Goal: Information Seeking & Learning: Learn about a topic

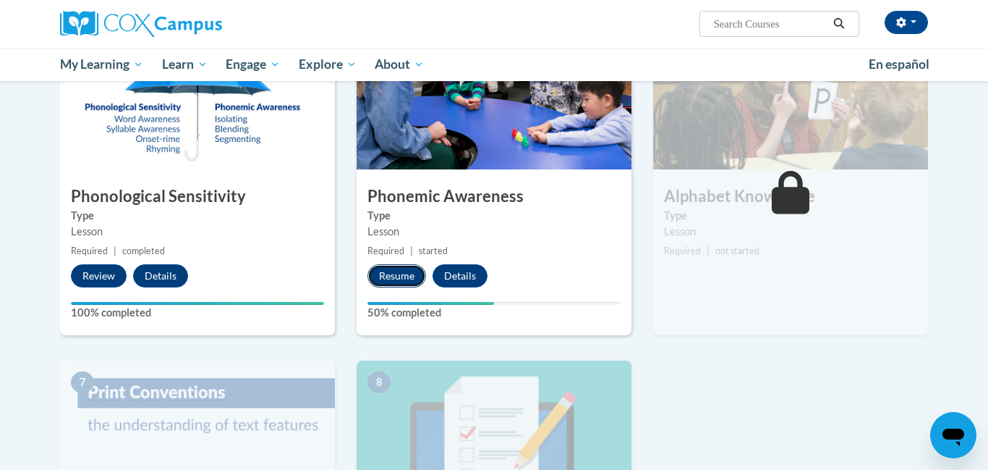
click at [394, 275] on button "Resume" at bounding box center [397, 275] width 59 height 23
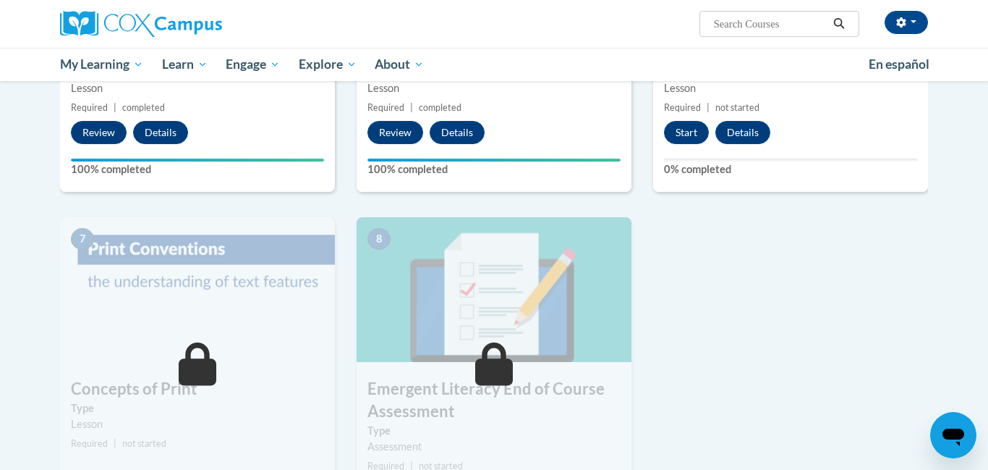
scroll to position [879, 0]
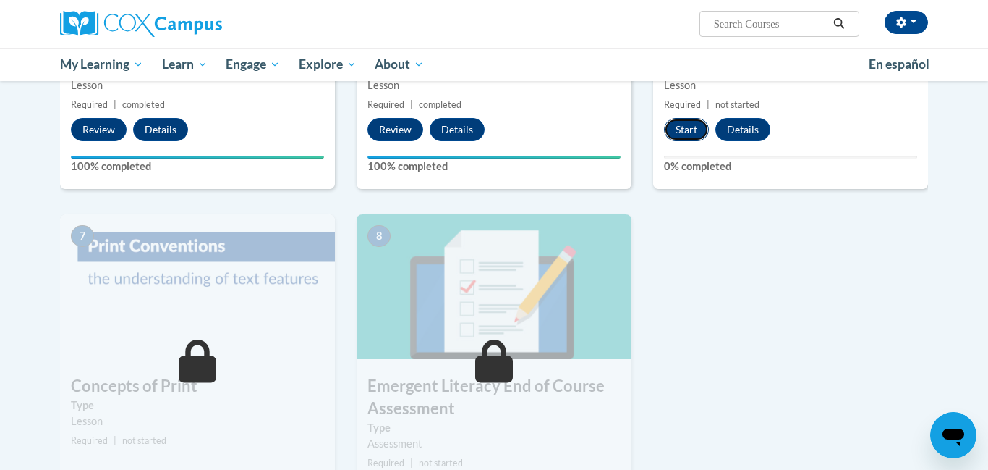
click at [686, 140] on button "Start" at bounding box center [686, 129] width 45 height 23
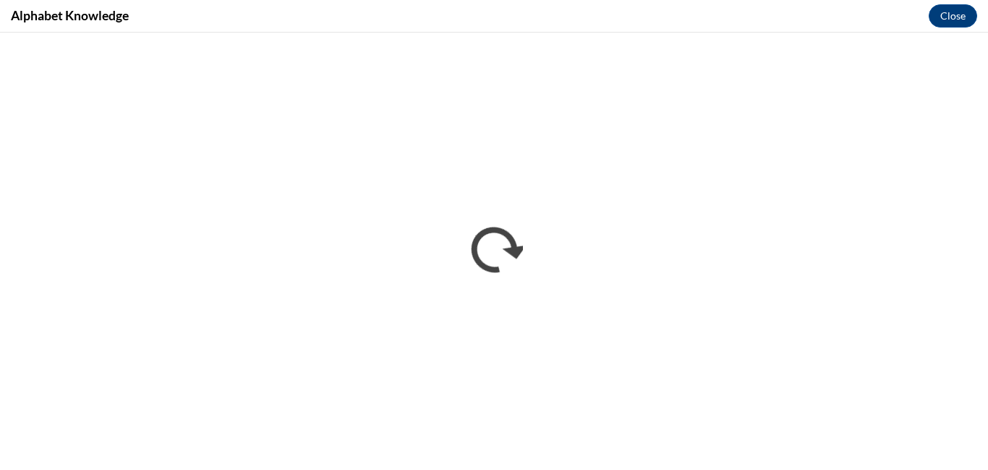
scroll to position [0, 0]
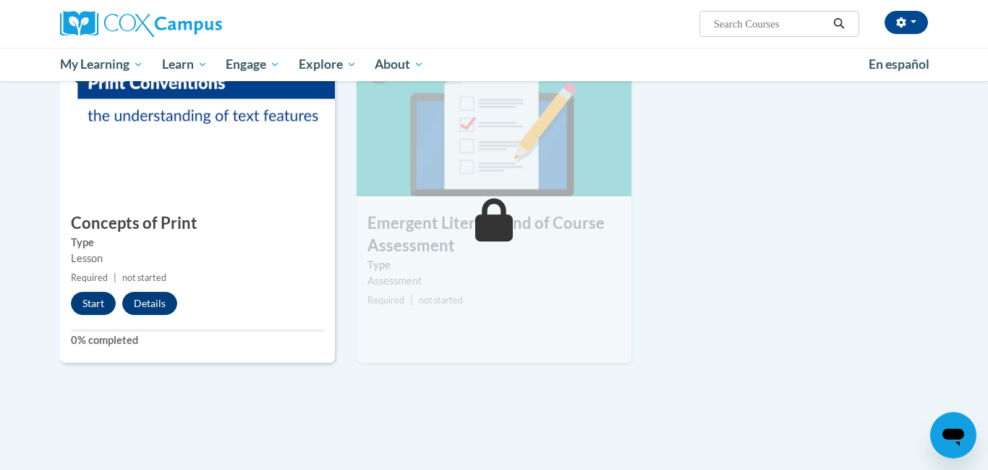
scroll to position [1053, 0]
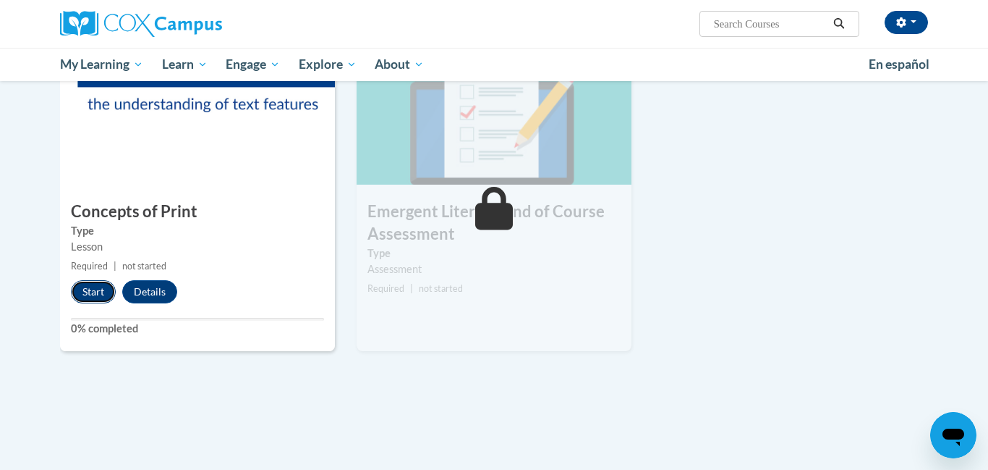
click at [96, 299] on button "Start" at bounding box center [93, 291] width 45 height 23
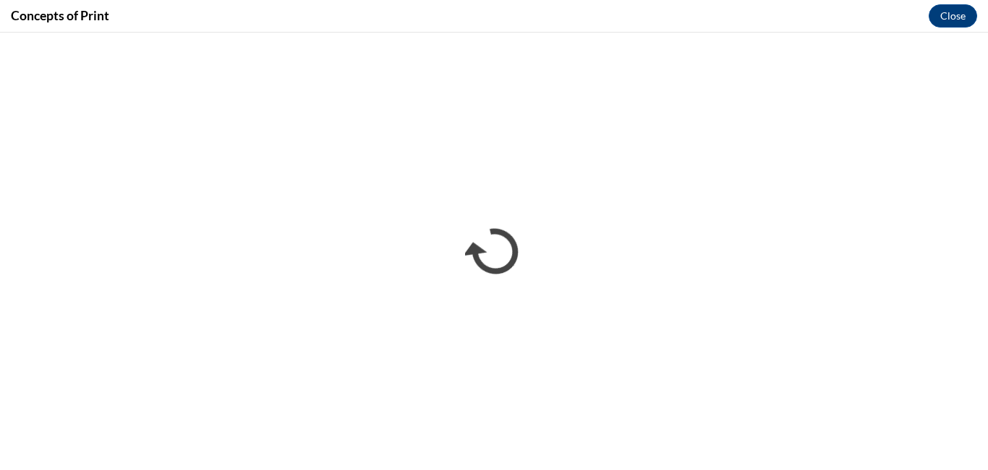
scroll to position [0, 0]
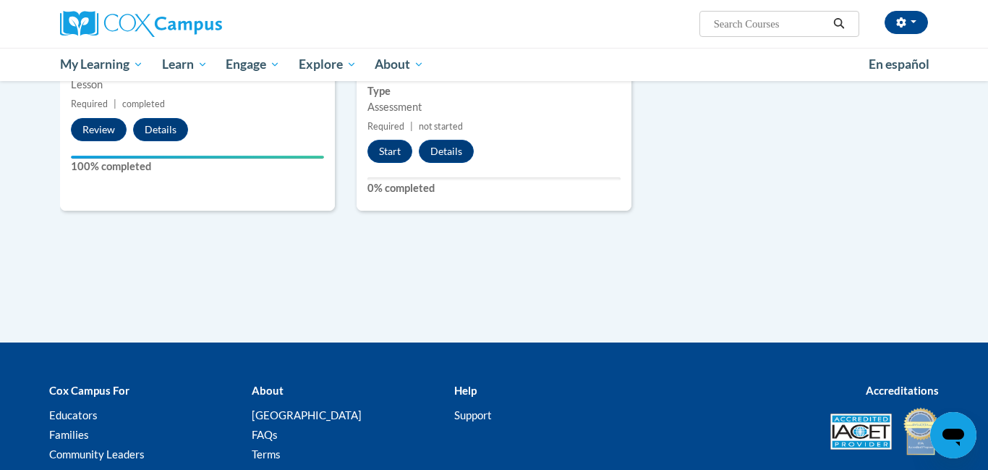
scroll to position [1216, 0]
click at [392, 156] on button "Start" at bounding box center [390, 151] width 45 height 23
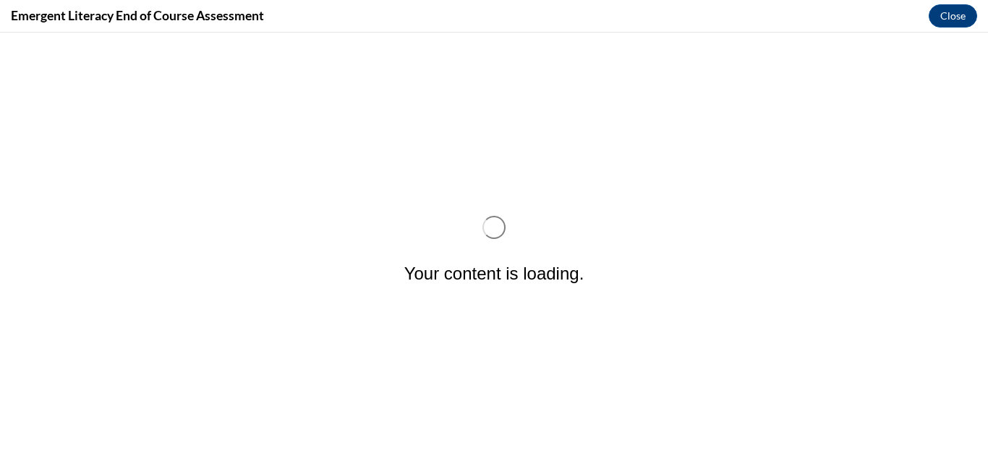
scroll to position [0, 0]
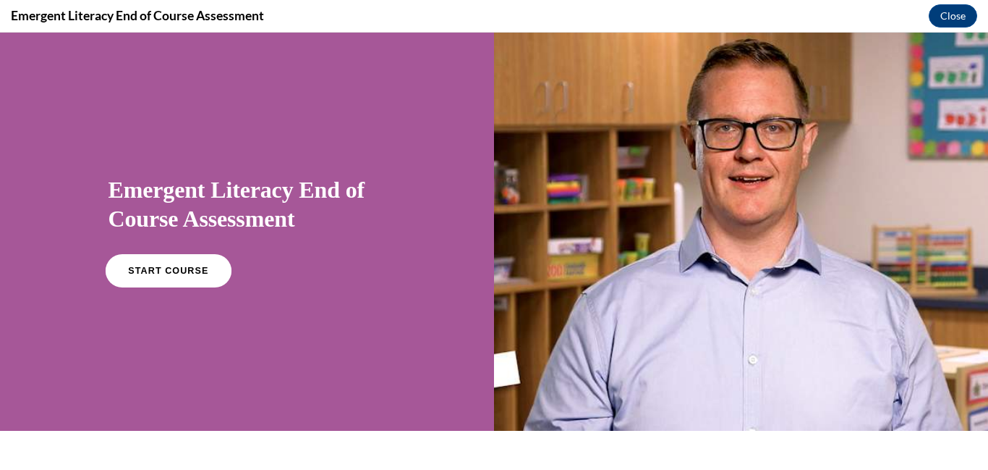
click at [149, 276] on link "START COURSE" at bounding box center [168, 270] width 126 height 33
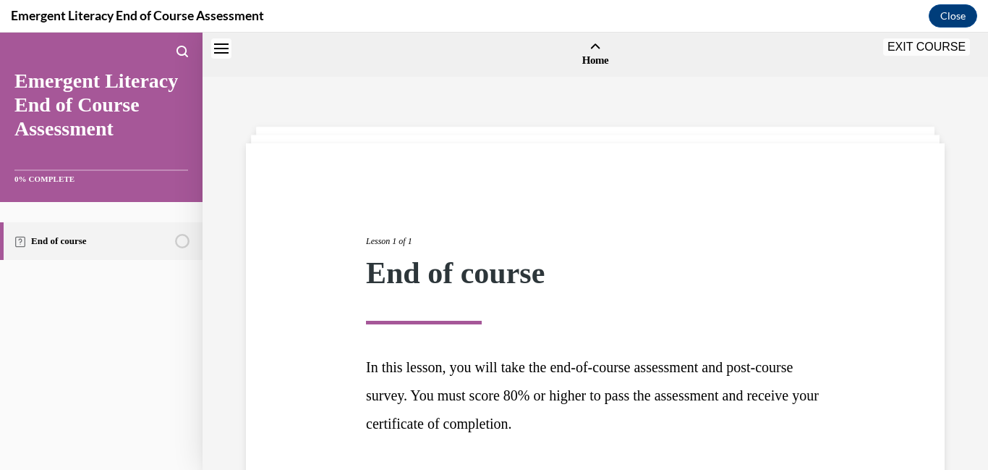
scroll to position [45, 0]
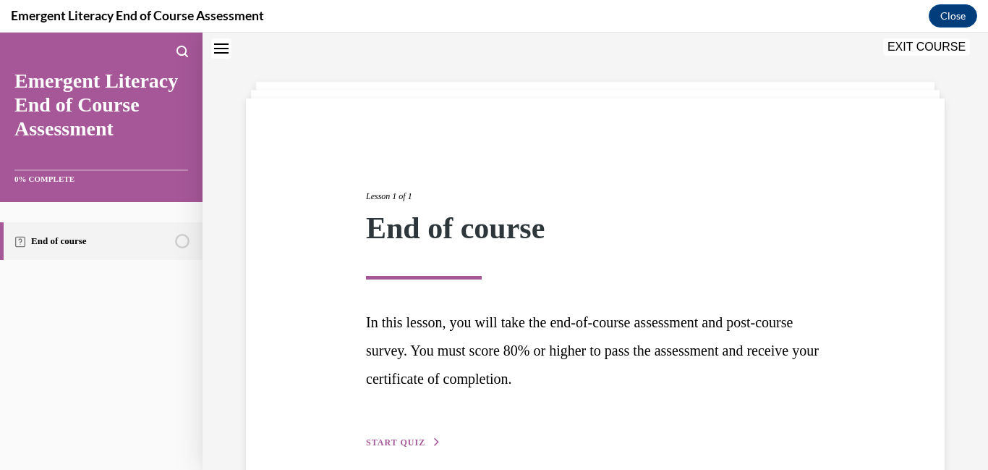
click at [395, 443] on span "START QUIZ" at bounding box center [395, 442] width 59 height 10
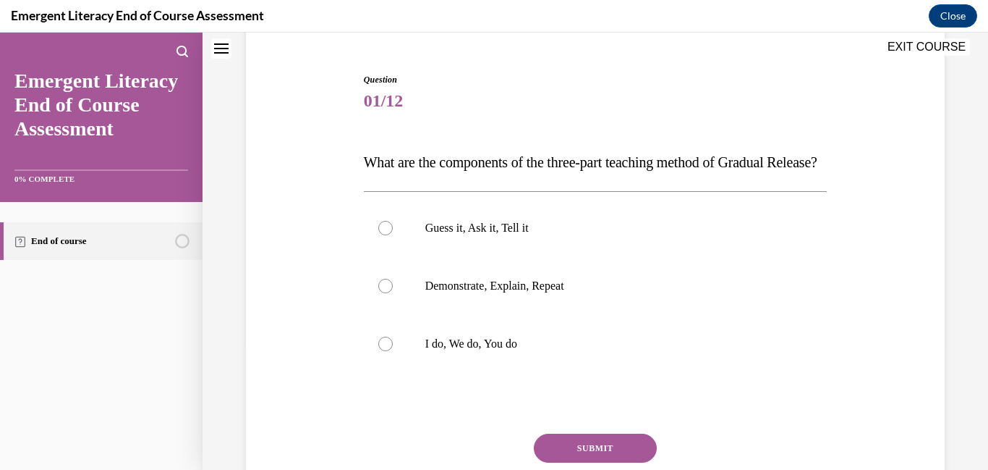
scroll to position [135, 0]
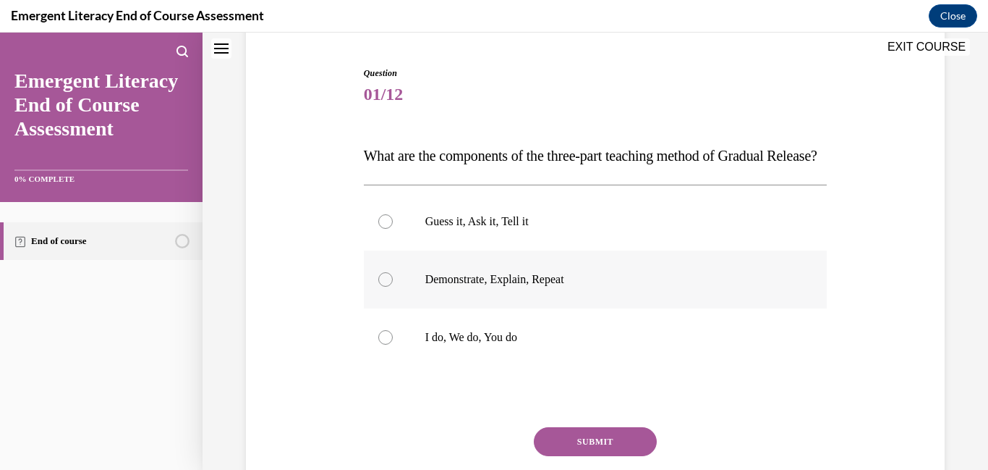
click at [392, 308] on label "Demonstrate, Explain, Repeat" at bounding box center [596, 279] width 464 height 58
click at [392, 287] on input "Demonstrate, Explain, Repeat" at bounding box center [385, 279] width 14 height 14
radio input "true"
click at [600, 456] on button "SUBMIT" at bounding box center [595, 441] width 123 height 29
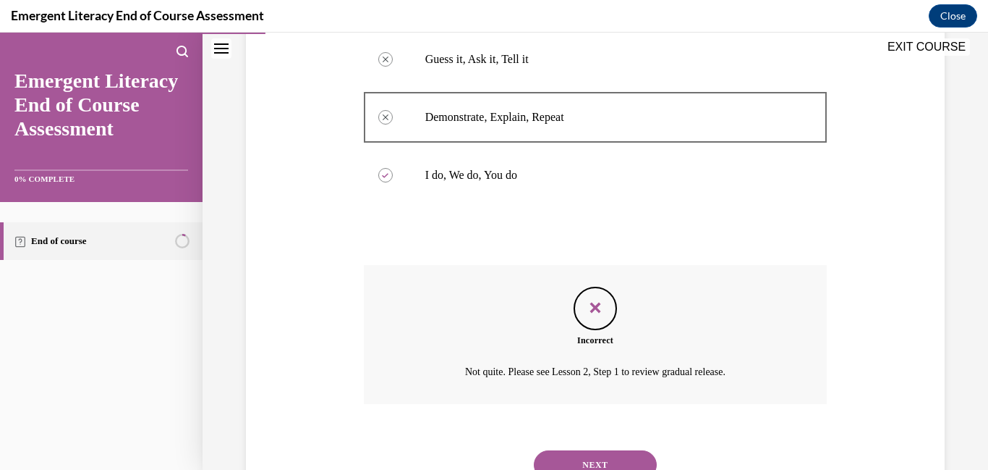
scroll to position [386, 0]
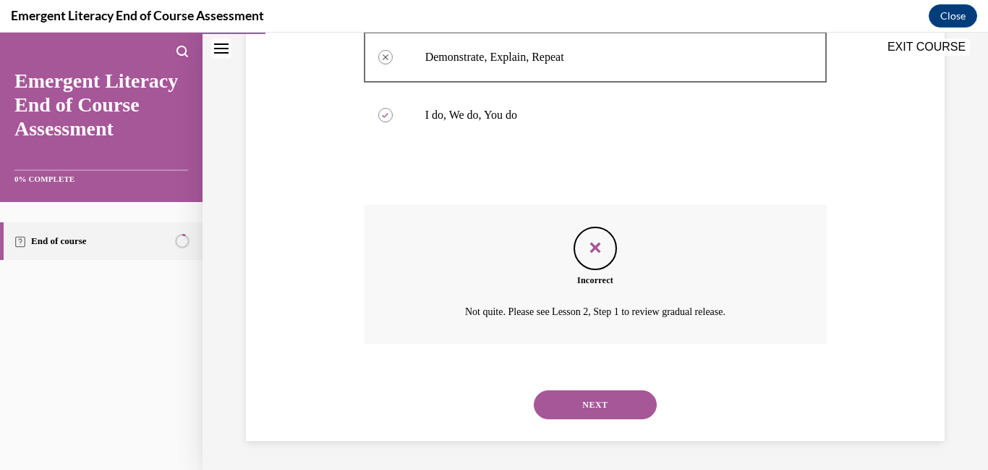
click at [595, 409] on button "NEXT" at bounding box center [595, 404] width 123 height 29
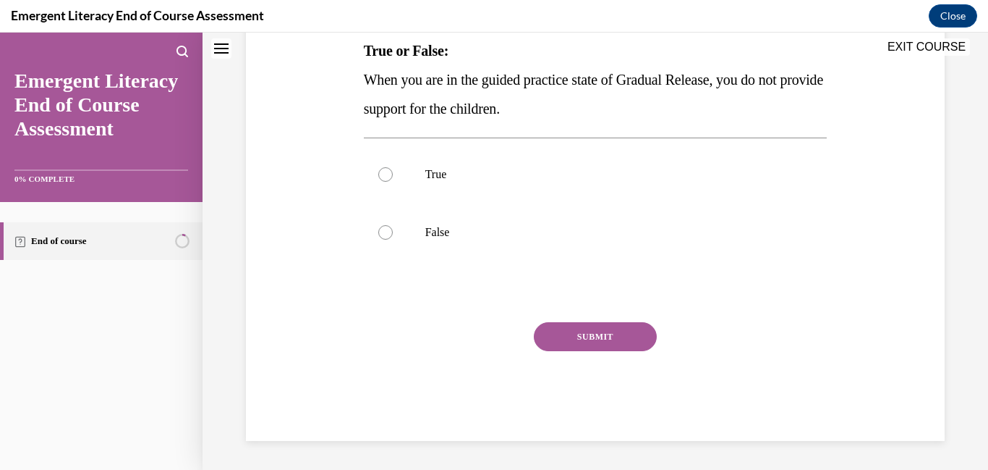
scroll to position [0, 0]
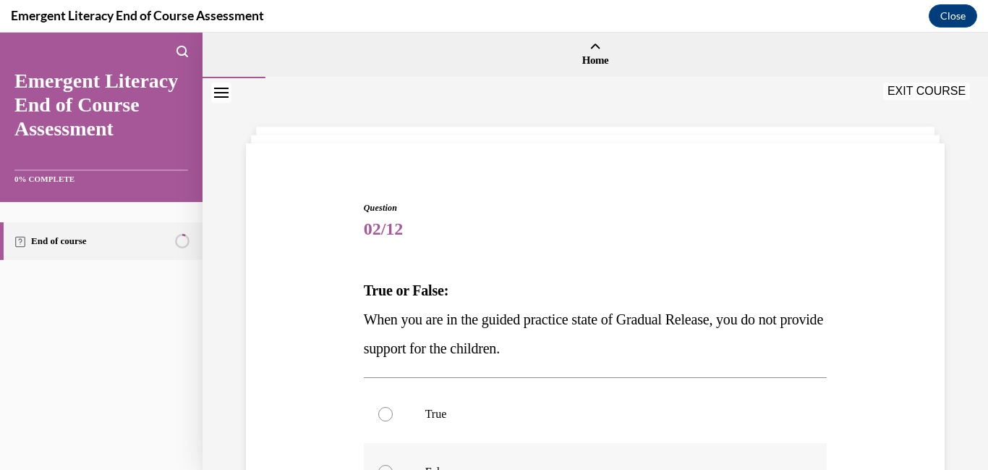
click at [387, 468] on div at bounding box center [385, 472] width 14 height 14
click at [387, 468] on input "False" at bounding box center [385, 472] width 14 height 14
radio input "true"
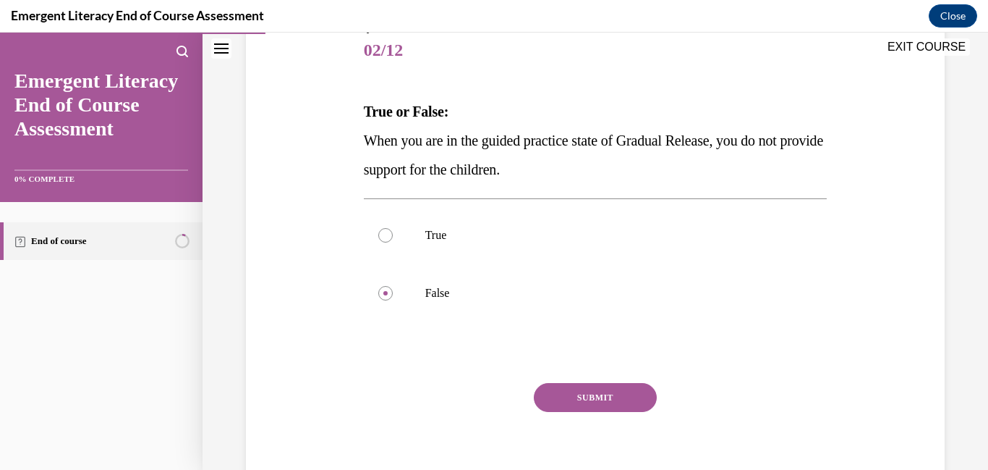
scroll to position [145, 0]
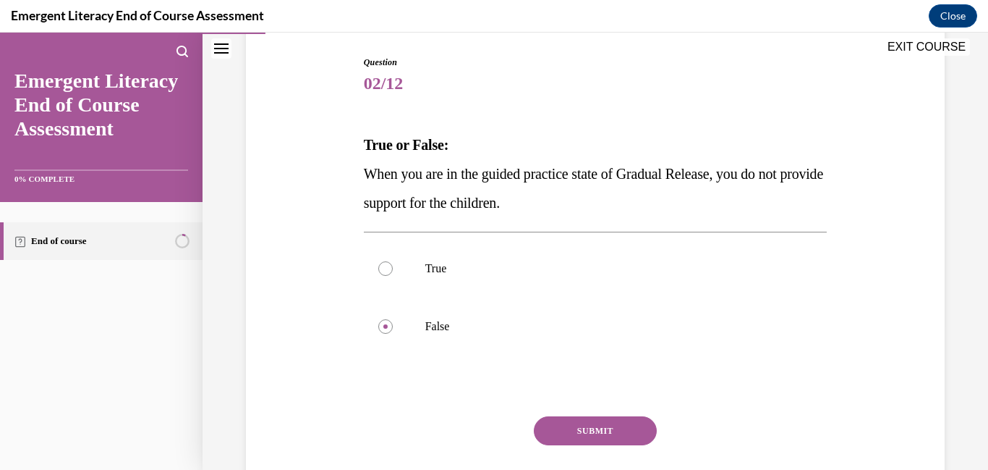
click at [609, 428] on button "SUBMIT" at bounding box center [595, 430] width 123 height 29
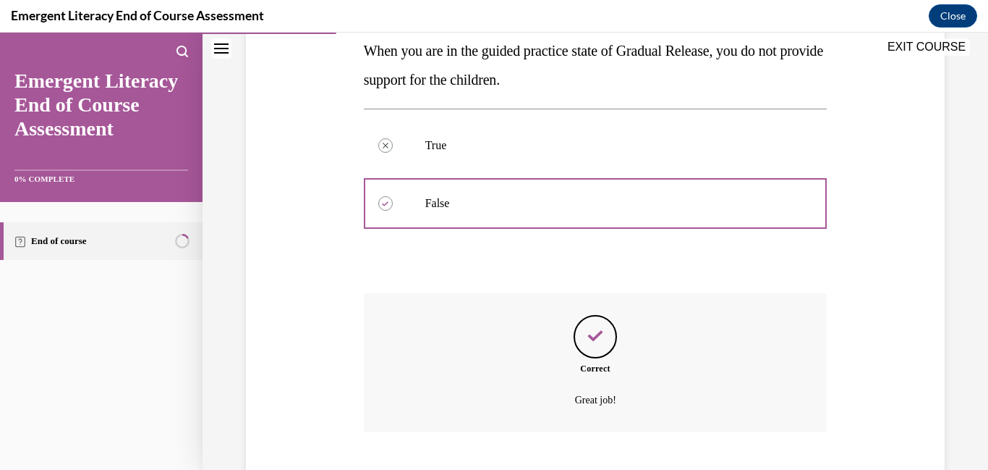
scroll to position [357, 0]
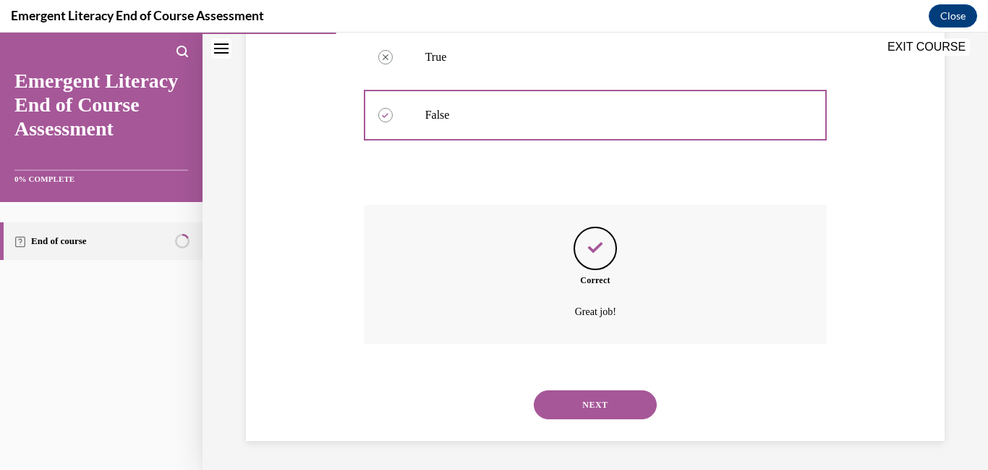
click at [616, 411] on button "NEXT" at bounding box center [595, 404] width 123 height 29
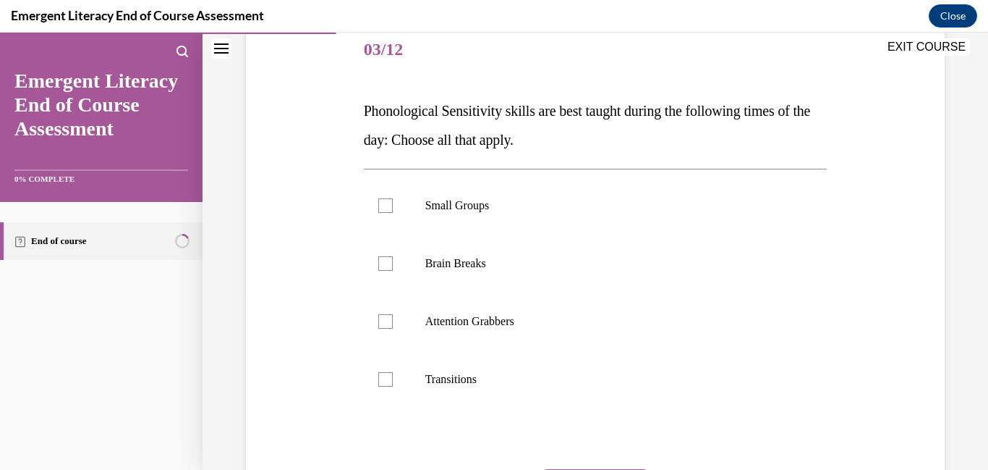
scroll to position [182, 0]
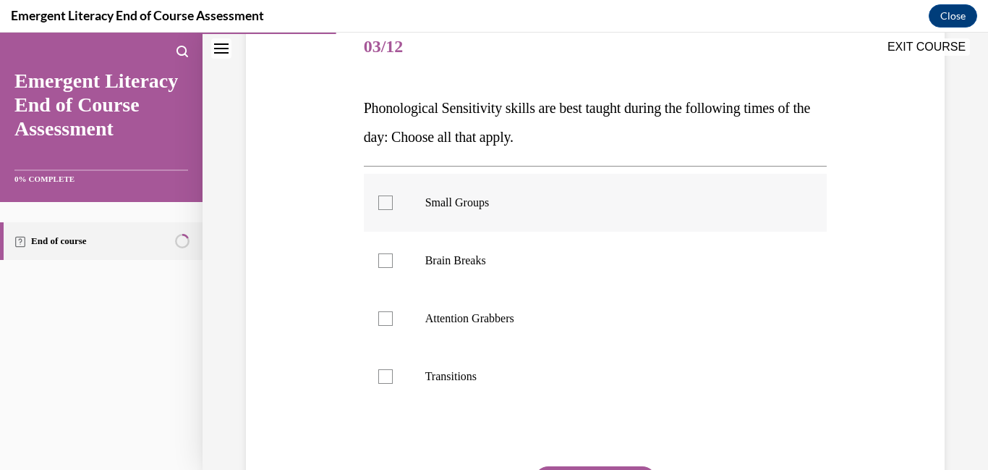
click at [389, 211] on label "Small Groups" at bounding box center [596, 203] width 464 height 58
click at [389, 210] on input "Small Groups" at bounding box center [385, 202] width 14 height 14
checkbox input "true"
click at [389, 262] on div at bounding box center [385, 260] width 14 height 14
click at [389, 262] on input "Brain Breaks" at bounding box center [385, 260] width 14 height 14
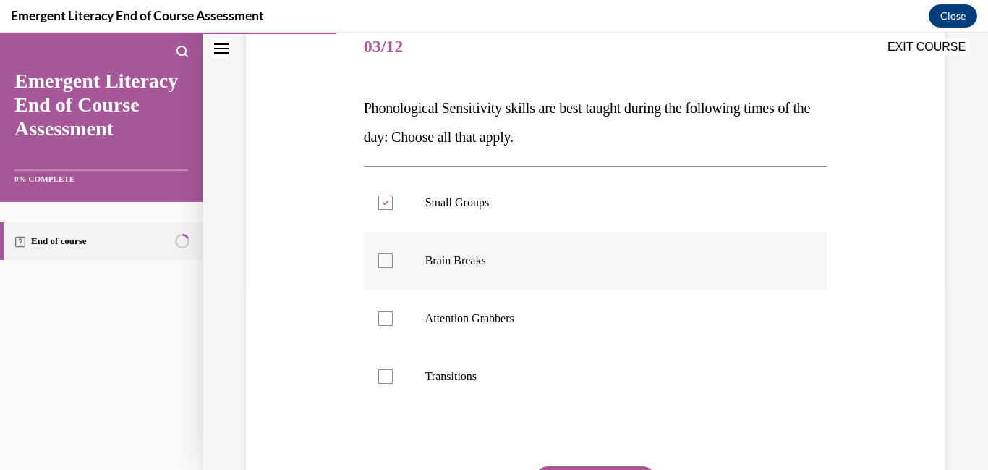
checkbox input "true"
click at [389, 318] on div at bounding box center [385, 318] width 14 height 14
click at [389, 318] on input "Attention Grabbers" at bounding box center [385, 318] width 14 height 14
checkbox input "true"
click at [389, 387] on label "Transitions" at bounding box center [596, 376] width 464 height 58
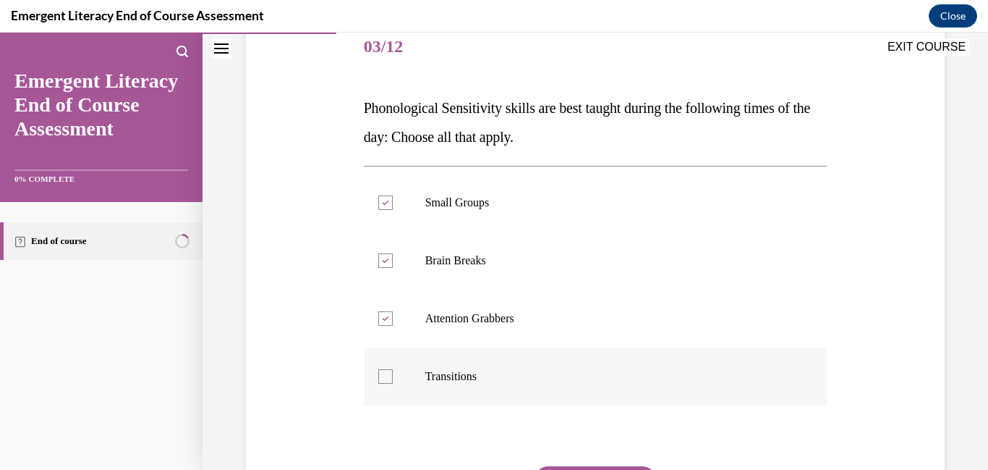
click at [389, 383] on input "Transitions" at bounding box center [385, 376] width 14 height 14
checkbox input "true"
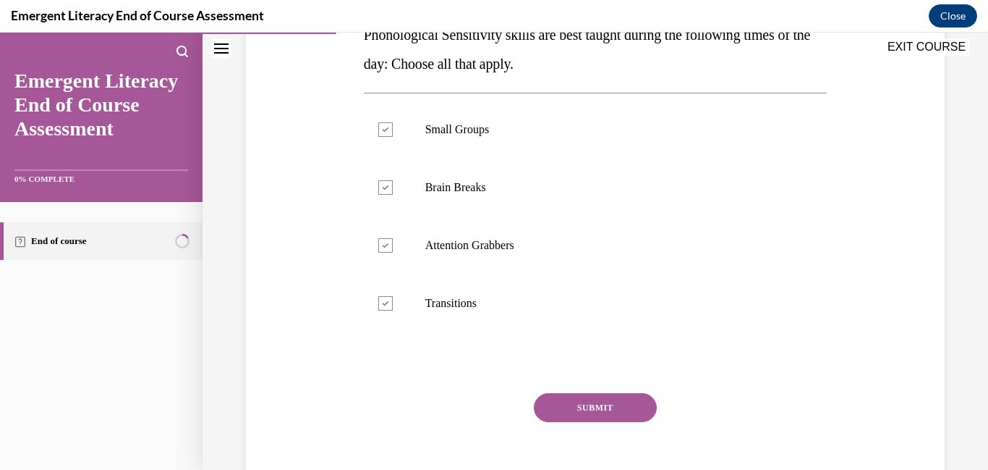
scroll to position [261, 0]
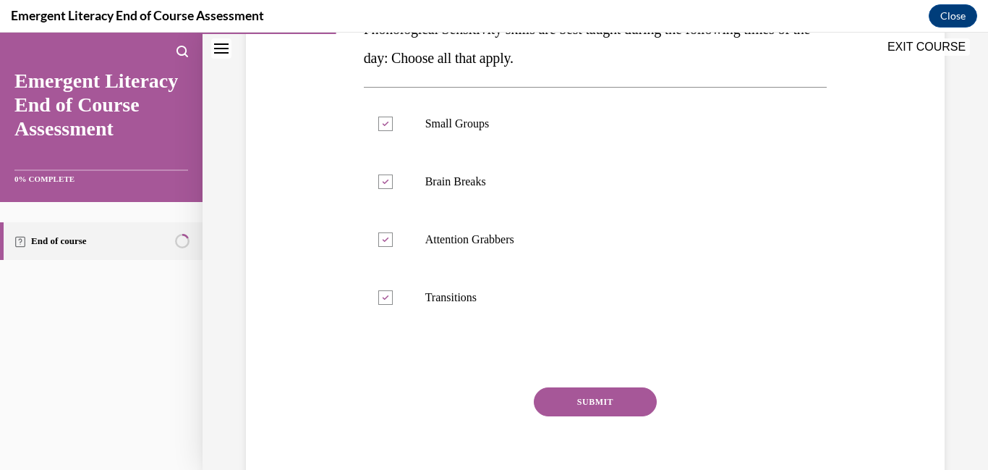
click at [602, 407] on button "SUBMIT" at bounding box center [595, 401] width 123 height 29
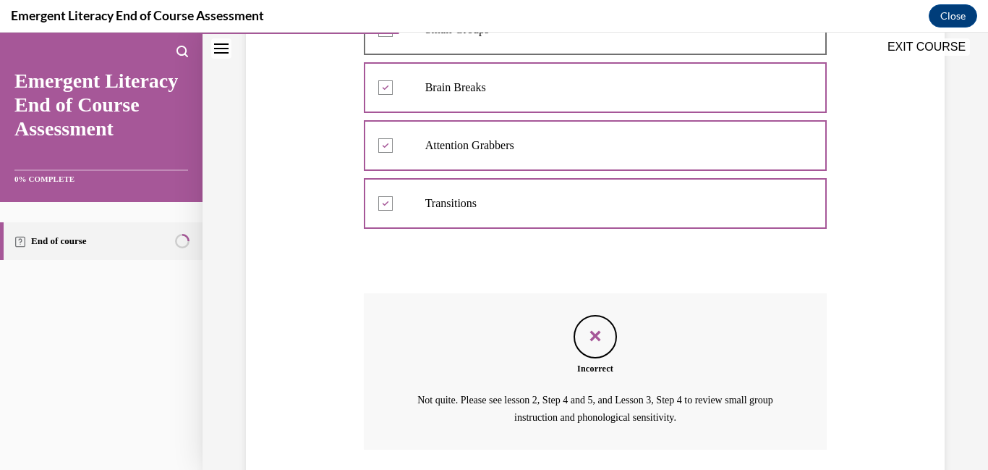
scroll to position [461, 0]
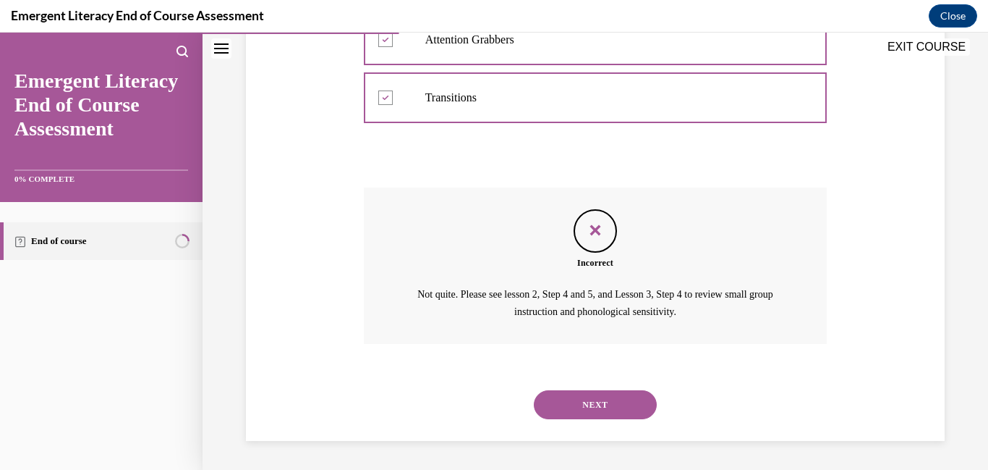
click at [627, 410] on button "NEXT" at bounding box center [595, 404] width 123 height 29
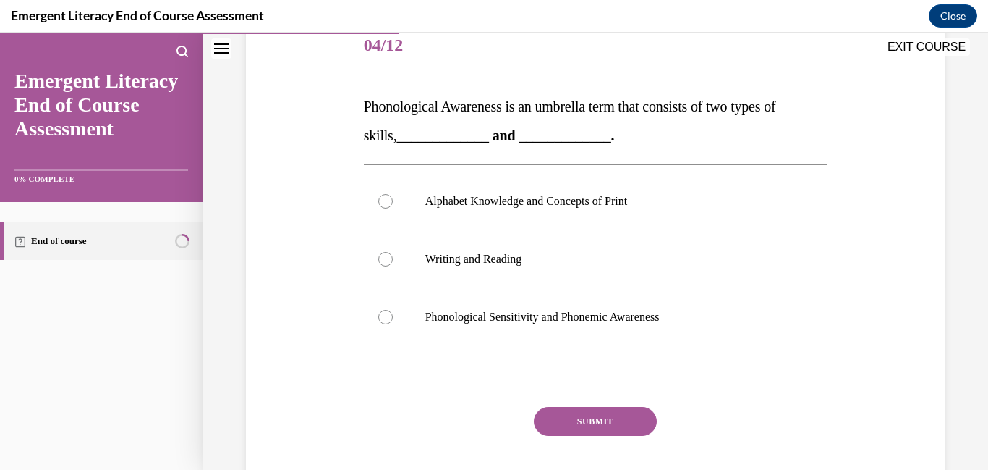
scroll to position [182, 0]
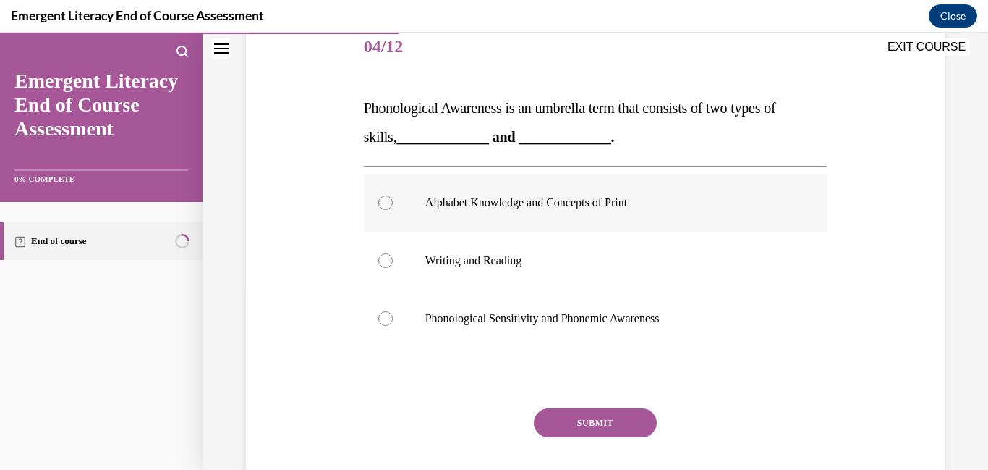
click at [394, 205] on label "Alphabet Knowledge and Concepts of Print" at bounding box center [596, 203] width 464 height 58
click at [393, 205] on input "Alphabet Knowledge and Concepts of Print" at bounding box center [385, 202] width 14 height 14
radio input "true"
click at [562, 422] on button "SUBMIT" at bounding box center [595, 422] width 123 height 29
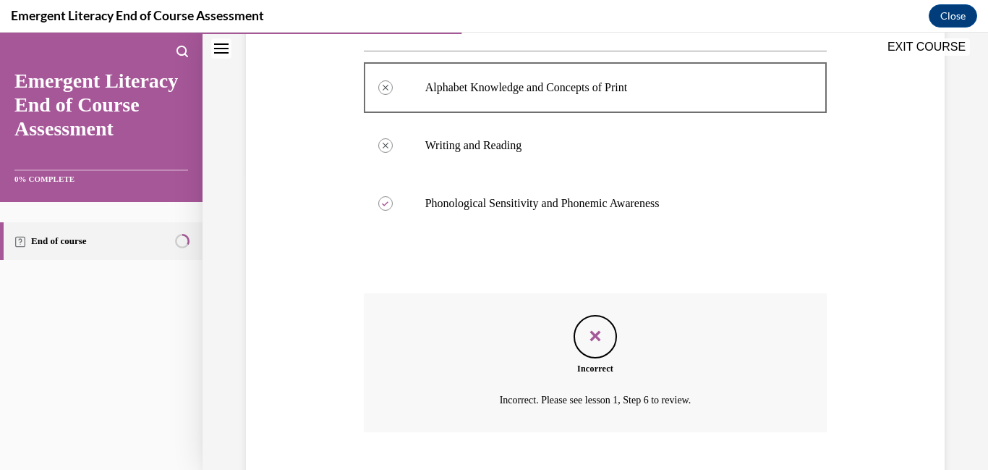
scroll to position [386, 0]
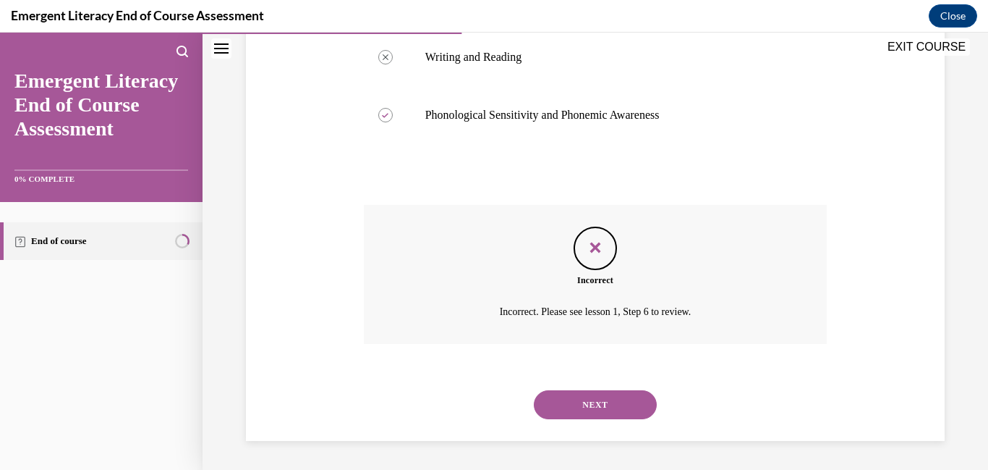
click at [915, 52] on button "EXIT COURSE" at bounding box center [926, 46] width 87 height 17
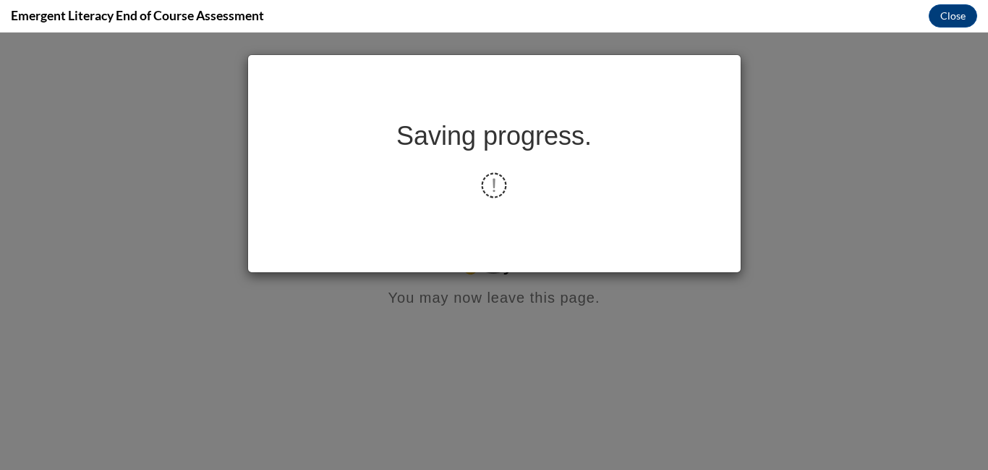
scroll to position [0, 0]
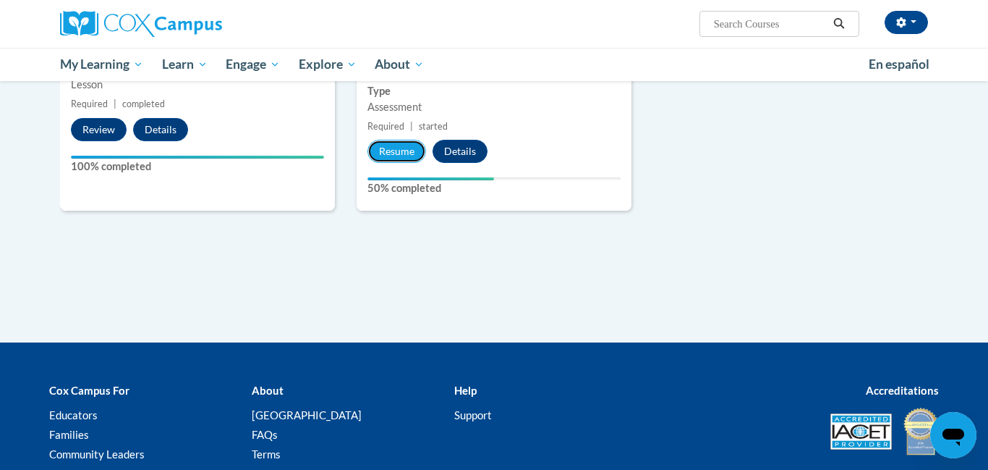
click at [396, 160] on button "Resume" at bounding box center [397, 151] width 59 height 23
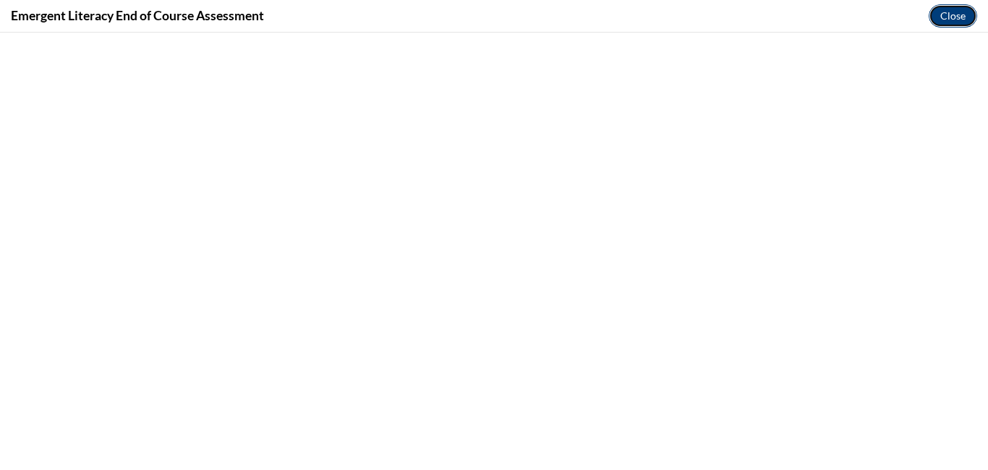
click at [942, 23] on button "Close" at bounding box center [953, 15] width 48 height 23
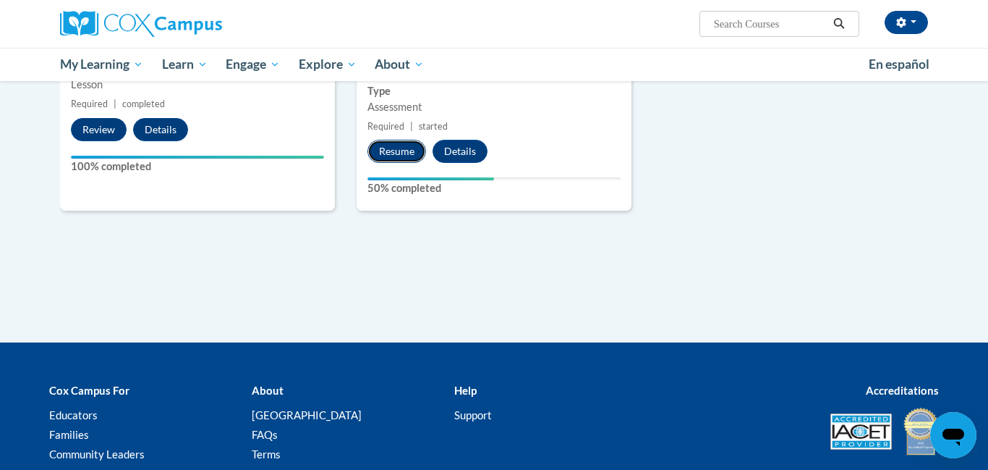
click at [417, 160] on button "Resume" at bounding box center [397, 151] width 59 height 23
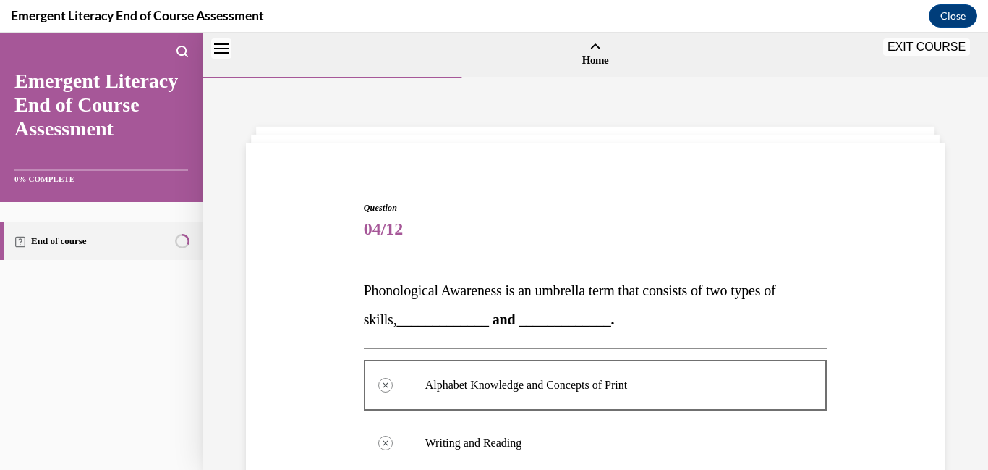
scroll to position [386, 0]
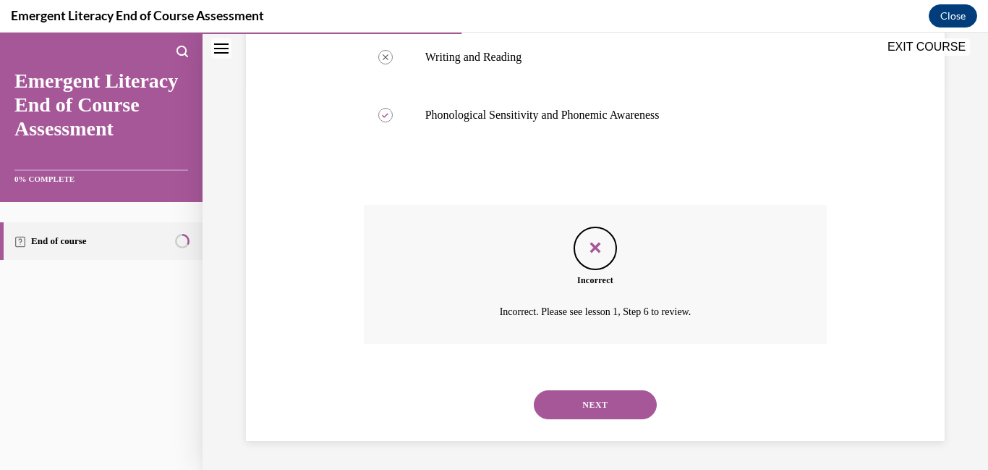
click at [570, 415] on button "NEXT" at bounding box center [595, 404] width 123 height 29
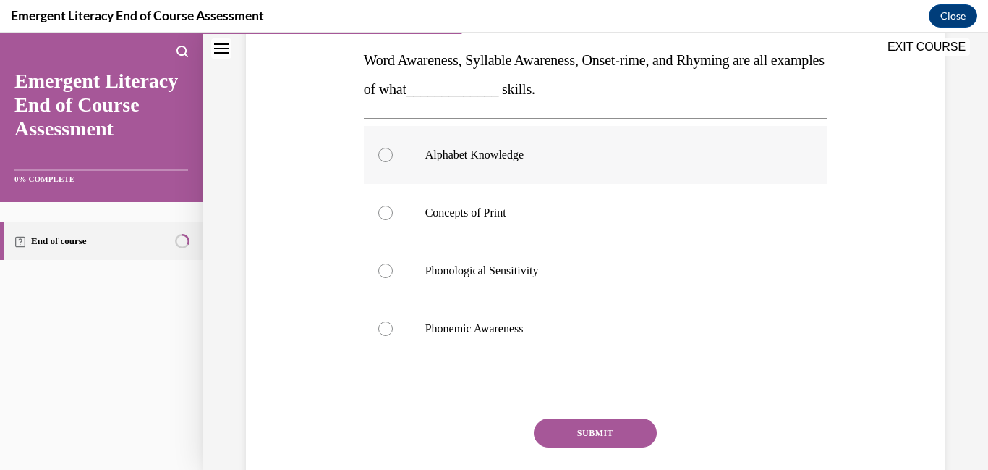
scroll to position [232, 0]
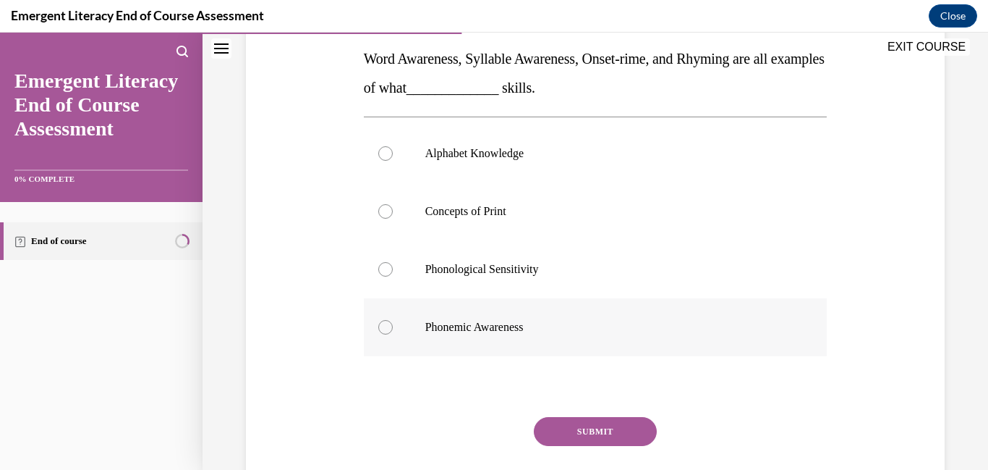
click at [390, 327] on div at bounding box center [385, 327] width 14 height 14
click at [390, 327] on input "Phonemic Awareness" at bounding box center [385, 327] width 14 height 14
radio input "true"
click at [593, 436] on button "SUBMIT" at bounding box center [595, 431] width 123 height 29
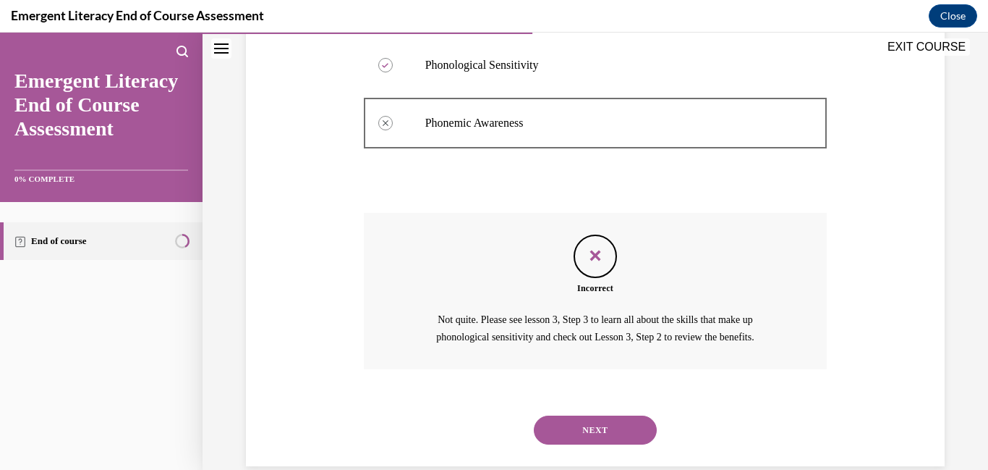
scroll to position [461, 0]
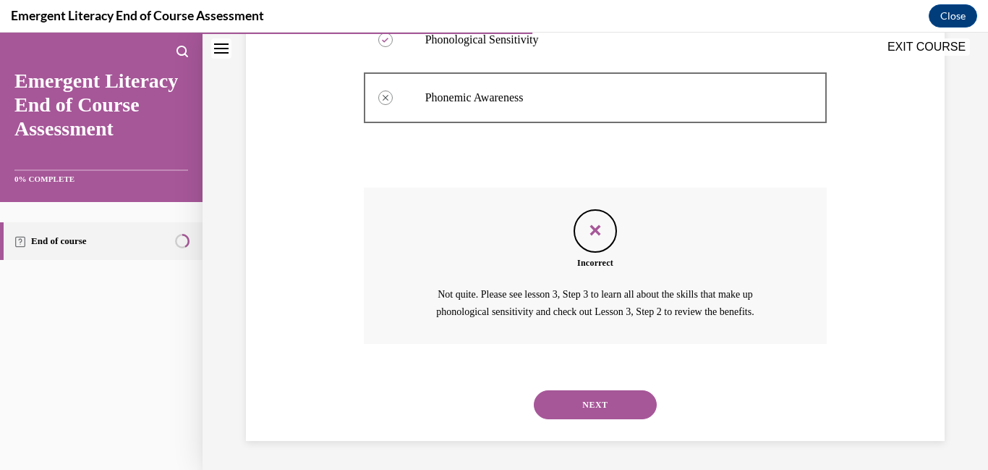
click at [619, 410] on button "NEXT" at bounding box center [595, 404] width 123 height 29
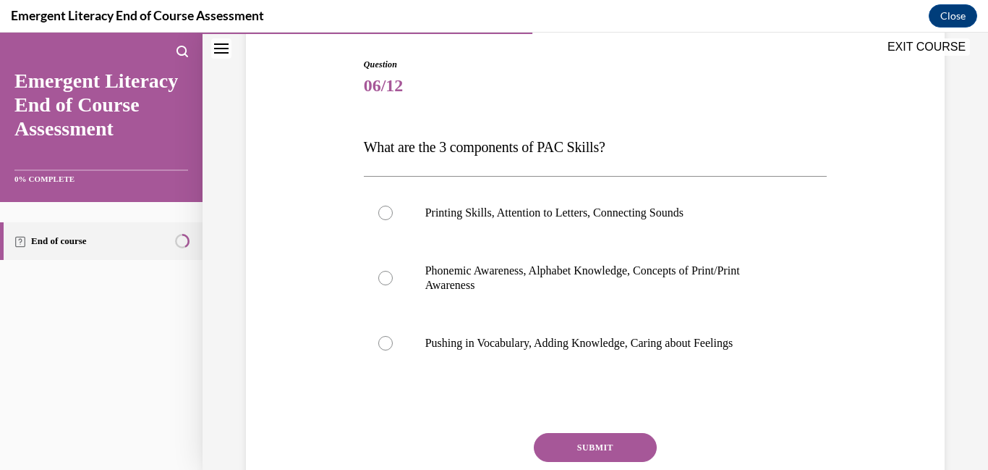
scroll to position [145, 0]
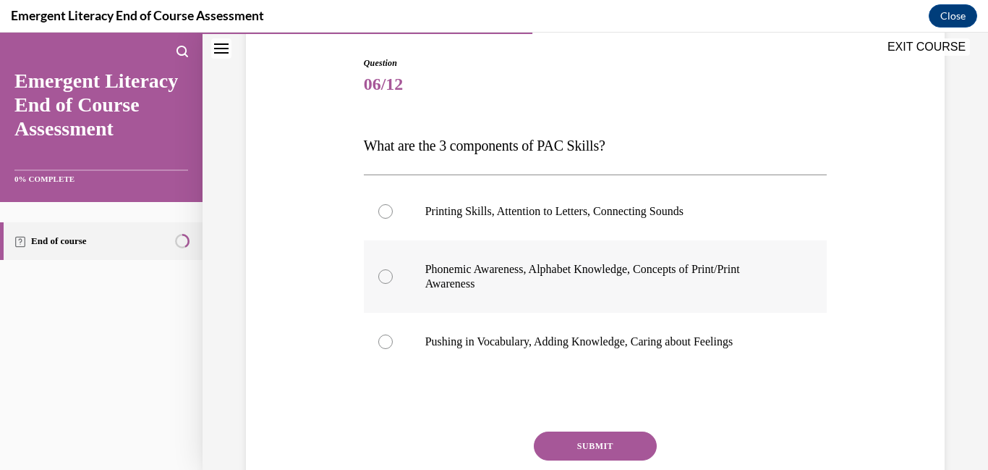
click at [388, 283] on div at bounding box center [385, 276] width 14 height 14
click at [388, 283] on input "Phonemic Awareness, Alphabet Knowledge, Concepts of Print/Print Awareness" at bounding box center [385, 276] width 14 height 14
radio input "true"
click at [604, 454] on button "SUBMIT" at bounding box center [595, 445] width 123 height 29
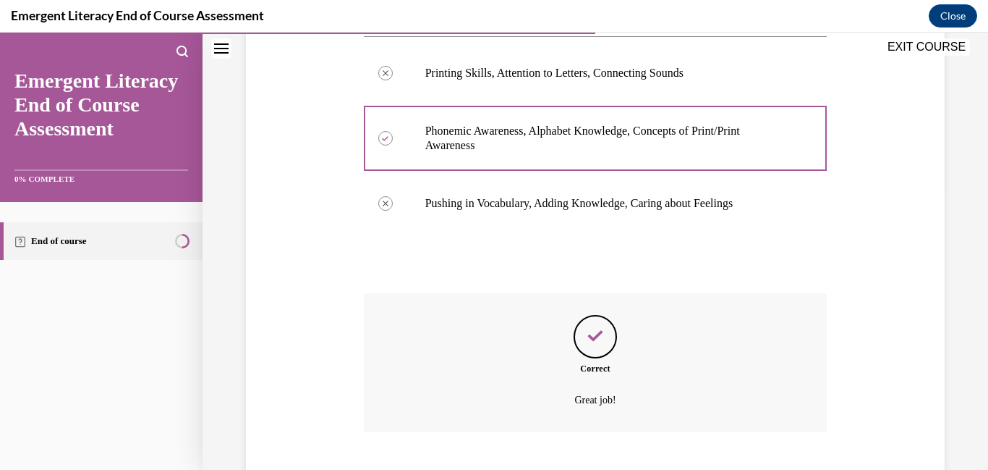
scroll to position [371, 0]
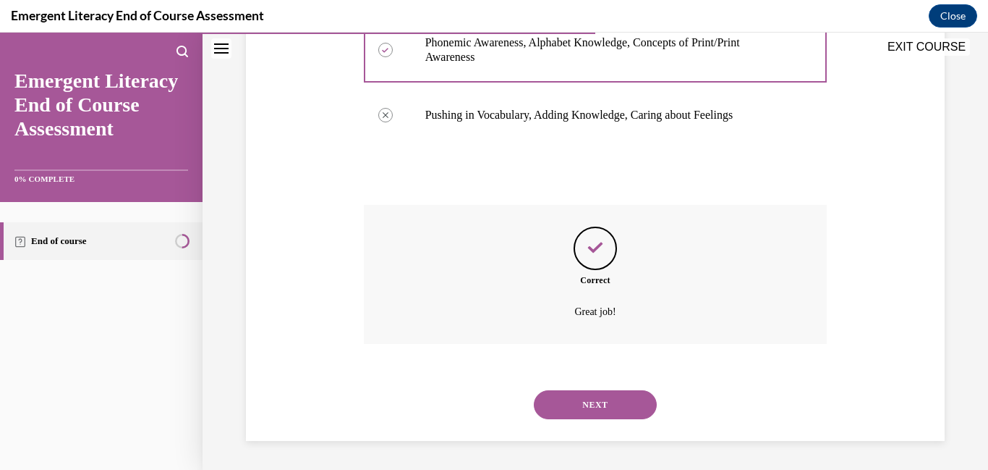
click at [598, 406] on button "NEXT" at bounding box center [595, 404] width 123 height 29
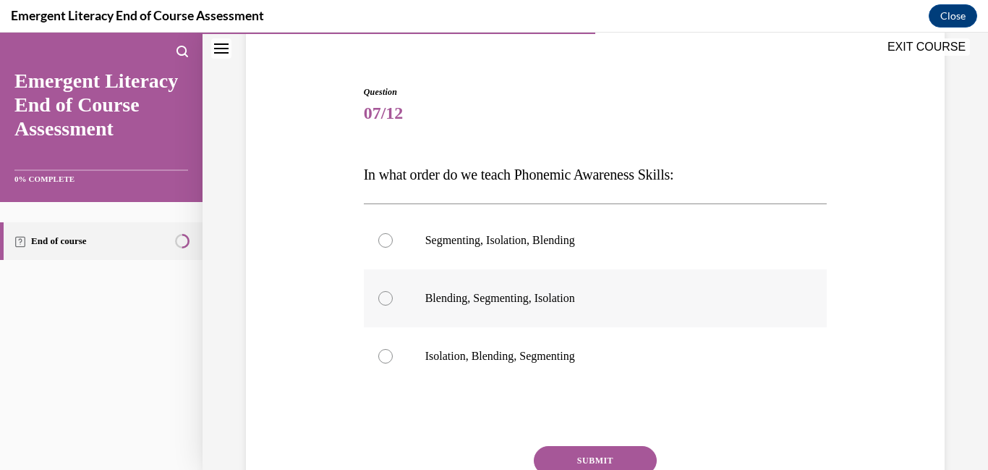
scroll to position [145, 0]
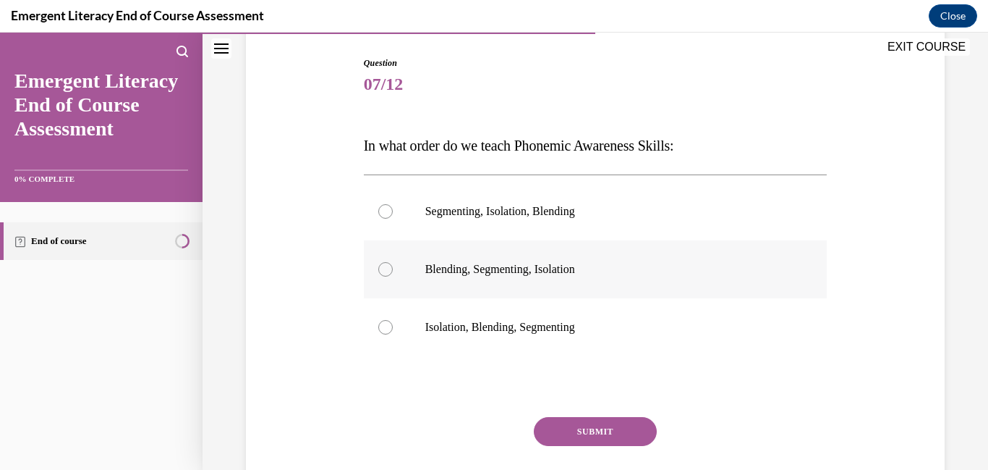
click at [396, 271] on label "Blending, Segmenting, Isolation" at bounding box center [596, 269] width 464 height 58
click at [393, 271] on input "Blending, Segmenting, Isolation" at bounding box center [385, 269] width 14 height 14
radio input "true"
click at [389, 329] on div at bounding box center [385, 327] width 14 height 14
click at [389, 329] on input "Isolation, Blending, Segmenting" at bounding box center [385, 327] width 14 height 14
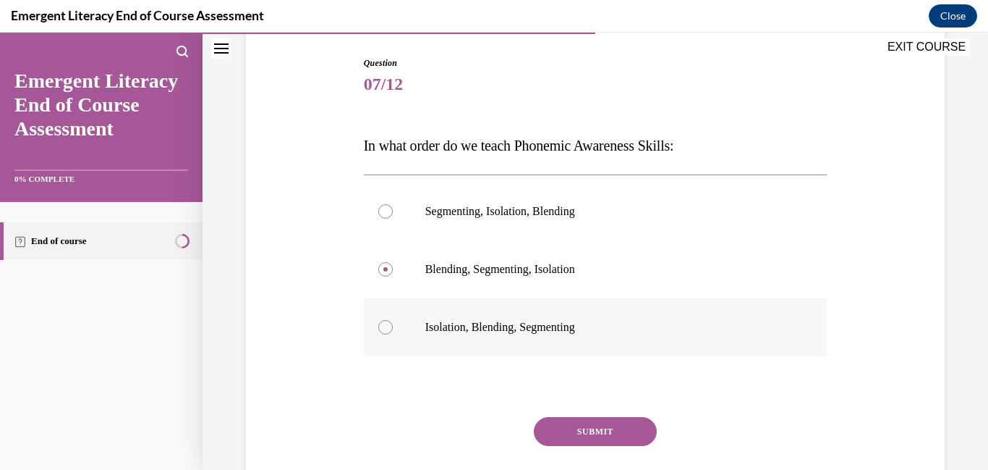
radio input "true"
click at [599, 423] on button "SUBMIT" at bounding box center [595, 431] width 123 height 29
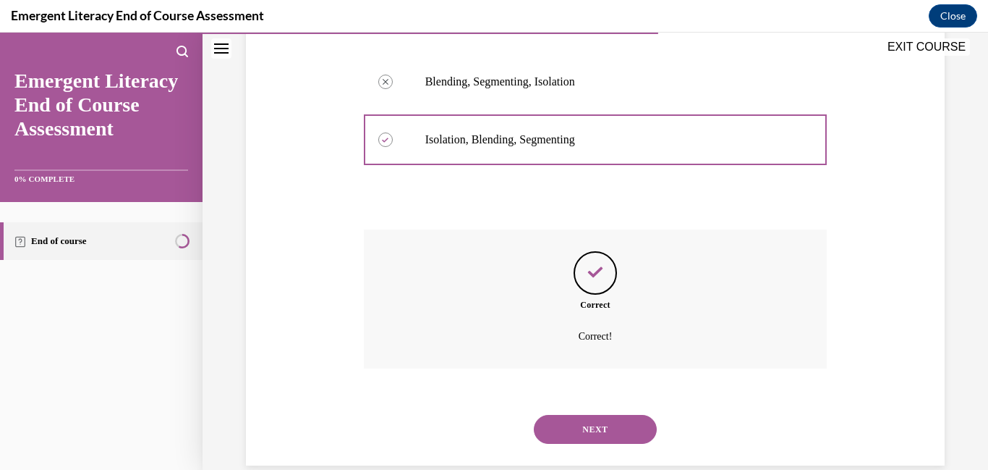
scroll to position [357, 0]
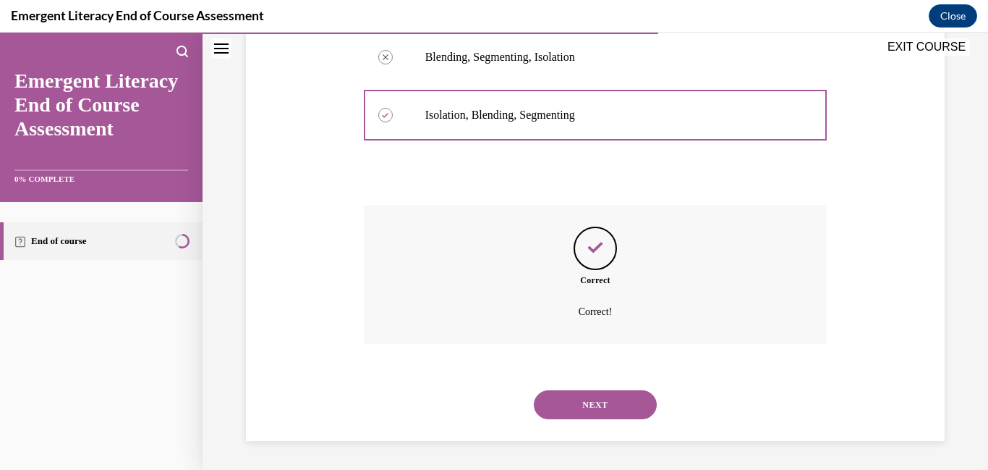
click at [619, 401] on button "NEXT" at bounding box center [595, 404] width 123 height 29
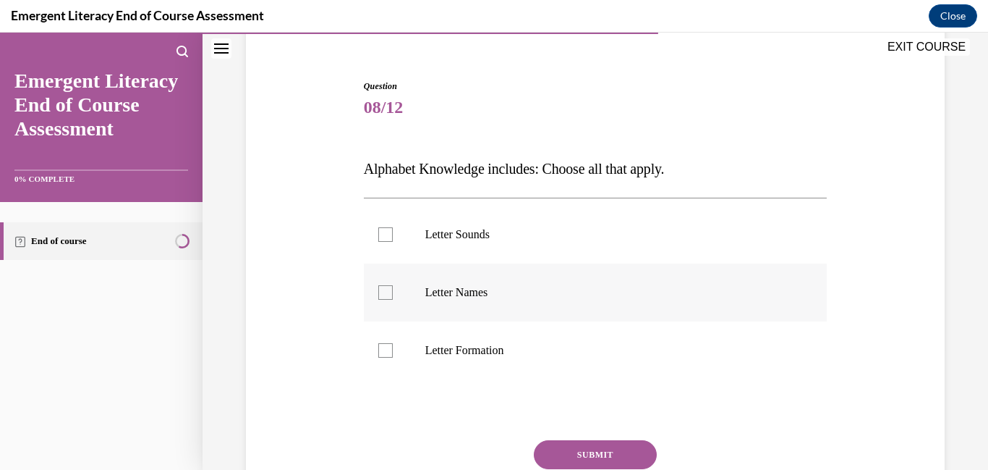
scroll to position [145, 0]
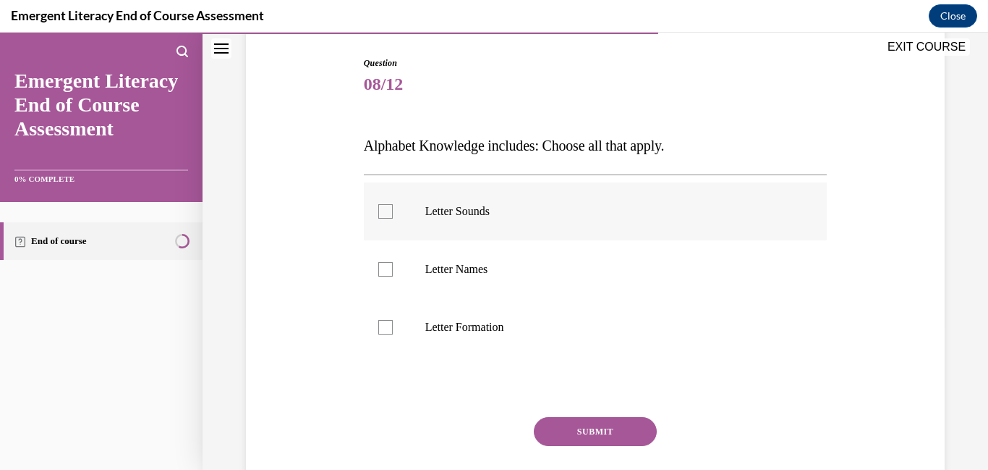
click at [392, 213] on div at bounding box center [385, 211] width 14 height 14
click at [392, 213] on input "Letter Sounds" at bounding box center [385, 211] width 14 height 14
checkbox input "true"
click at [387, 276] on label "Letter Names" at bounding box center [596, 269] width 464 height 58
click at [387, 276] on input "Letter Names" at bounding box center [385, 269] width 14 height 14
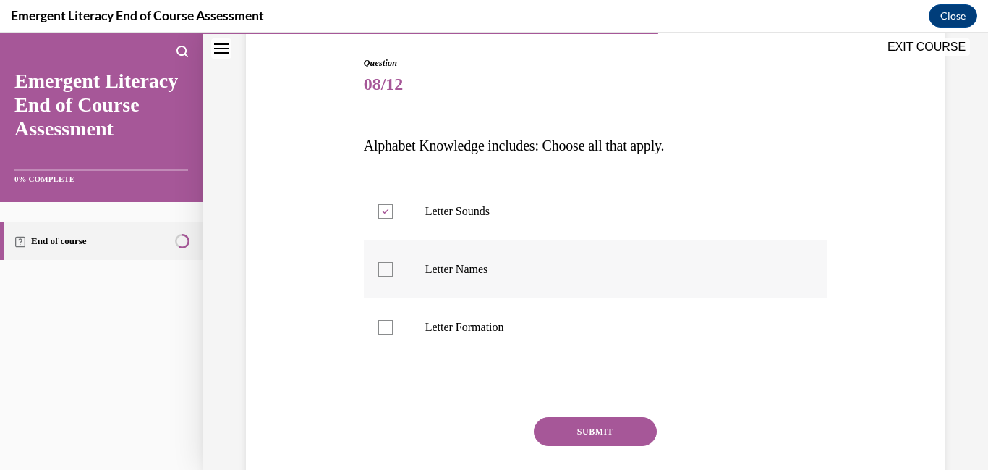
checkbox input "true"
click at [386, 324] on div at bounding box center [385, 327] width 14 height 14
click at [386, 324] on input "Letter Formation" at bounding box center [385, 327] width 14 height 14
checkbox input "true"
click at [618, 426] on button "SUBMIT" at bounding box center [595, 431] width 123 height 29
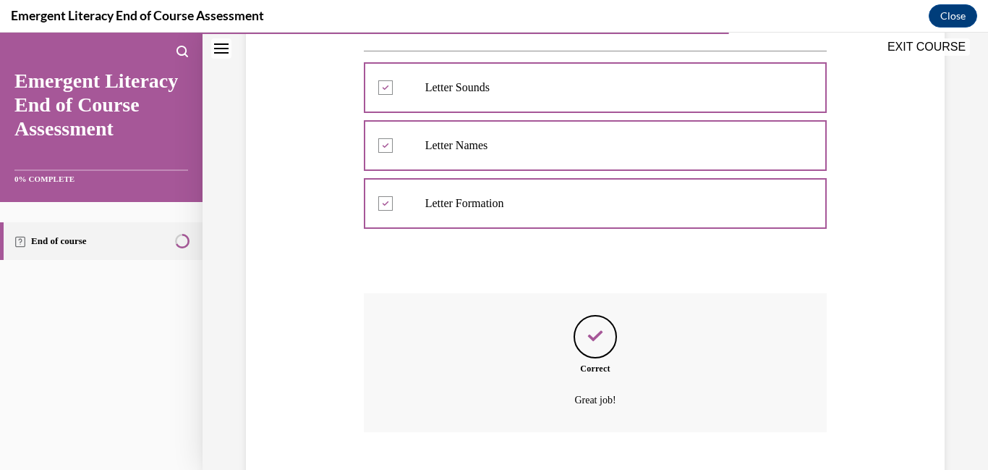
scroll to position [357, 0]
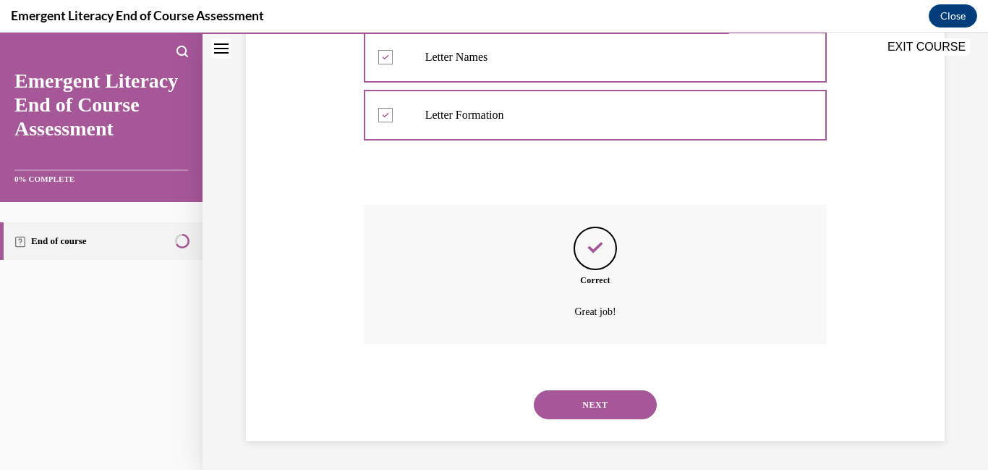
click at [614, 417] on button "NEXT" at bounding box center [595, 404] width 123 height 29
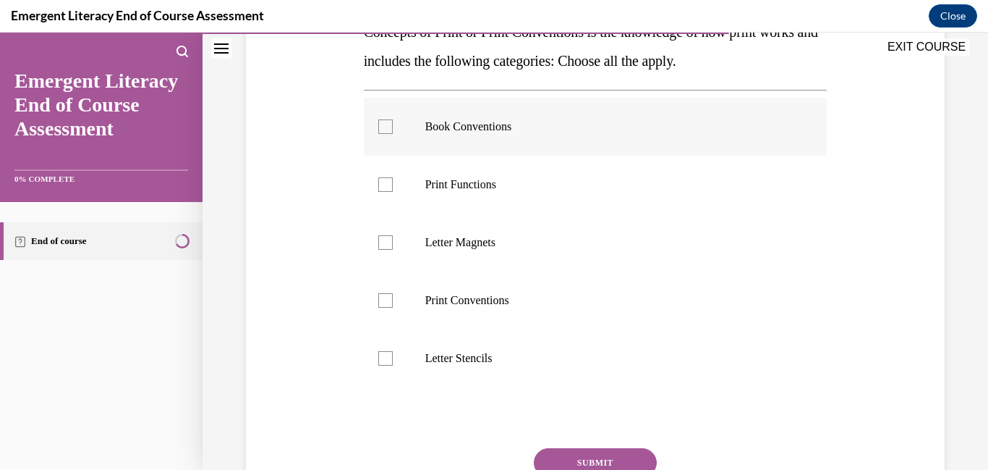
scroll to position [260, 0]
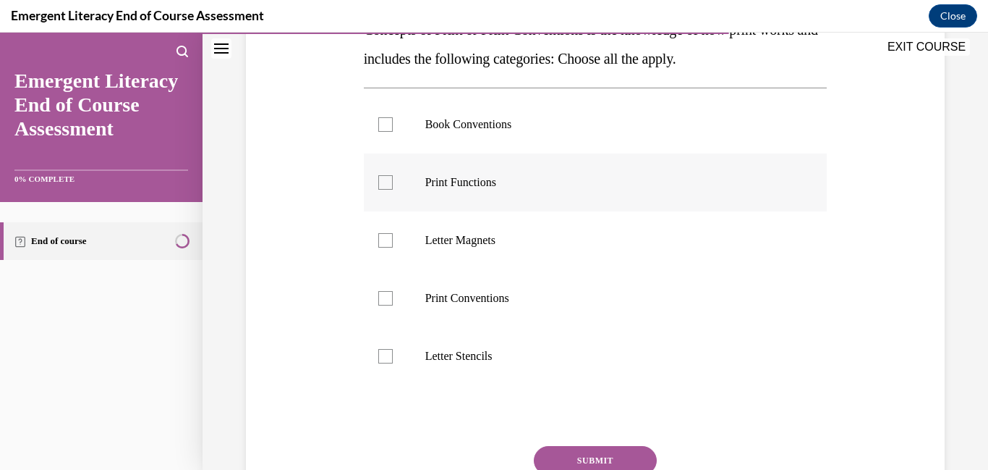
click at [390, 187] on div at bounding box center [385, 182] width 14 height 14
click at [390, 187] on input "Print Functions" at bounding box center [385, 182] width 14 height 14
checkbox input "true"
click at [386, 298] on div at bounding box center [385, 298] width 14 height 14
click at [386, 298] on input "Print Conventions" at bounding box center [385, 298] width 14 height 14
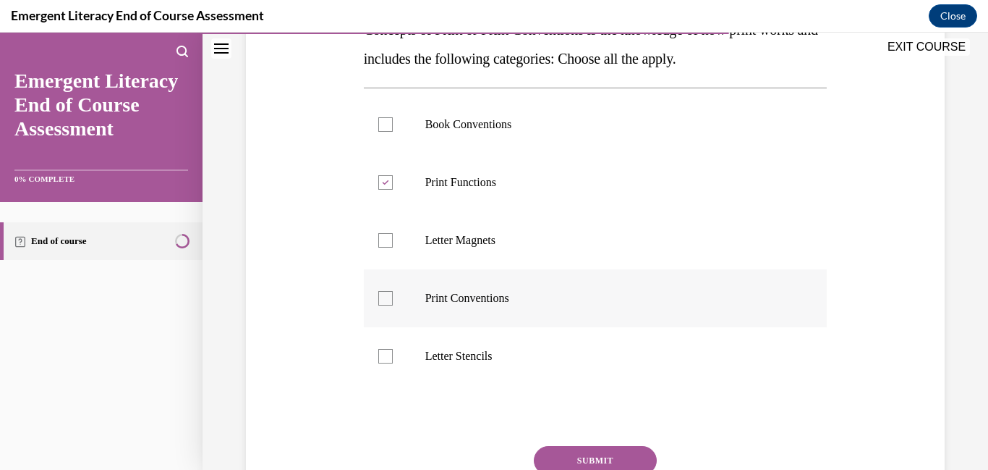
checkbox input "true"
click at [555, 451] on button "SUBMIT" at bounding box center [595, 460] width 123 height 29
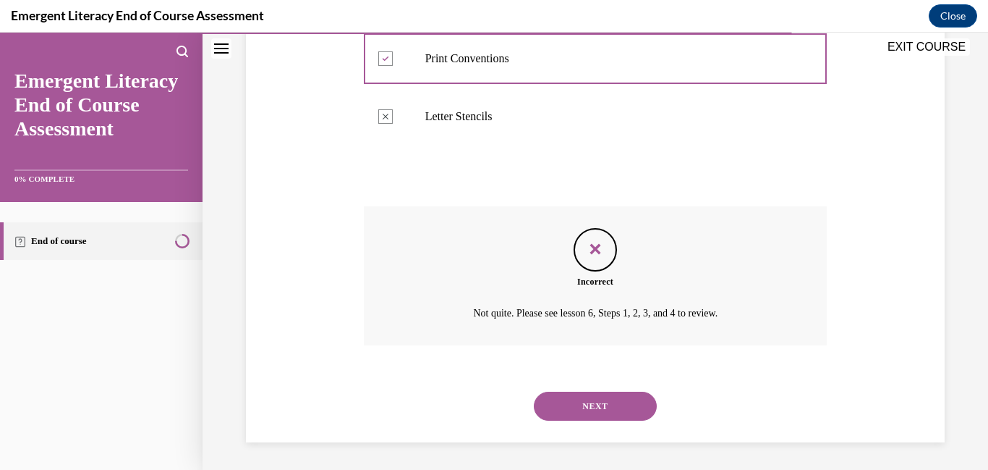
scroll to position [501, 0]
click at [600, 399] on button "NEXT" at bounding box center [595, 404] width 123 height 29
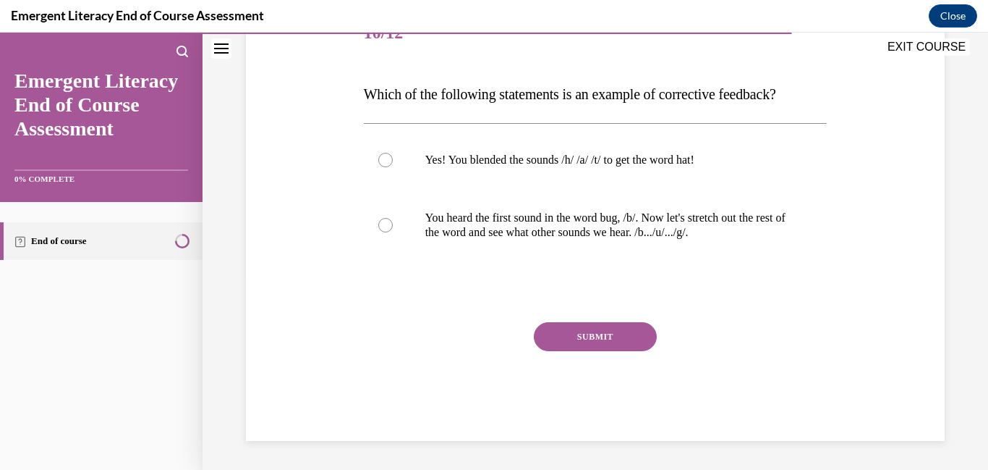
scroll to position [161, 0]
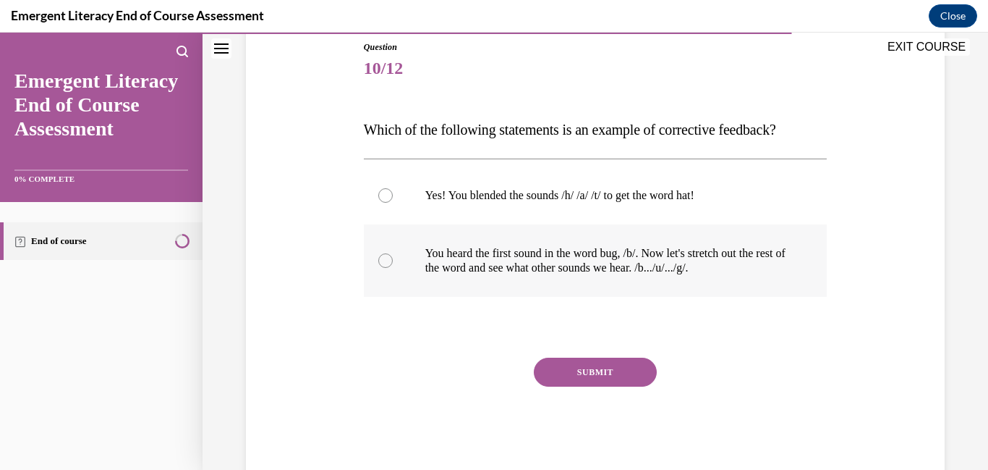
click at [387, 258] on div at bounding box center [385, 260] width 14 height 14
click at [387, 258] on input "You heard the first sound in the word bug, /b/. Now let's stretch out the rest …" at bounding box center [385, 260] width 14 height 14
radio input "true"
click at [567, 363] on button "SUBMIT" at bounding box center [595, 371] width 123 height 29
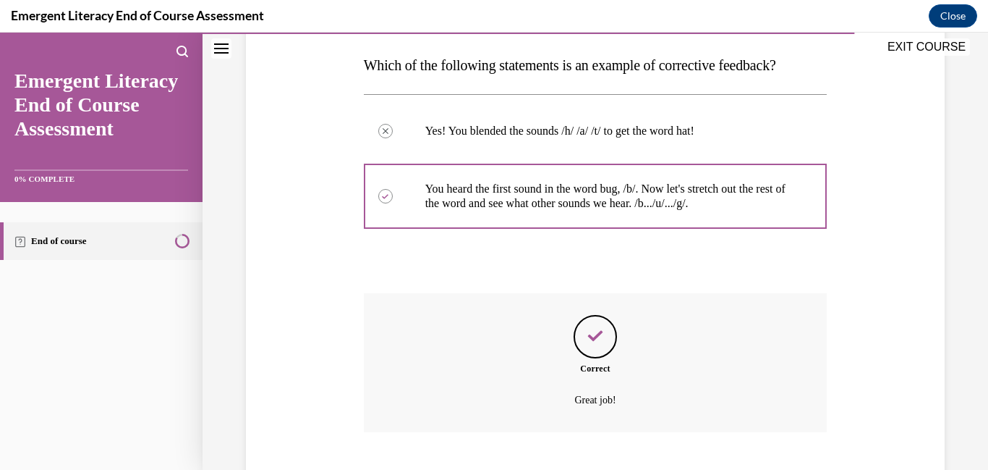
scroll to position [313, 0]
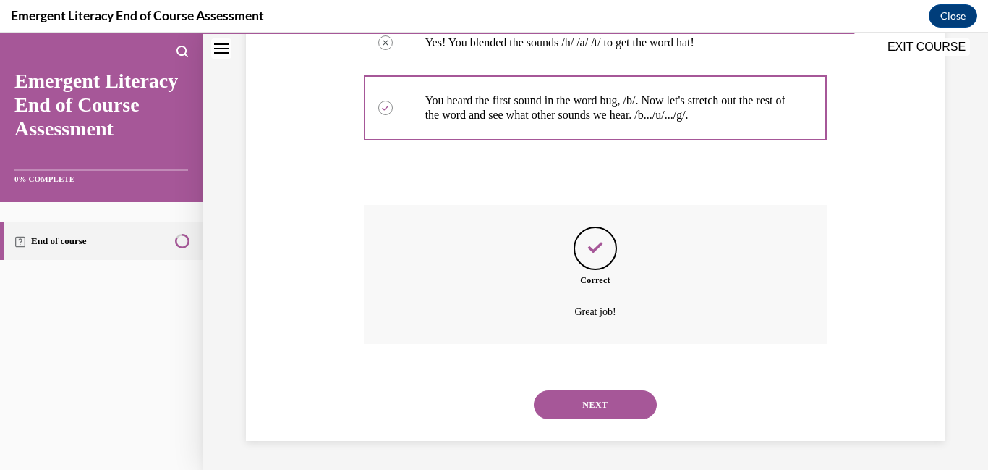
click at [625, 404] on button "NEXT" at bounding box center [595, 404] width 123 height 29
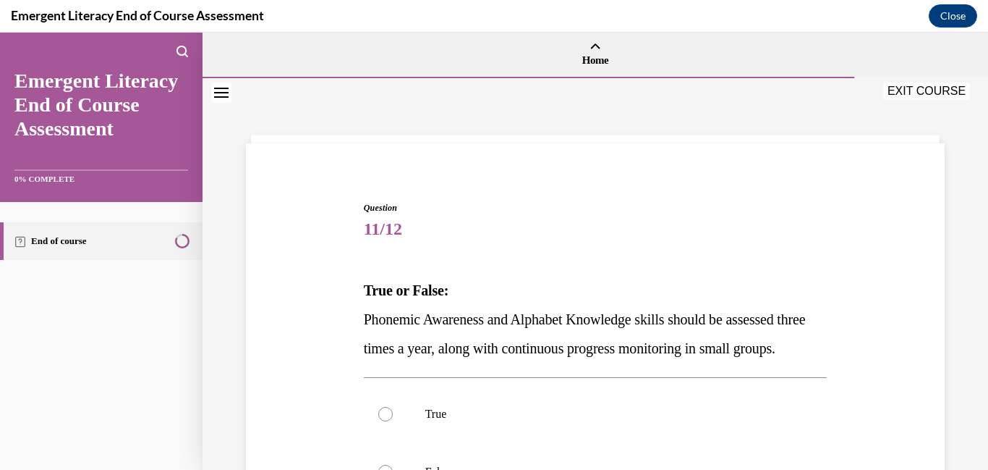
scroll to position [268, 0]
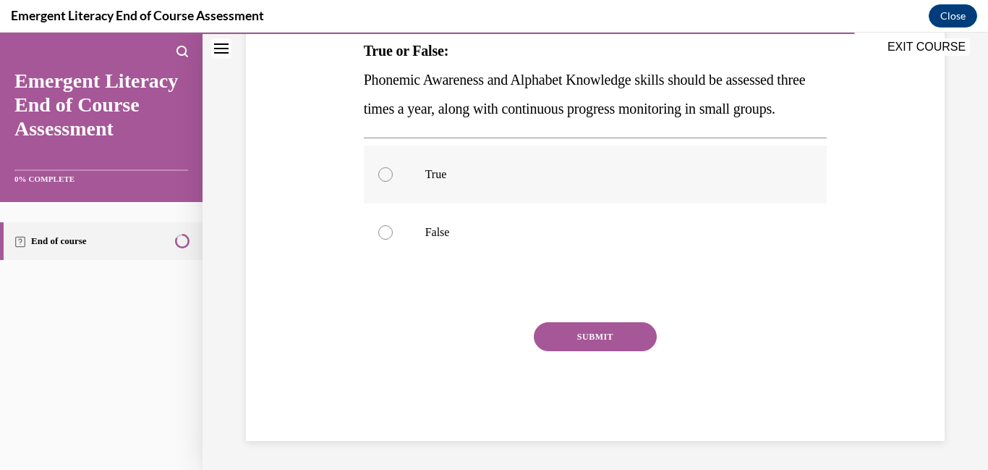
click at [393, 168] on label "True" at bounding box center [596, 174] width 464 height 58
click at [393, 168] on input "True" at bounding box center [385, 174] width 14 height 14
radio input "true"
click at [564, 333] on button "SUBMIT" at bounding box center [595, 336] width 123 height 29
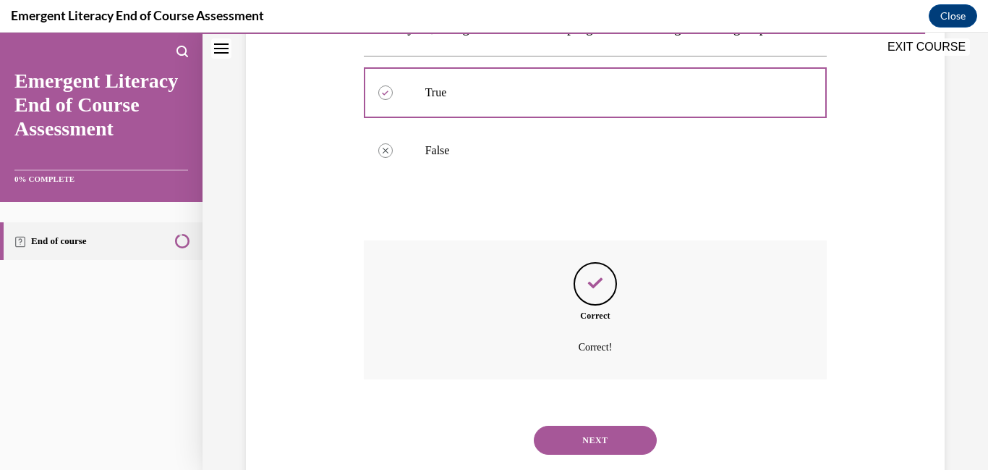
scroll to position [386, 0]
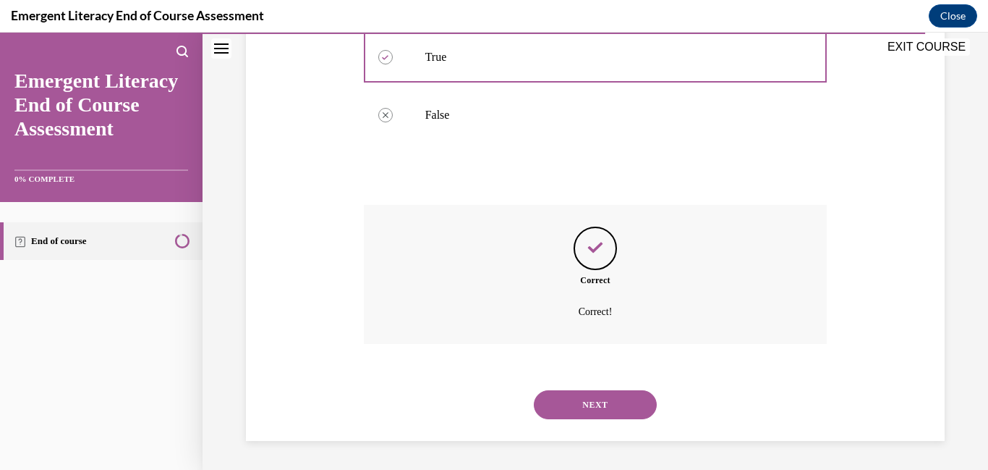
click at [591, 402] on button "NEXT" at bounding box center [595, 404] width 123 height 29
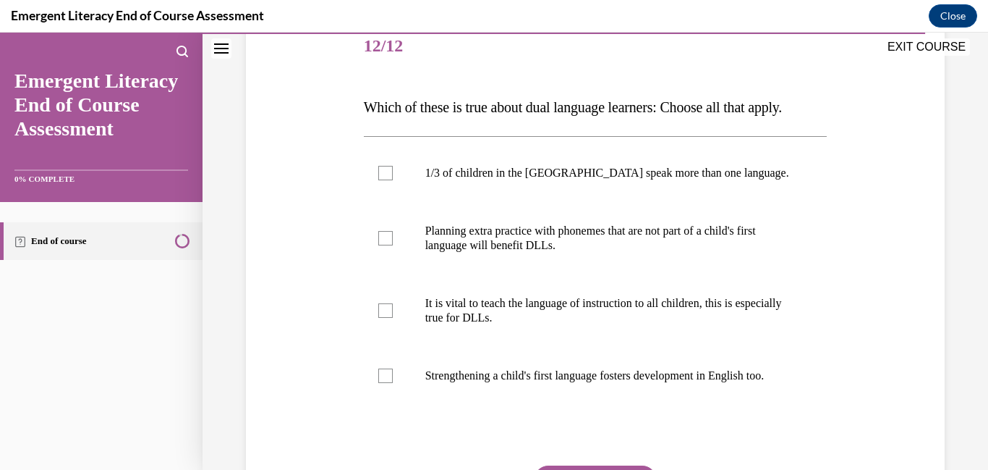
scroll to position [185, 0]
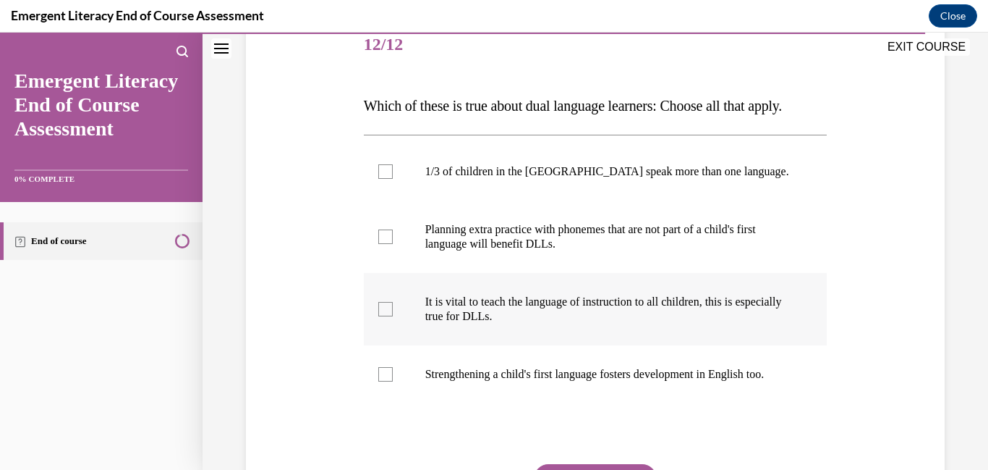
click at [389, 315] on div at bounding box center [385, 309] width 14 height 14
click at [389, 315] on input "It is vital to teach the language of instruction to all children, this is espec…" at bounding box center [385, 309] width 14 height 14
checkbox input "true"
click at [388, 240] on div at bounding box center [385, 236] width 14 height 14
click at [388, 240] on input "Planning extra practice with phonemes that are not part of a child's first lang…" at bounding box center [385, 236] width 14 height 14
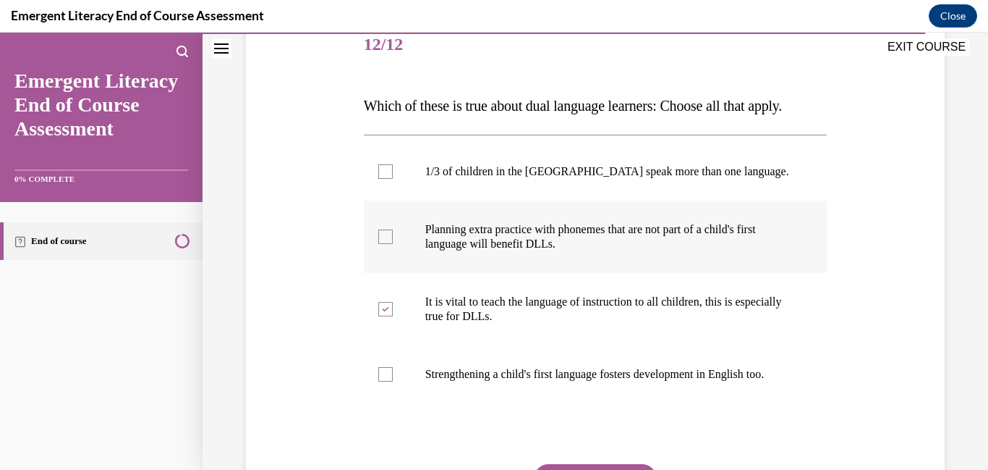
checkbox input "true"
click at [394, 384] on label "Strengthening a child's first language fosters development in English too." at bounding box center [596, 374] width 464 height 58
click at [393, 381] on input "Strengthening a child's first language fosters development in English too." at bounding box center [385, 374] width 14 height 14
checkbox input "true"
click at [383, 169] on div at bounding box center [385, 171] width 14 height 14
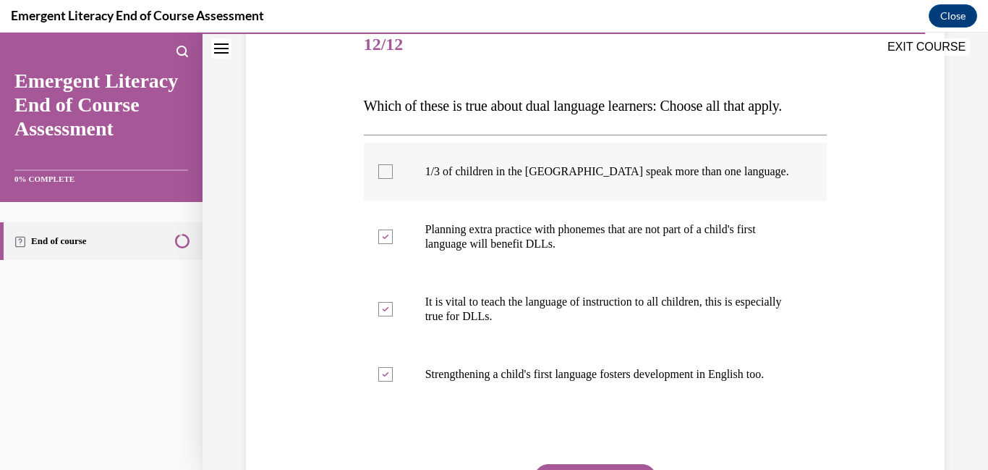
click at [383, 169] on input "1/3 of children in the US speak more than one language." at bounding box center [385, 171] width 14 height 14
checkbox input "true"
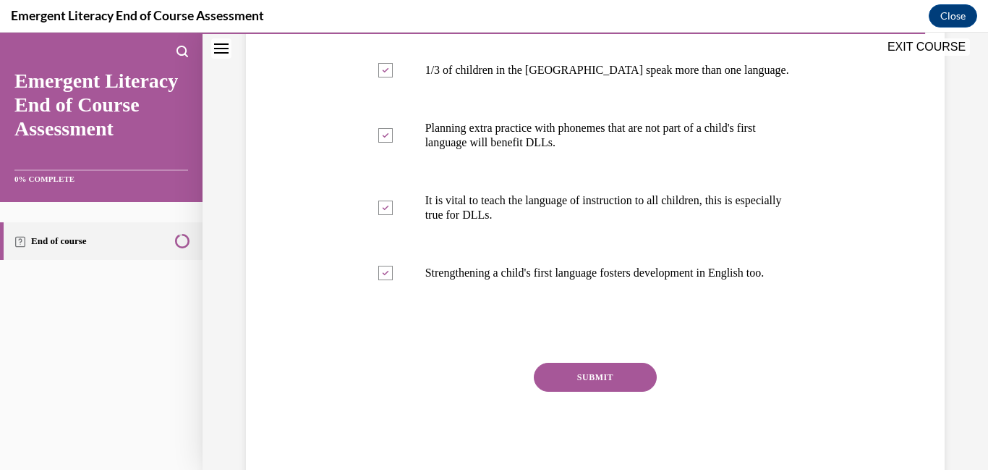
scroll to position [289, 0]
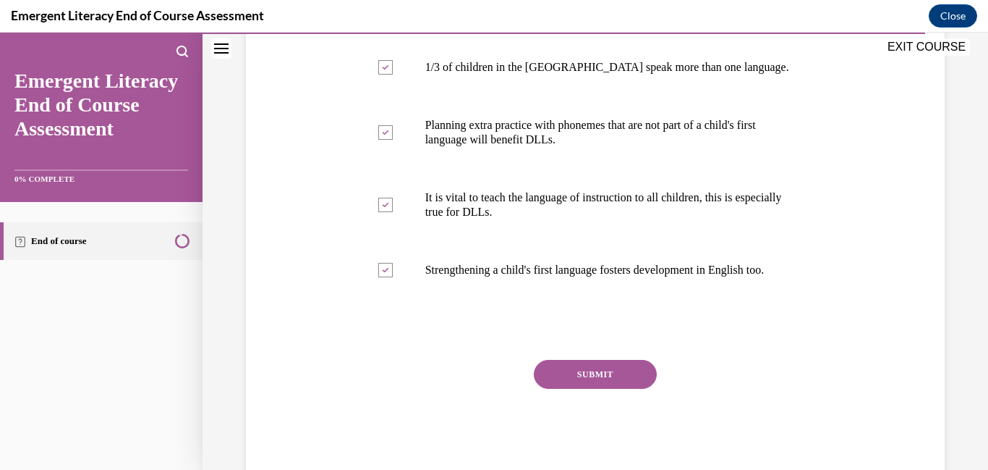
click at [574, 389] on button "SUBMIT" at bounding box center [595, 374] width 123 height 29
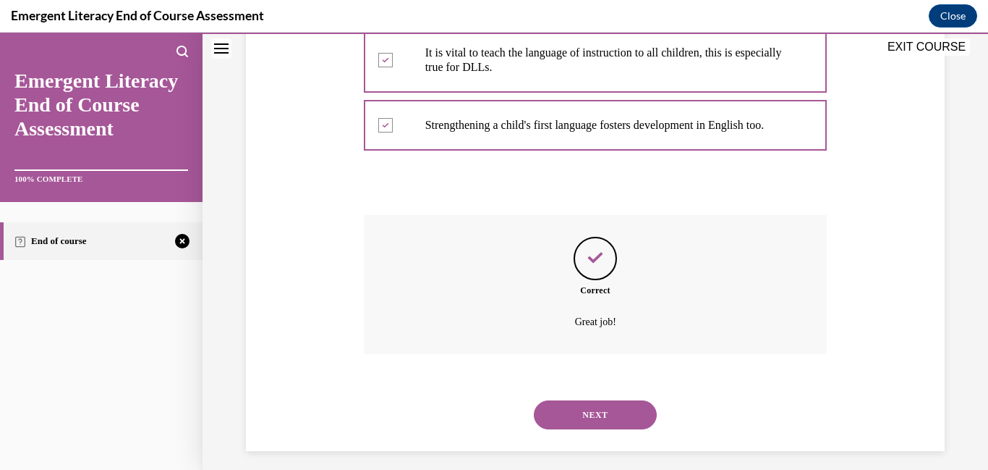
scroll to position [458, 0]
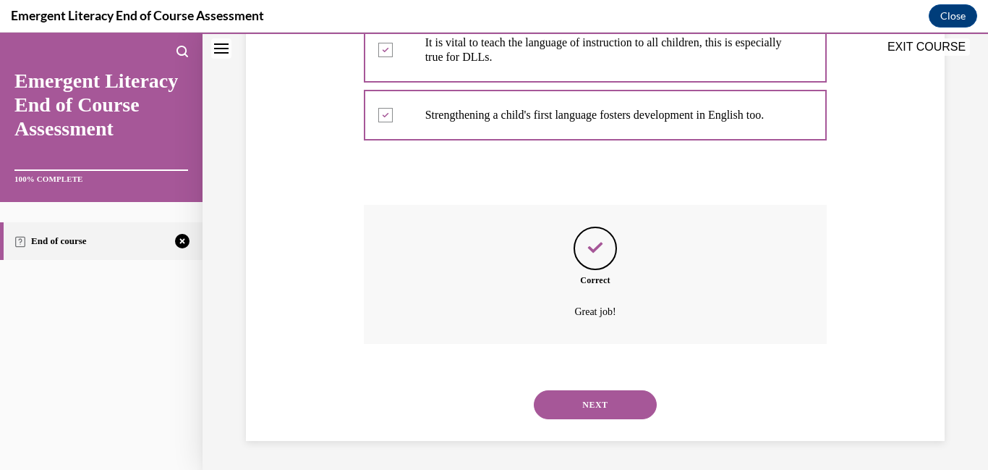
click at [580, 411] on button "NEXT" at bounding box center [595, 404] width 123 height 29
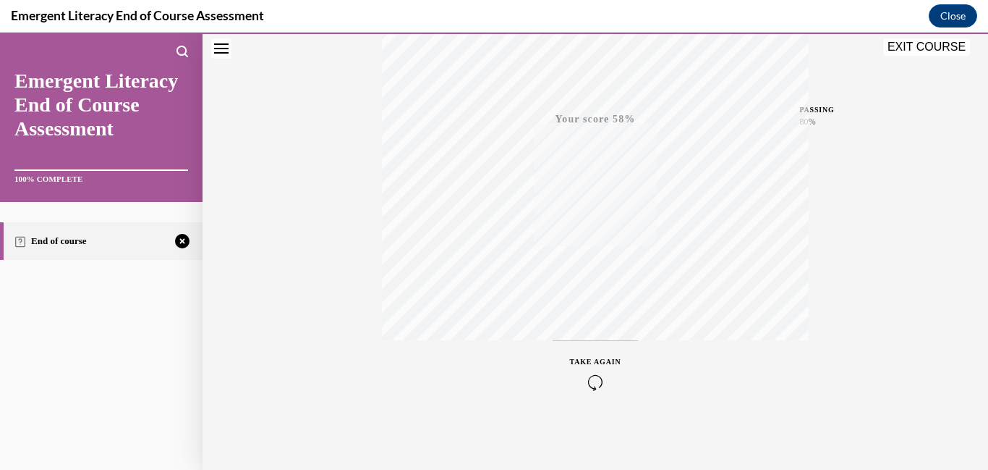
scroll to position [305, 0]
click at [590, 382] on icon "button" at bounding box center [595, 381] width 51 height 16
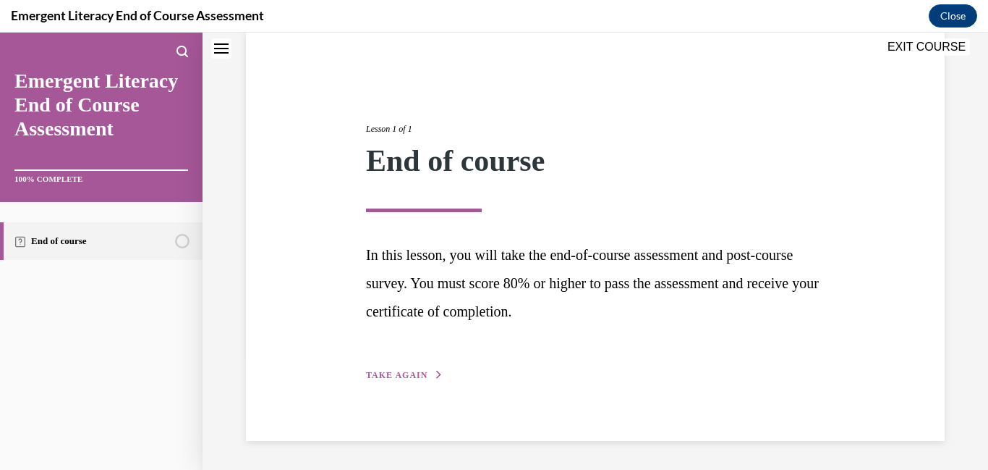
scroll to position [112, 0]
click at [393, 374] on span "TAKE AGAIN" at bounding box center [397, 375] width 62 height 10
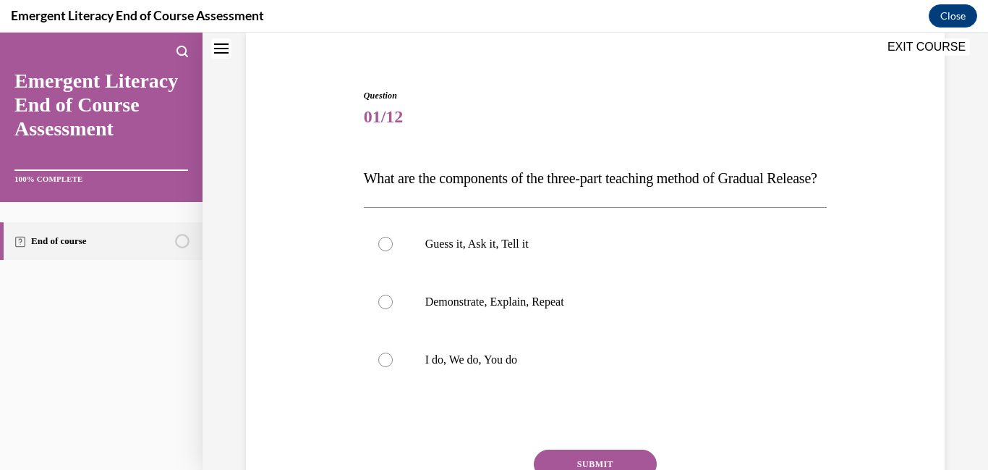
scroll to position [44, 0]
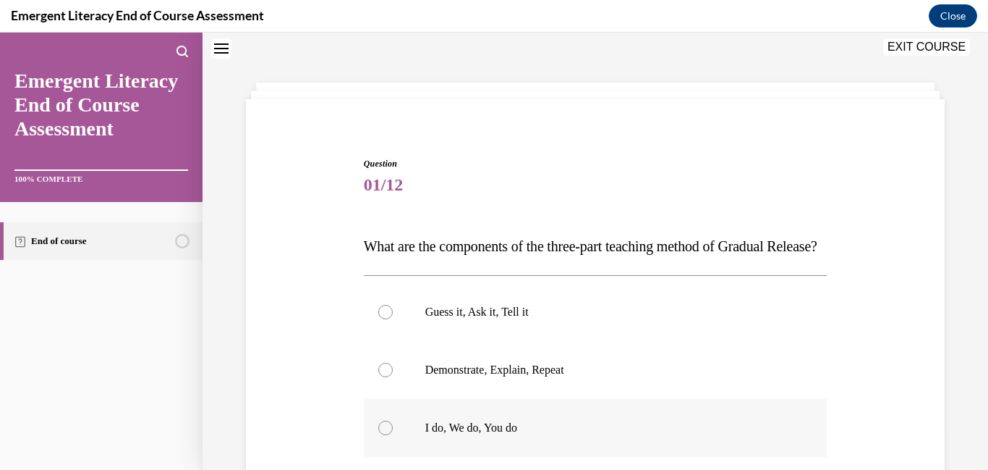
click at [398, 457] on label "I do, We do, You do" at bounding box center [596, 428] width 464 height 58
click at [393, 435] on input "I do, We do, You do" at bounding box center [385, 427] width 14 height 14
radio input "true"
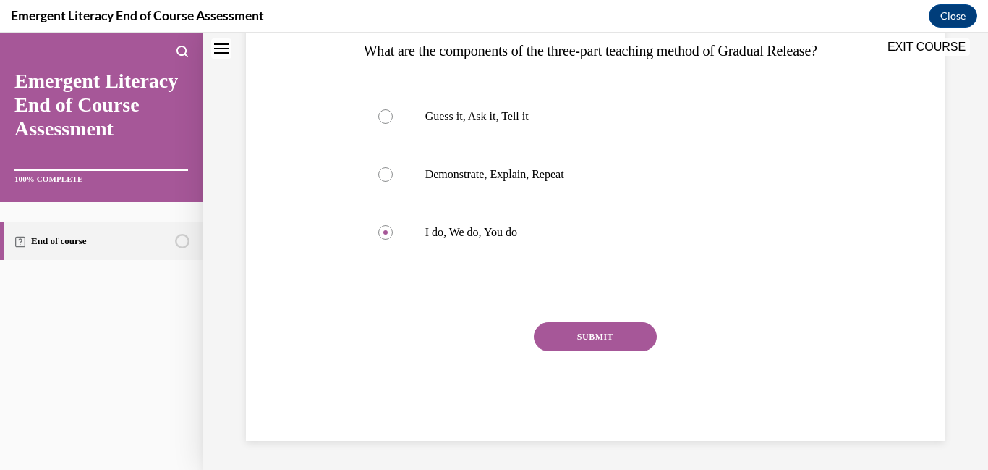
scroll to position [249, 0]
click at [588, 351] on button "SUBMIT" at bounding box center [595, 336] width 123 height 29
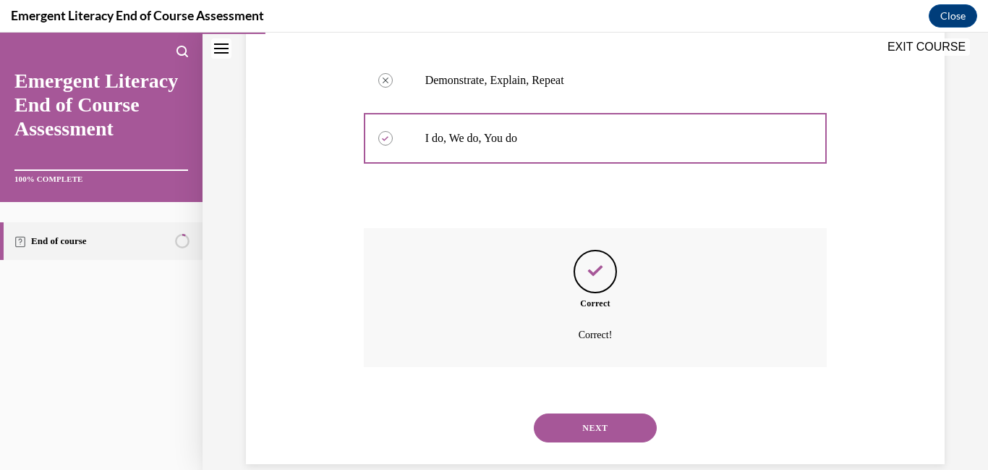
scroll to position [386, 0]
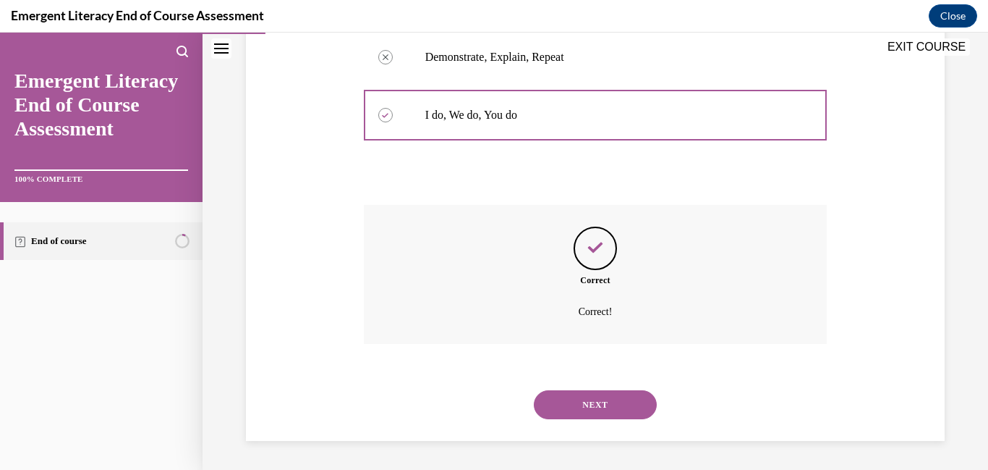
click at [605, 401] on button "NEXT" at bounding box center [595, 404] width 123 height 29
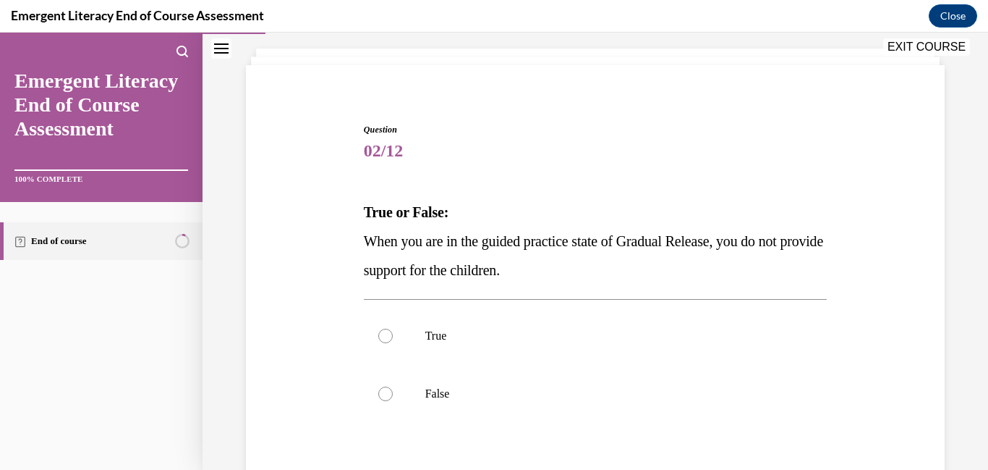
scroll to position [80, 0]
click at [612, 389] on p "False" at bounding box center [608, 391] width 366 height 14
click at [393, 389] on input "False" at bounding box center [385, 391] width 14 height 14
radio input "true"
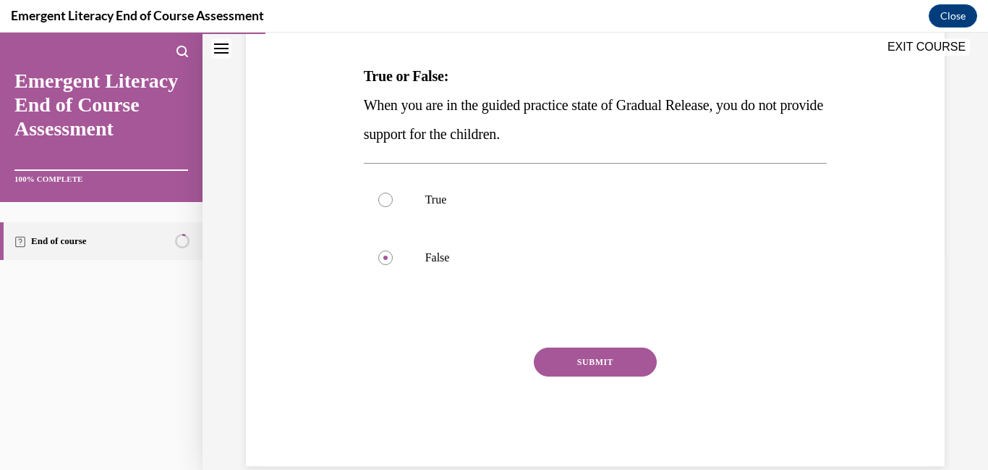
scroll to position [215, 0]
click at [591, 363] on button "SUBMIT" at bounding box center [595, 361] width 123 height 29
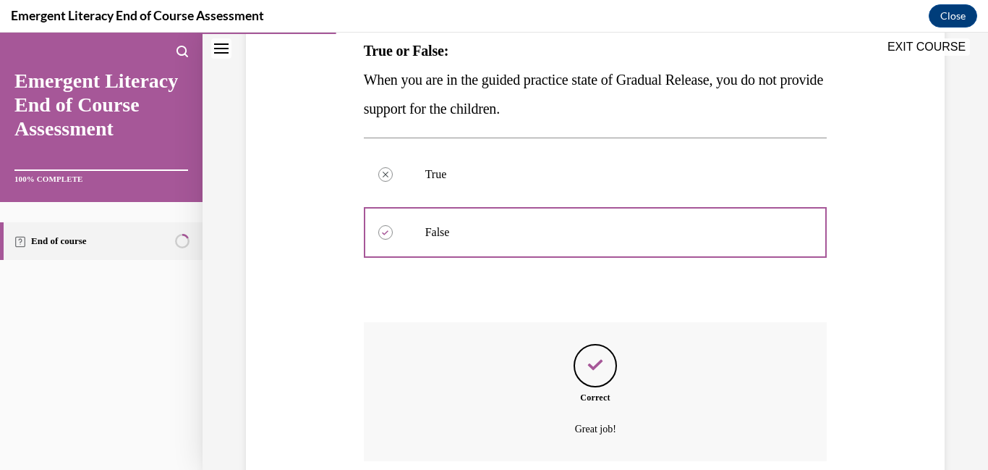
scroll to position [357, 0]
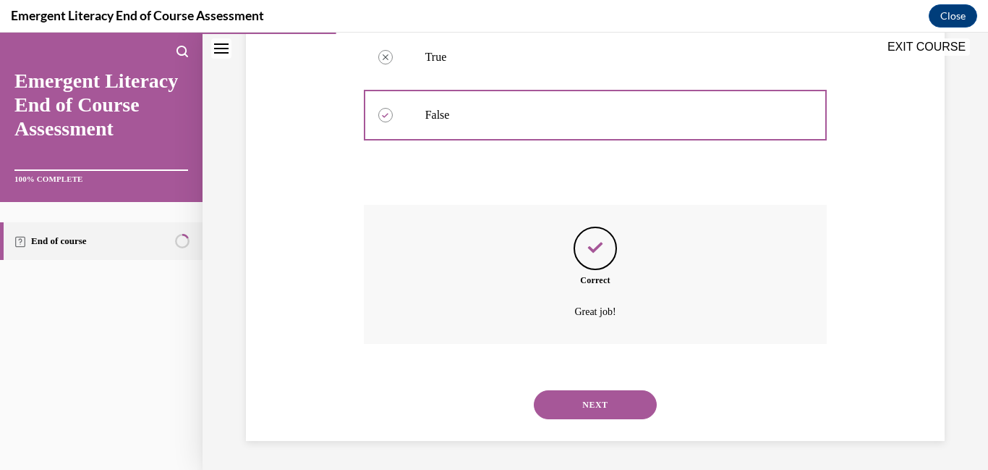
click at [588, 409] on button "NEXT" at bounding box center [595, 404] width 123 height 29
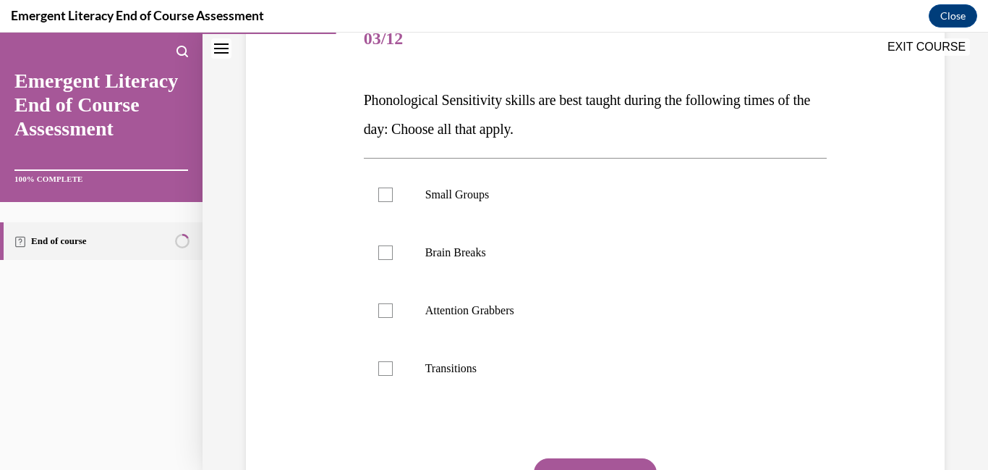
scroll to position [192, 0]
click at [380, 200] on label "Small Groups" at bounding box center [596, 193] width 464 height 58
click at [380, 200] on input "Small Groups" at bounding box center [385, 193] width 14 height 14
checkbox input "true"
click at [389, 248] on div at bounding box center [385, 251] width 14 height 14
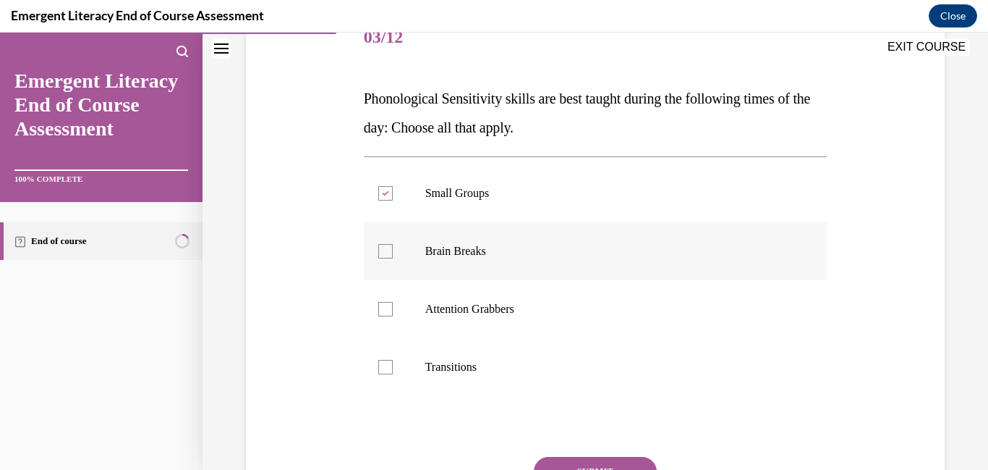
click at [389, 248] on input "Brain Breaks" at bounding box center [385, 251] width 14 height 14
checkbox input "true"
click at [387, 302] on div at bounding box center [385, 309] width 14 height 14
click at [387, 302] on input "Attention Grabbers" at bounding box center [385, 309] width 14 height 14
checkbox input "true"
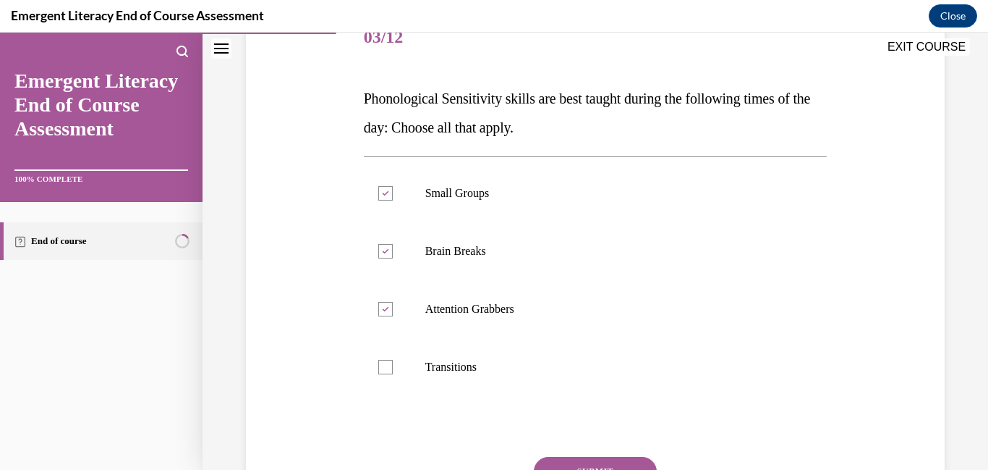
click at [554, 465] on button "SUBMIT" at bounding box center [595, 471] width 123 height 29
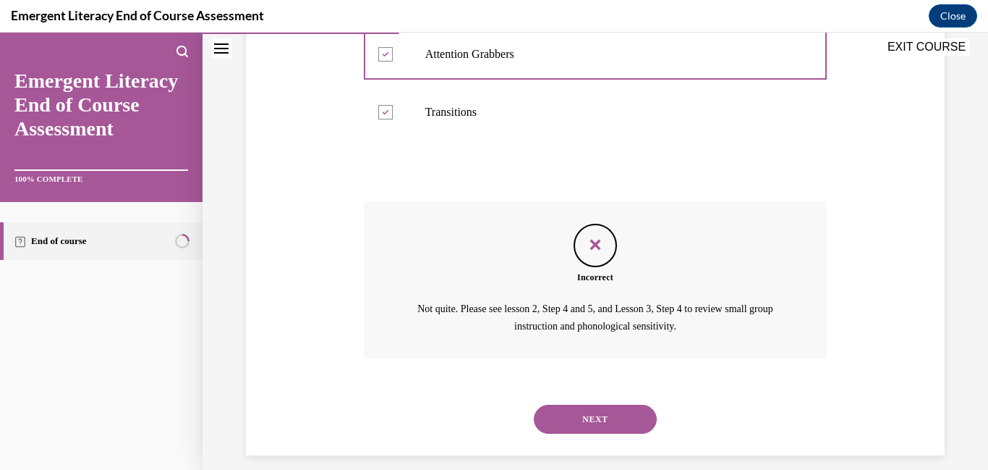
scroll to position [461, 0]
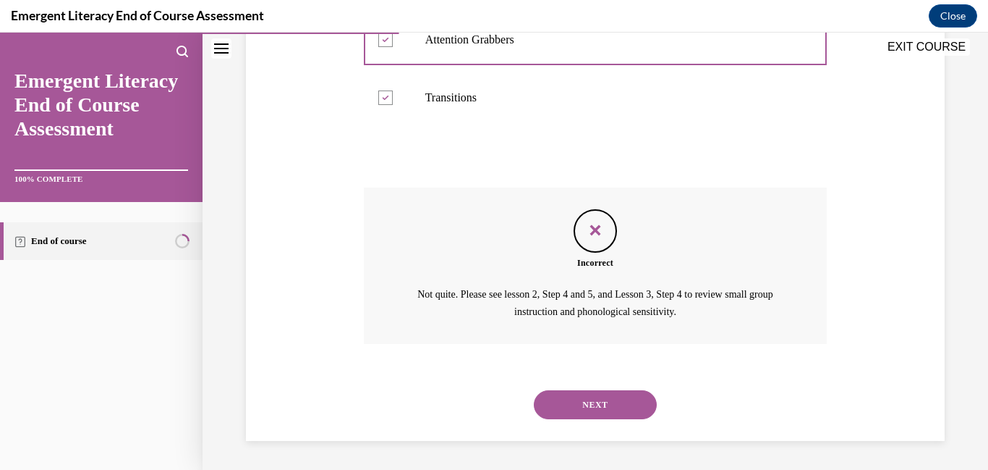
click at [568, 408] on button "NEXT" at bounding box center [595, 404] width 123 height 29
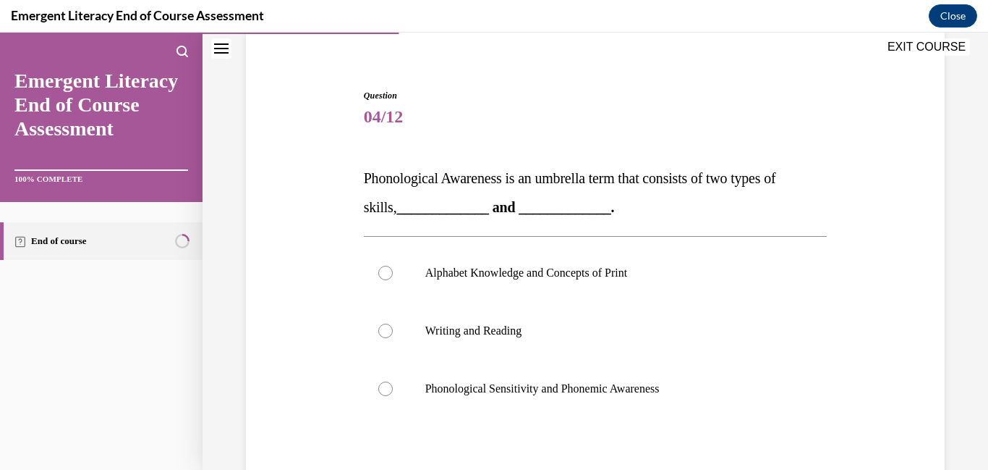
scroll to position [116, 0]
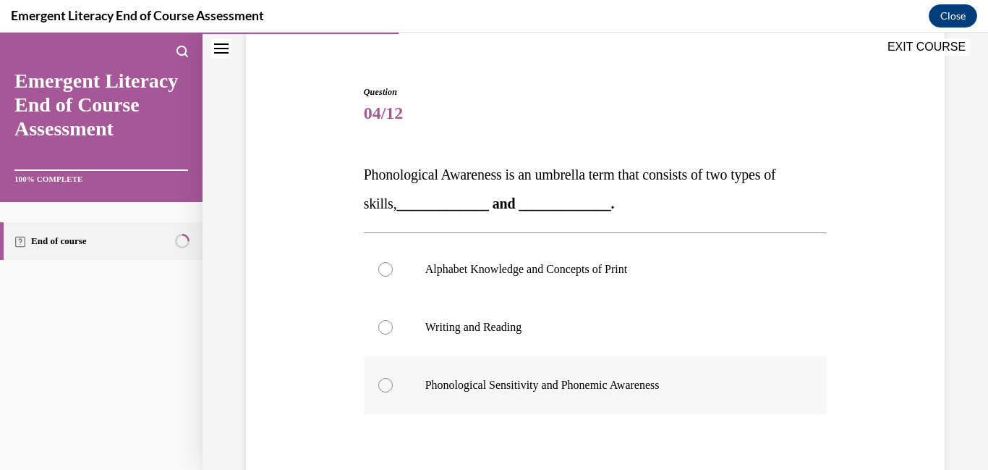
click at [483, 391] on p "Phonological Sensitivity and Phonemic Awareness" at bounding box center [608, 385] width 366 height 14
click at [393, 391] on input "Phonological Sensitivity and Phonemic Awareness" at bounding box center [385, 385] width 14 height 14
radio input "true"
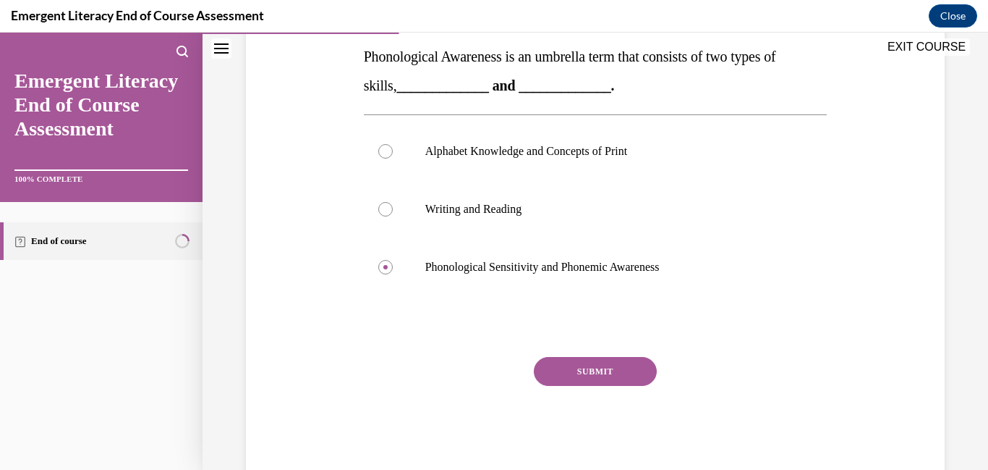
scroll to position [239, 0]
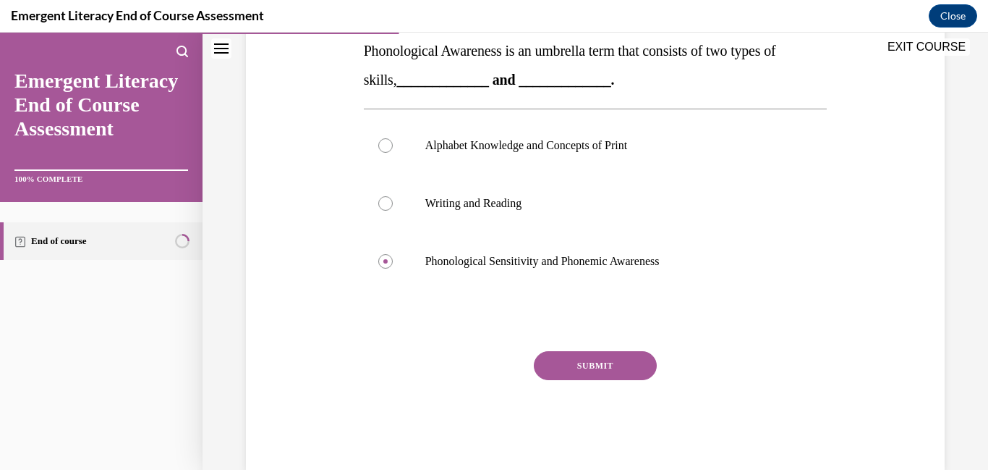
click at [616, 373] on button "SUBMIT" at bounding box center [595, 365] width 123 height 29
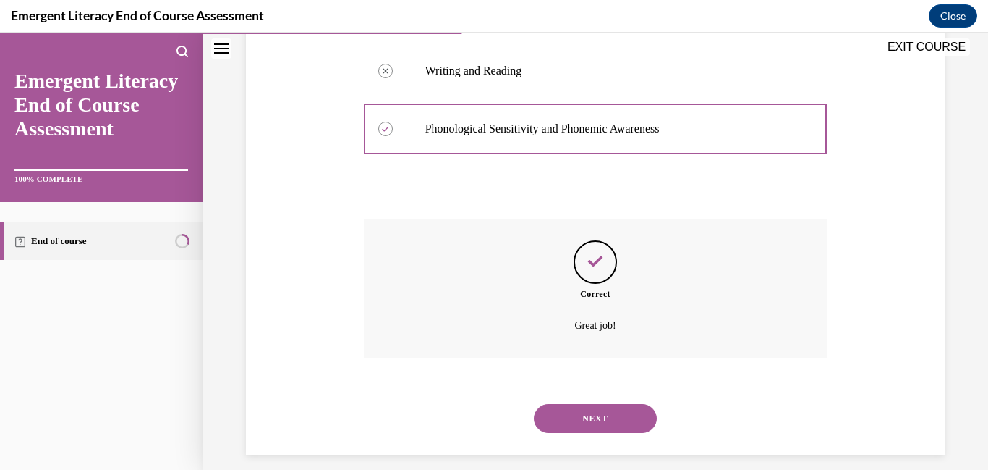
scroll to position [386, 0]
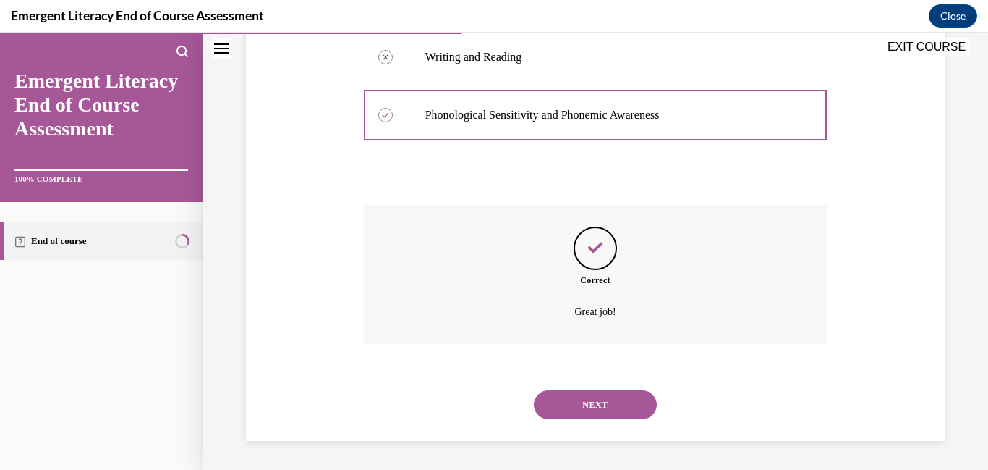
click at [612, 413] on button "NEXT" at bounding box center [595, 404] width 123 height 29
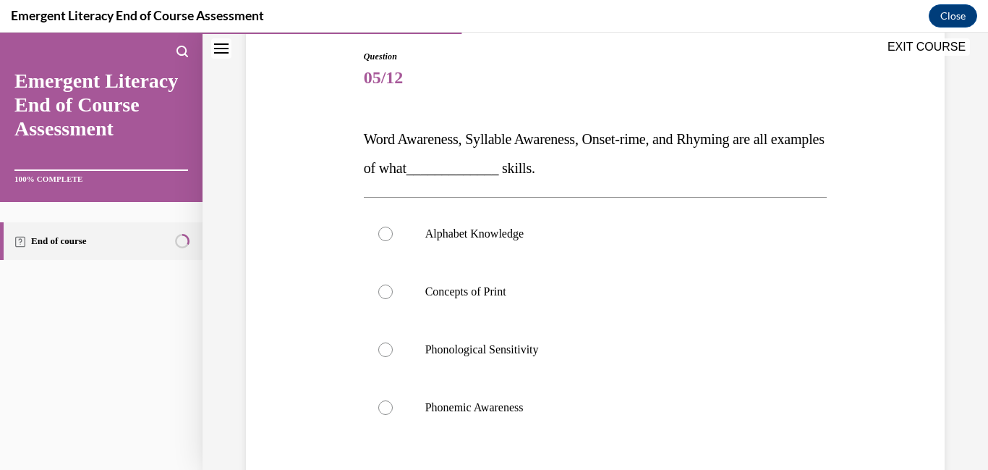
scroll to position [161, 0]
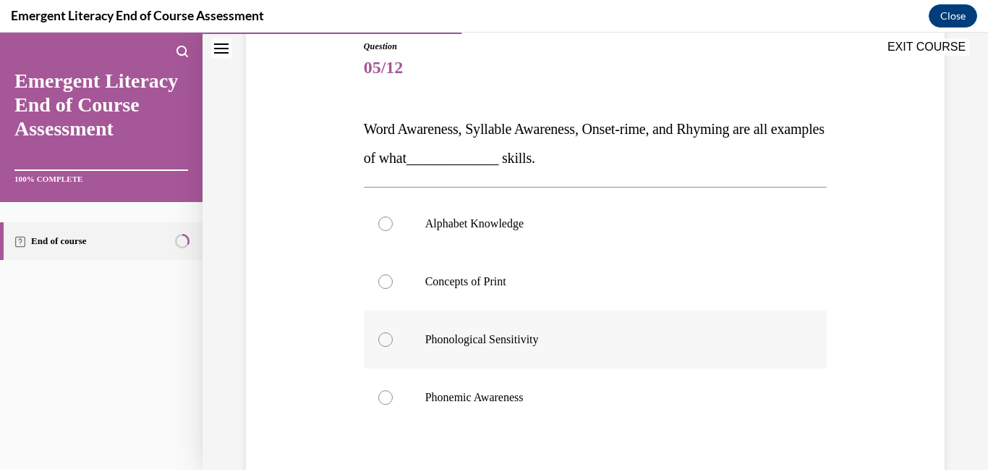
click at [490, 336] on p "Phonological Sensitivity" at bounding box center [608, 339] width 366 height 14
click at [393, 336] on input "Phonological Sensitivity" at bounding box center [385, 339] width 14 height 14
radio input "true"
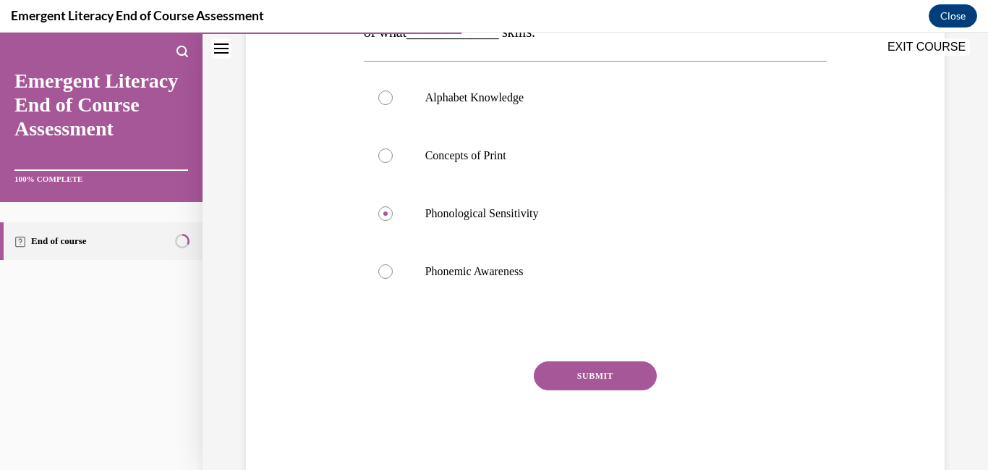
scroll to position [292, 0]
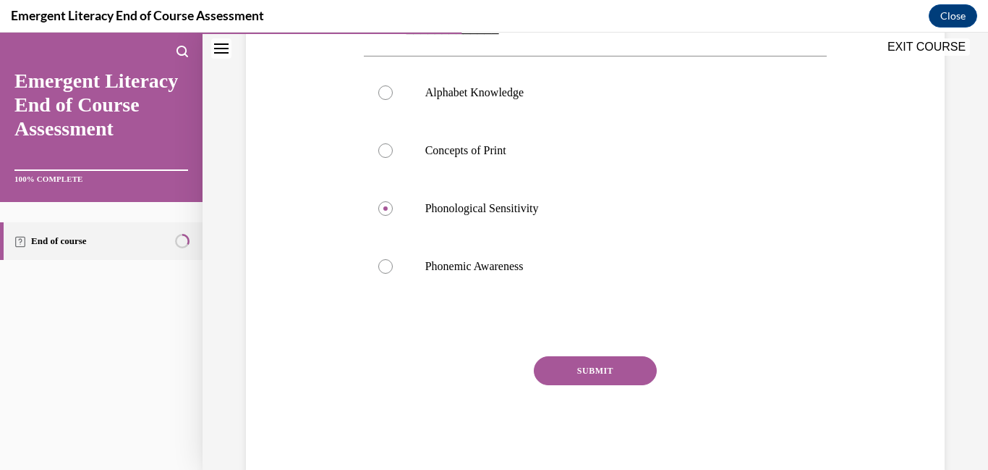
click at [600, 367] on button "SUBMIT" at bounding box center [595, 370] width 123 height 29
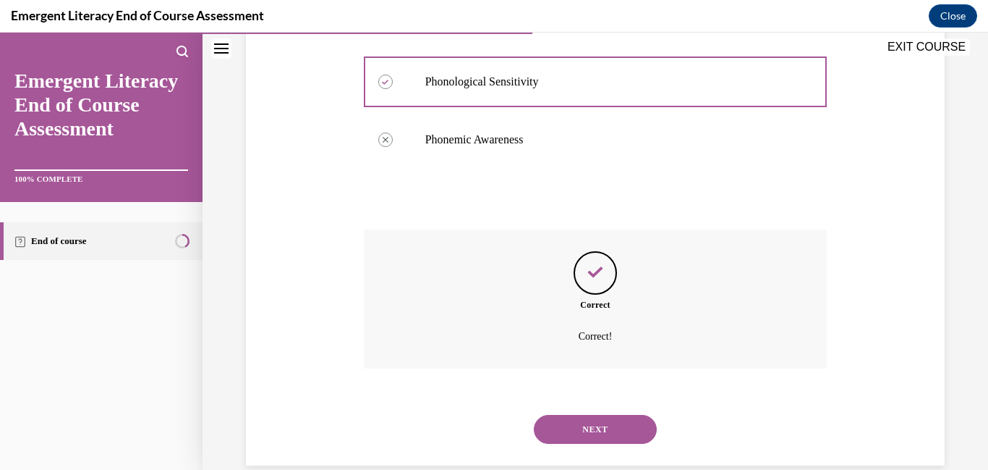
scroll to position [444, 0]
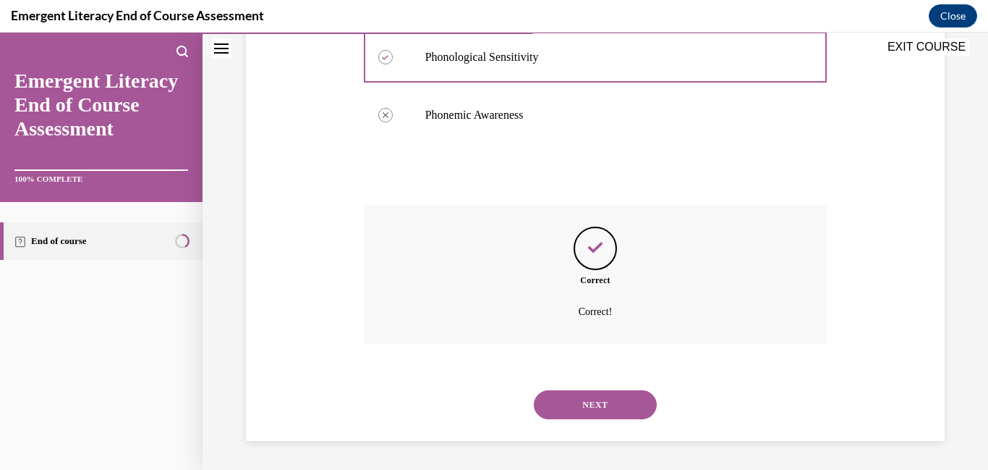
click at [601, 394] on button "NEXT" at bounding box center [595, 404] width 123 height 29
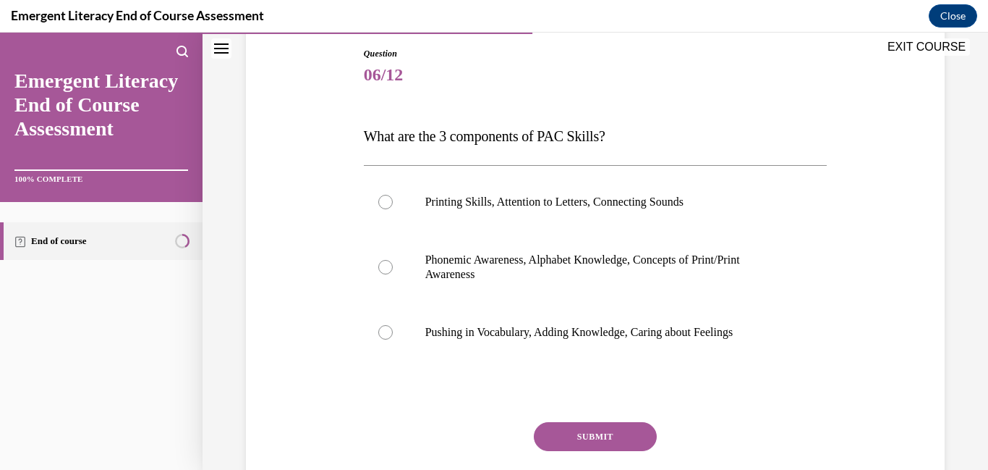
scroll to position [155, 0]
click at [520, 289] on label "Phonemic Awareness, Alphabet Knowledge, Concepts of Print/Print Awareness" at bounding box center [596, 266] width 464 height 72
click at [393, 273] on input "Phonemic Awareness, Alphabet Knowledge, Concepts of Print/Print Awareness" at bounding box center [385, 266] width 14 height 14
radio input "true"
click at [587, 446] on button "SUBMIT" at bounding box center [595, 435] width 123 height 29
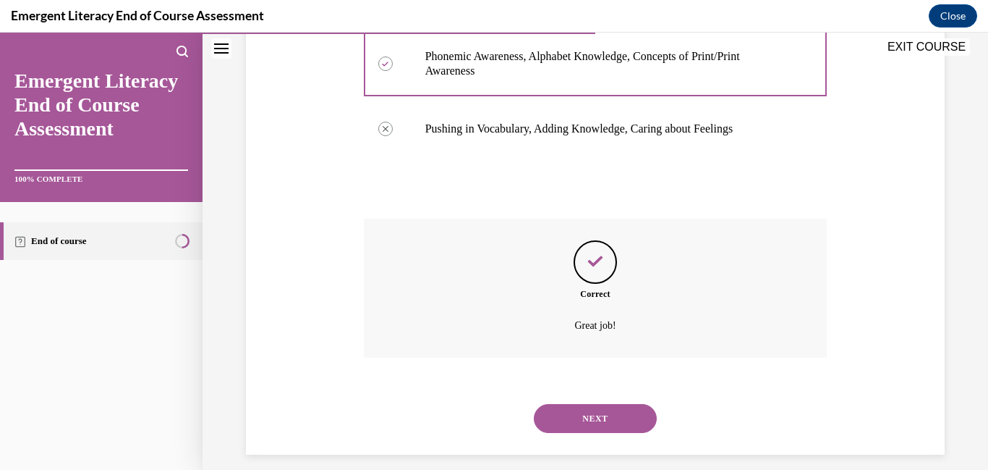
scroll to position [371, 0]
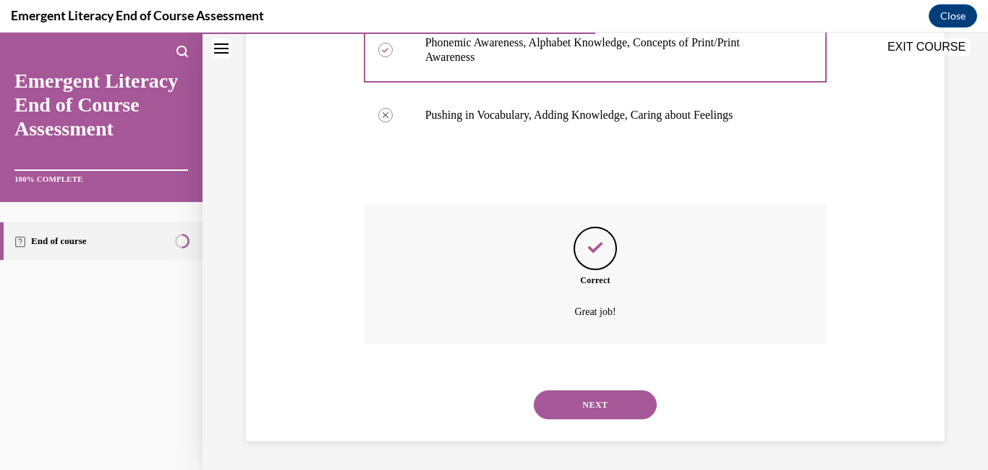
click at [589, 415] on button "NEXT" at bounding box center [595, 404] width 123 height 29
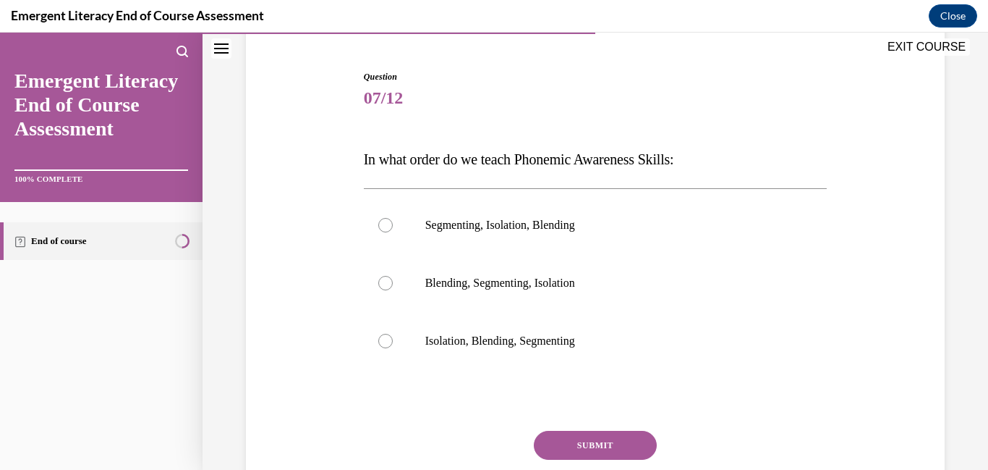
scroll to position [143, 0]
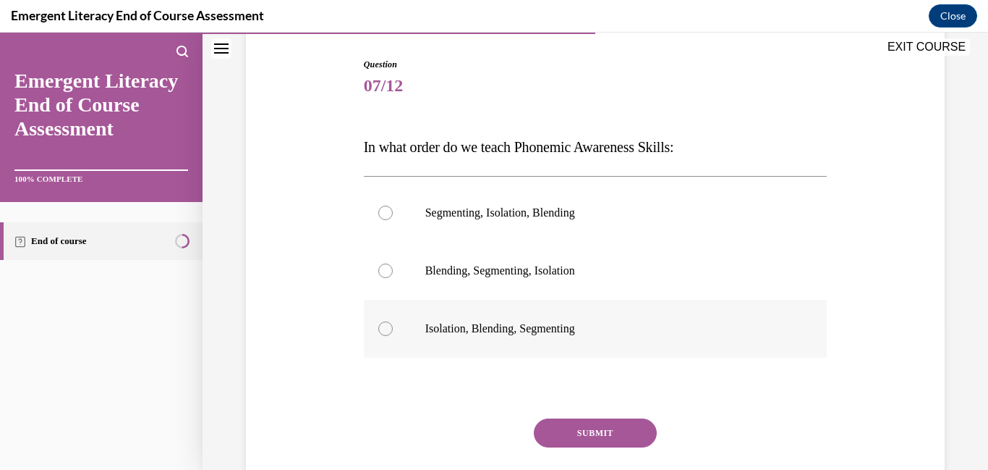
click at [517, 323] on p "Isolation, Blending, Segmenting" at bounding box center [608, 328] width 366 height 14
click at [393, 323] on input "Isolation, Blending, Segmenting" at bounding box center [385, 328] width 14 height 14
radio input "true"
click at [582, 424] on button "SUBMIT" at bounding box center [595, 432] width 123 height 29
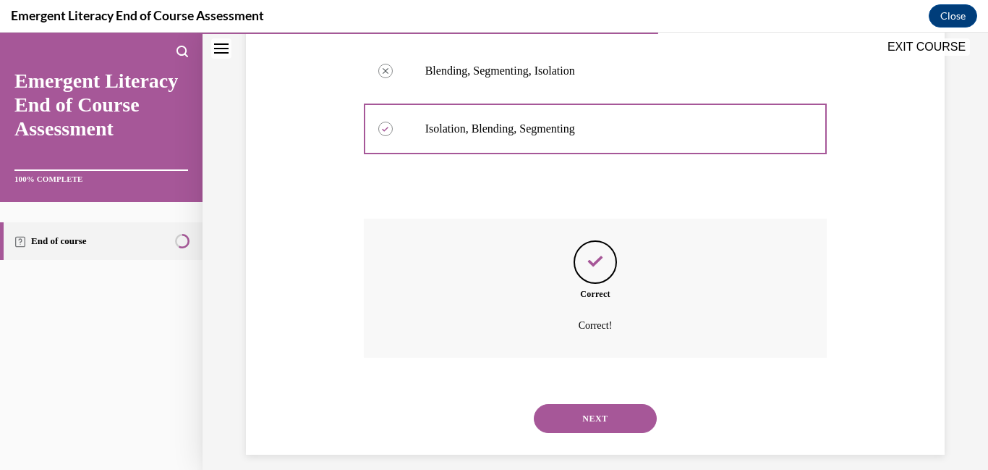
scroll to position [357, 0]
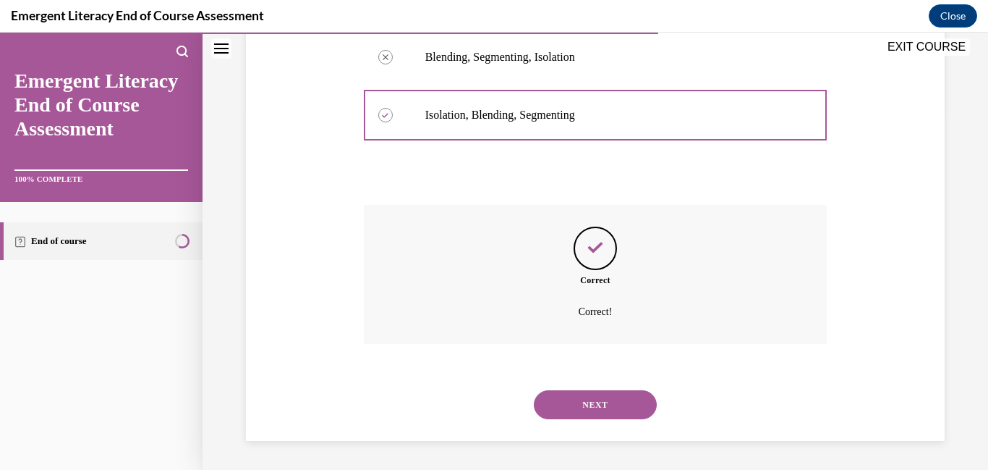
click at [618, 414] on button "NEXT" at bounding box center [595, 404] width 123 height 29
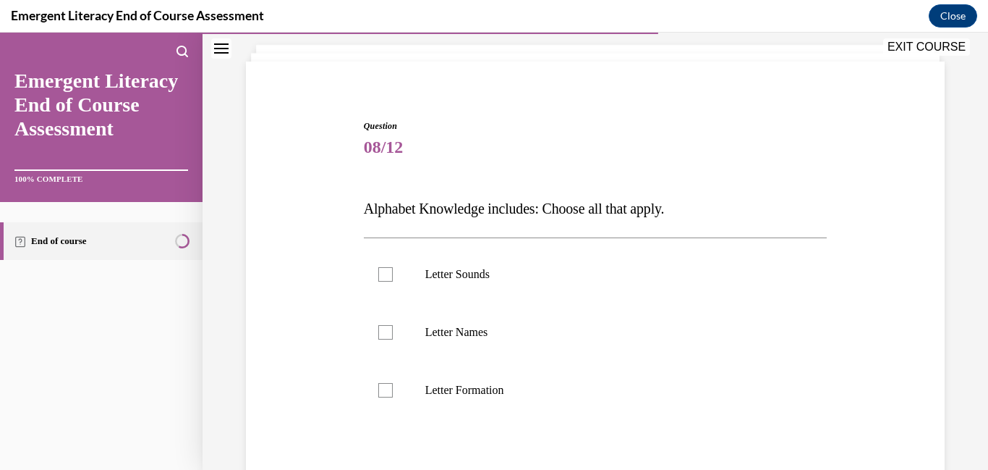
scroll to position [83, 0]
click at [393, 281] on label "Letter Sounds" at bounding box center [596, 273] width 464 height 58
click at [393, 280] on input "Letter Sounds" at bounding box center [385, 273] width 14 height 14
checkbox input "true"
click at [393, 333] on label "Letter Names" at bounding box center [596, 331] width 464 height 58
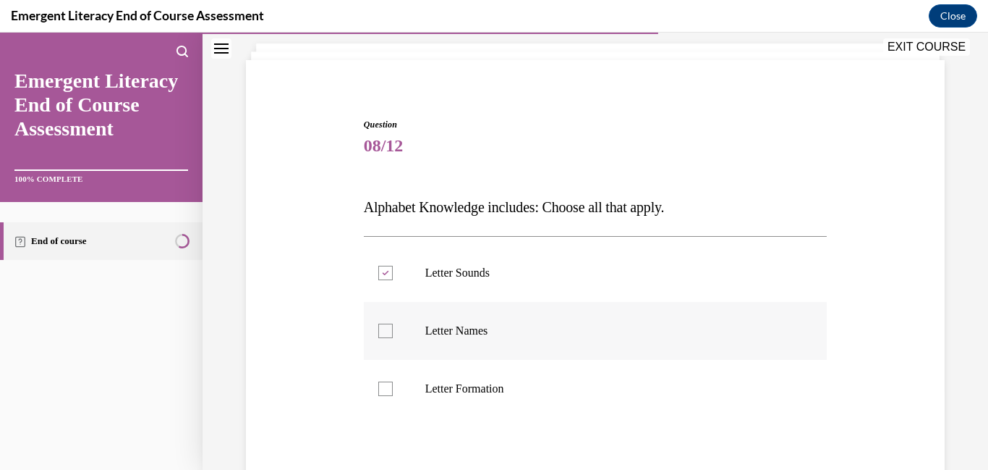
click at [393, 333] on input "Letter Names" at bounding box center [385, 330] width 14 height 14
checkbox input "true"
click at [391, 379] on label "Letter Formation" at bounding box center [596, 389] width 464 height 58
click at [391, 381] on input "Letter Formation" at bounding box center [385, 388] width 14 height 14
checkbox input "true"
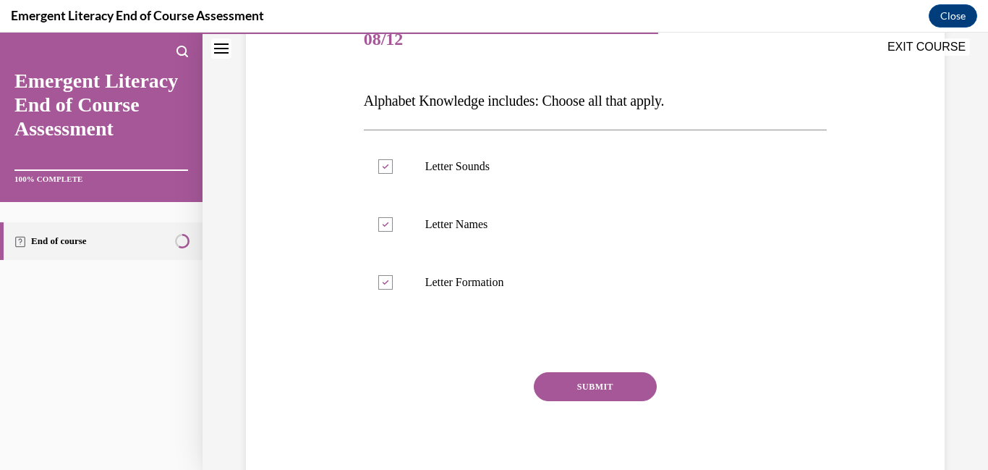
scroll to position [192, 0]
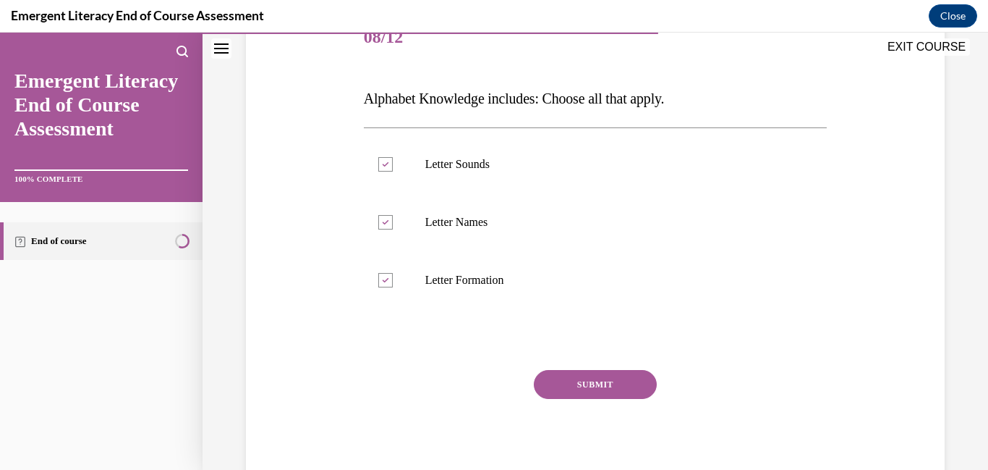
click at [624, 377] on button "SUBMIT" at bounding box center [595, 384] width 123 height 29
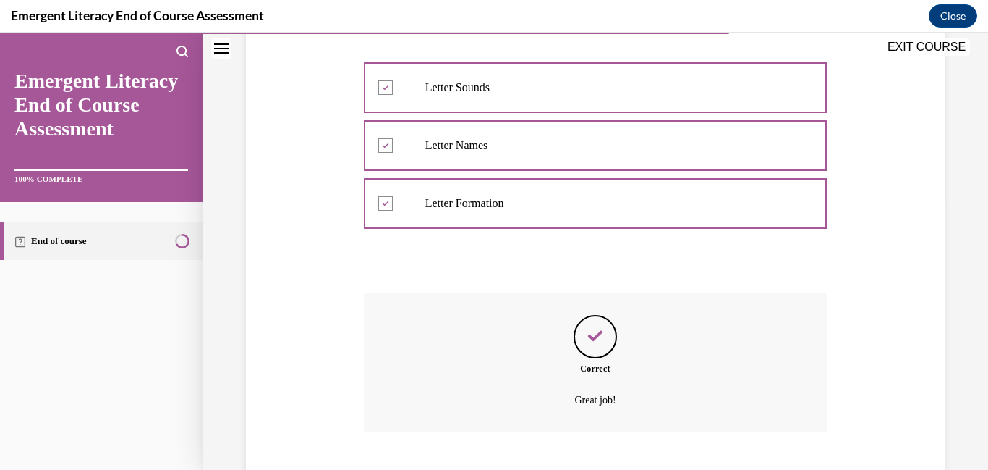
scroll to position [357, 0]
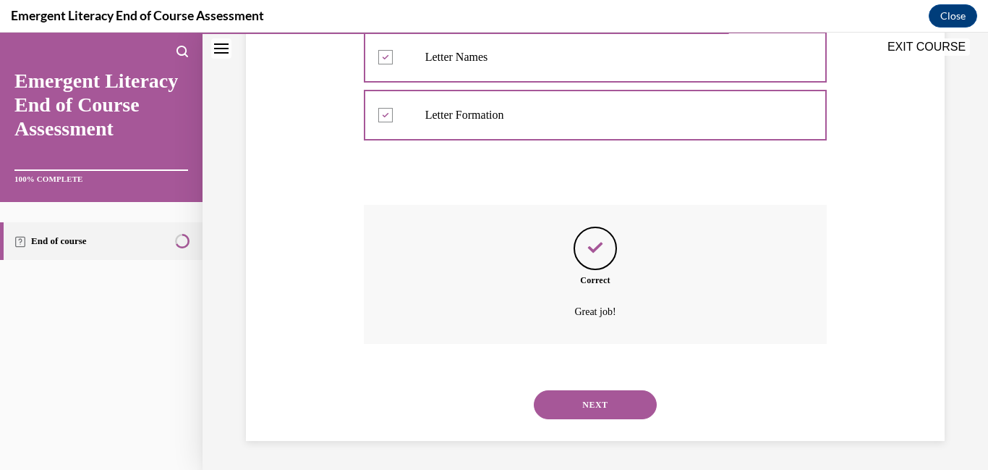
click at [611, 410] on button "NEXT" at bounding box center [595, 404] width 123 height 29
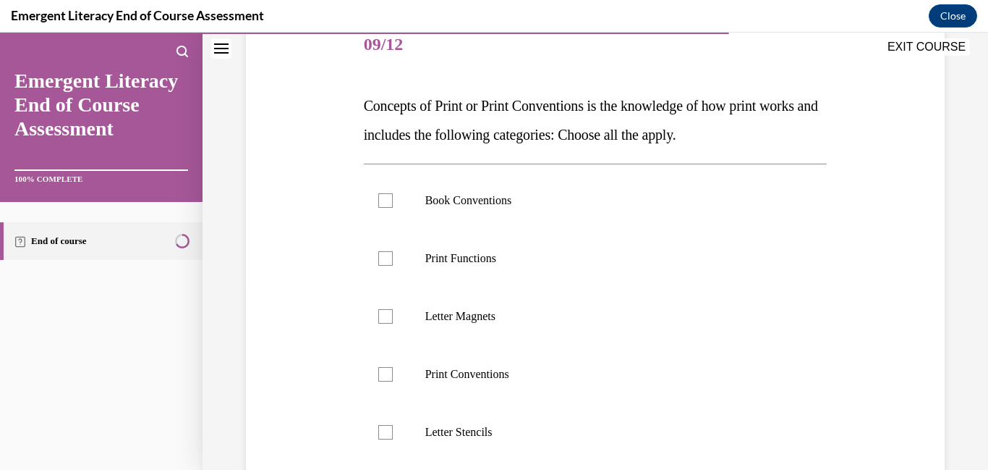
scroll to position [198, 0]
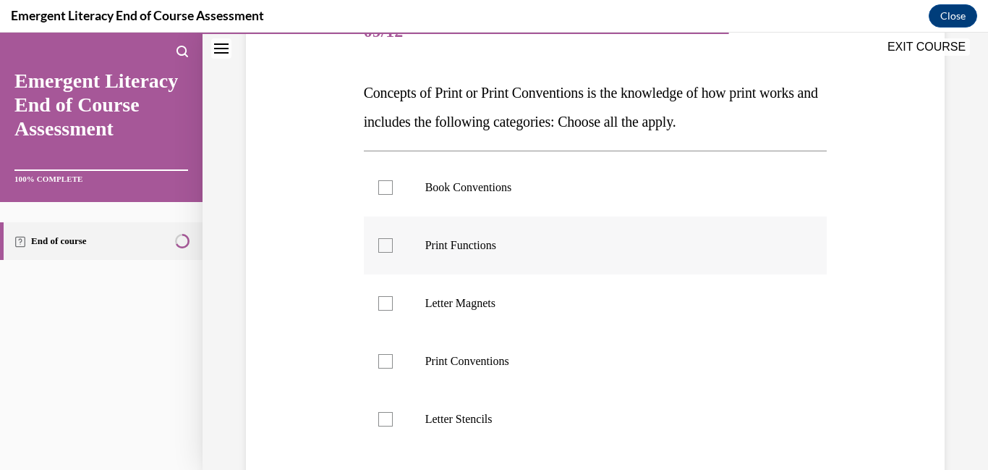
click at [405, 255] on label "Print Functions" at bounding box center [596, 245] width 464 height 58
click at [393, 253] on input "Print Functions" at bounding box center [385, 245] width 14 height 14
checkbox input "true"
click at [391, 190] on div at bounding box center [385, 187] width 14 height 14
click at [391, 190] on input "Book Conventions" at bounding box center [385, 187] width 14 height 14
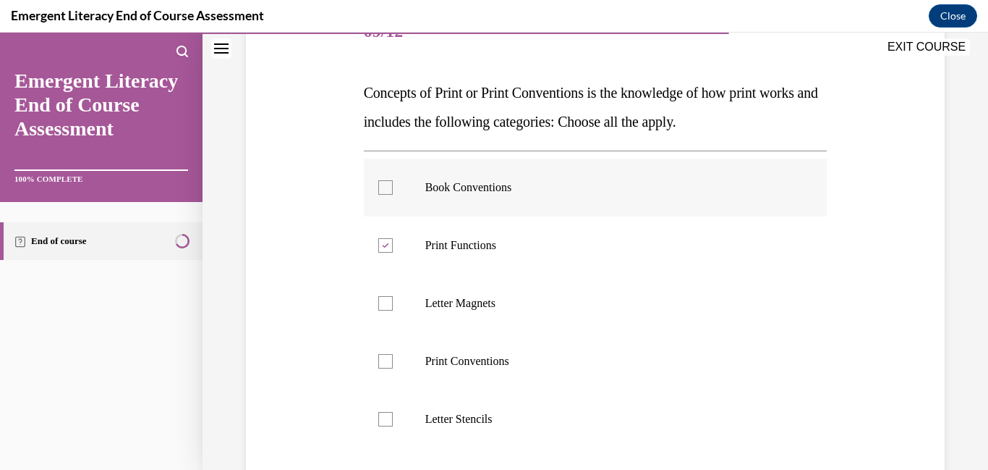
checkbox input "true"
click at [391, 361] on div at bounding box center [385, 361] width 14 height 14
click at [391, 361] on input "Print Conventions" at bounding box center [385, 361] width 14 height 14
checkbox input "true"
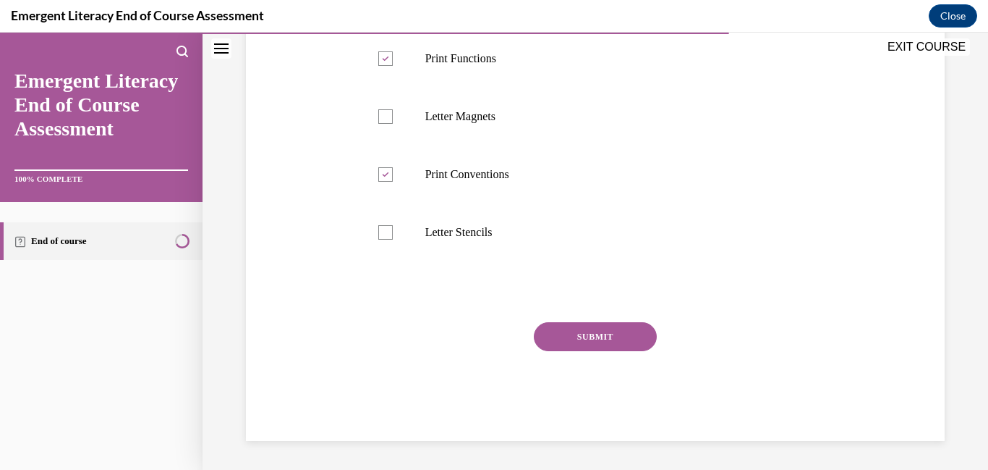
click at [585, 331] on button "SUBMIT" at bounding box center [595, 336] width 123 height 29
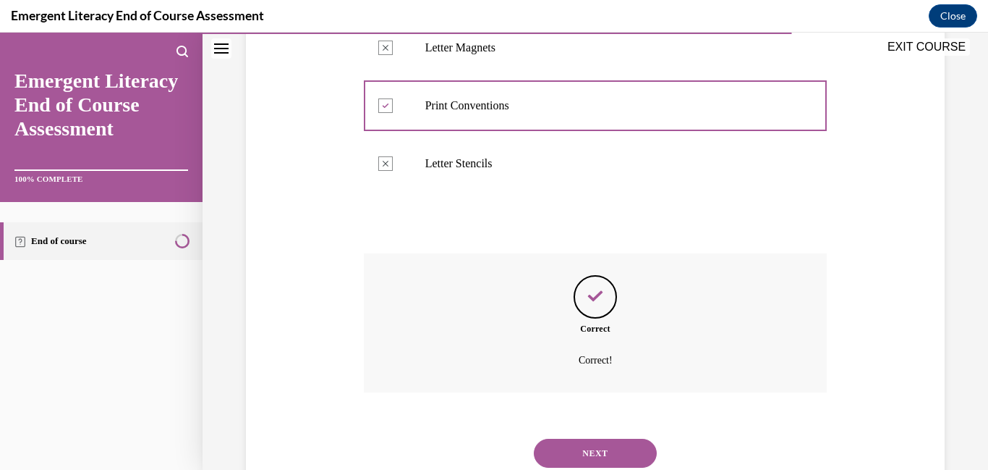
scroll to position [501, 0]
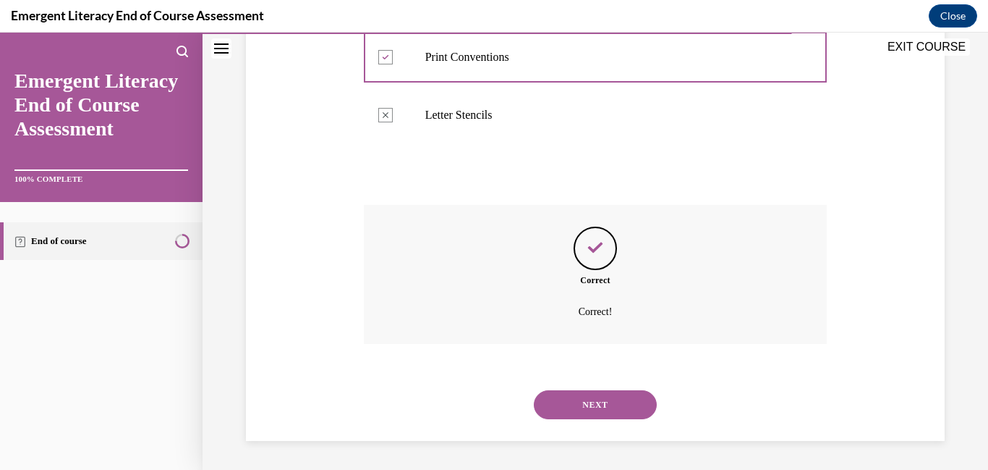
click at [611, 397] on button "NEXT" at bounding box center [595, 404] width 123 height 29
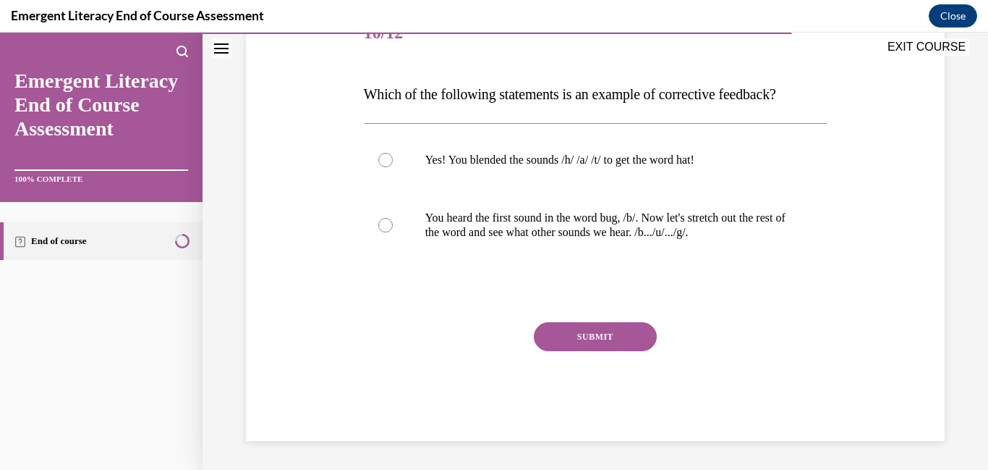
scroll to position [161, 0]
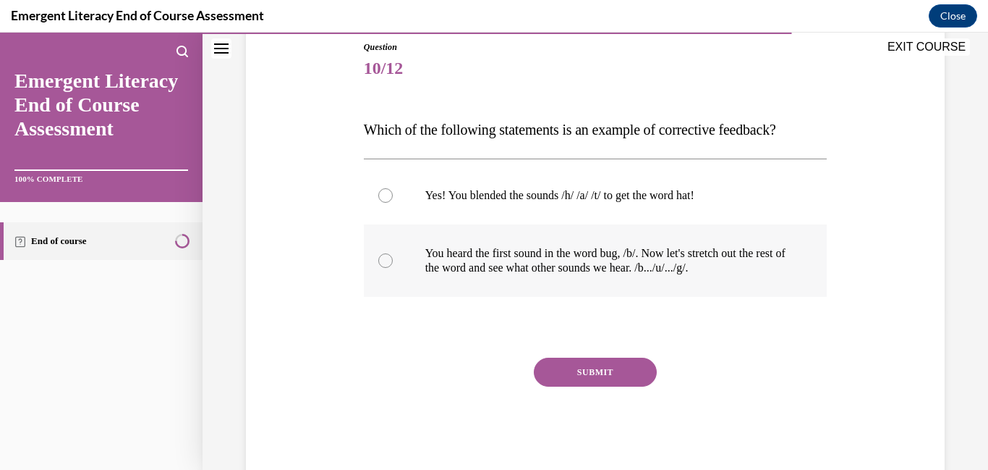
click at [496, 272] on p "You heard the first sound in the word bug, /b/. Now let's stretch out the rest …" at bounding box center [608, 260] width 366 height 29
click at [393, 268] on input "You heard the first sound in the word bug, /b/. Now let's stretch out the rest …" at bounding box center [385, 260] width 14 height 14
radio input "true"
click at [581, 365] on button "SUBMIT" at bounding box center [595, 371] width 123 height 29
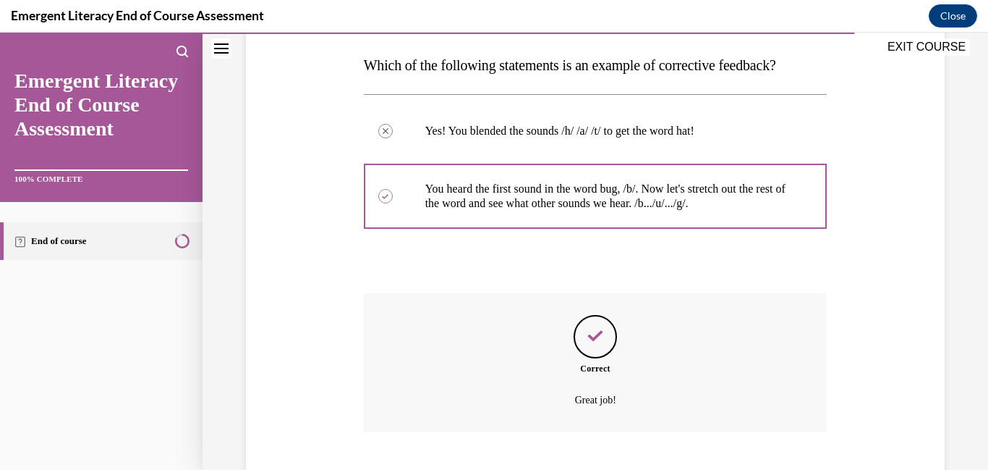
scroll to position [313, 0]
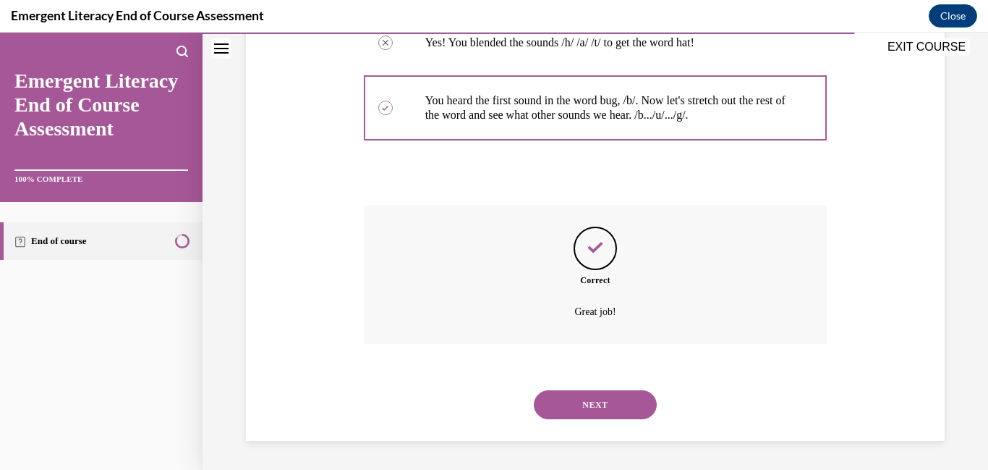
click at [583, 412] on button "NEXT" at bounding box center [595, 404] width 123 height 29
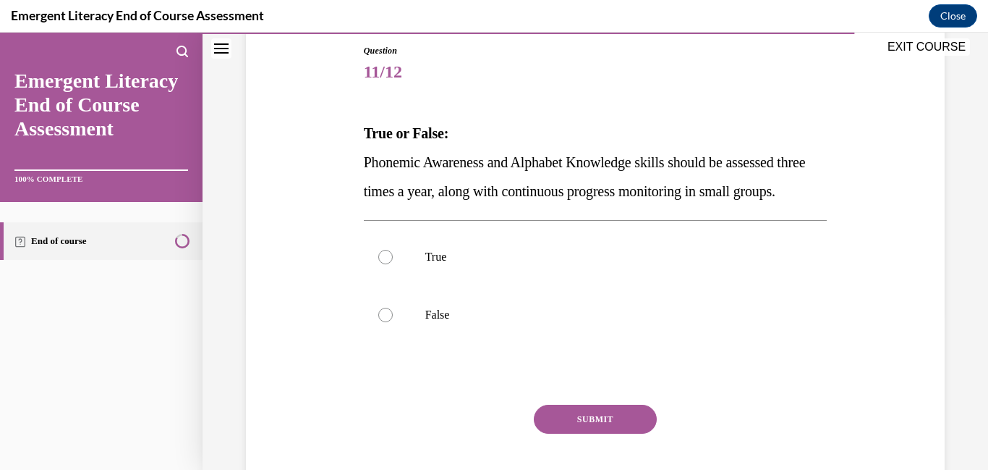
scroll to position [205, 0]
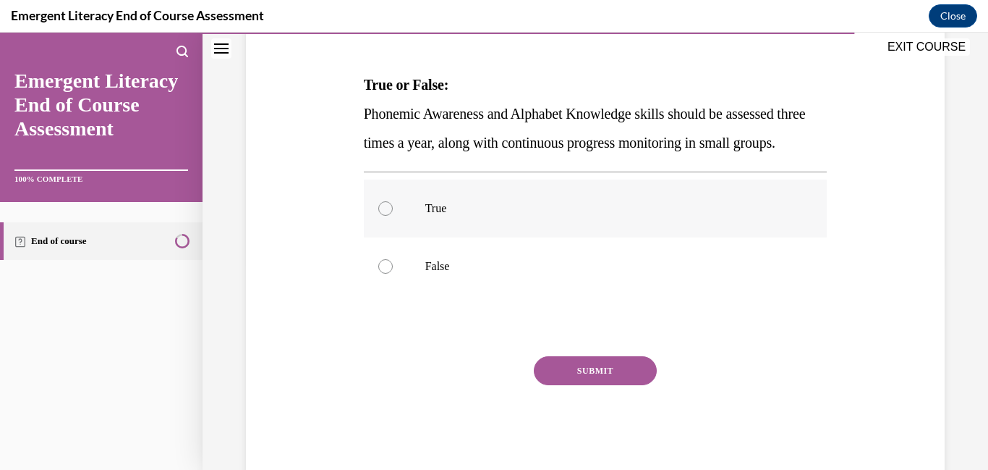
click at [449, 216] on p "True" at bounding box center [608, 208] width 366 height 14
click at [393, 216] on input "True" at bounding box center [385, 208] width 14 height 14
radio input "true"
click at [569, 385] on button "SUBMIT" at bounding box center [595, 370] width 123 height 29
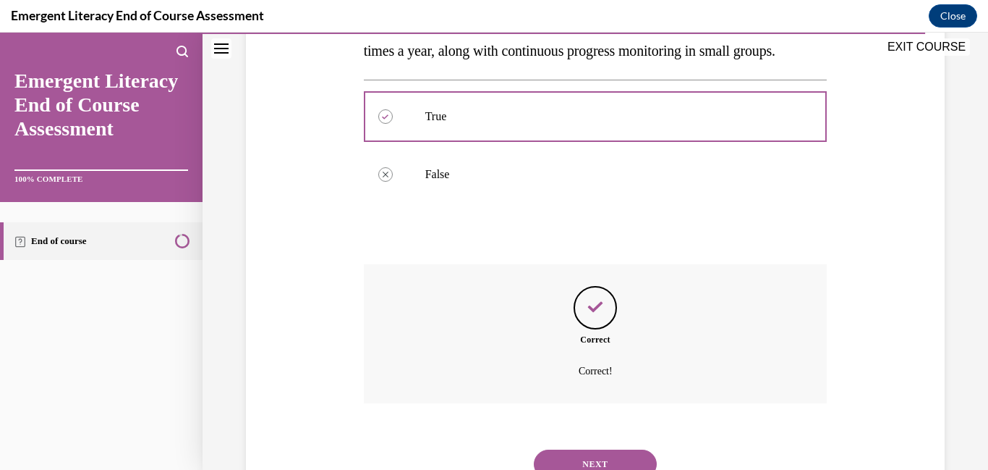
scroll to position [386, 0]
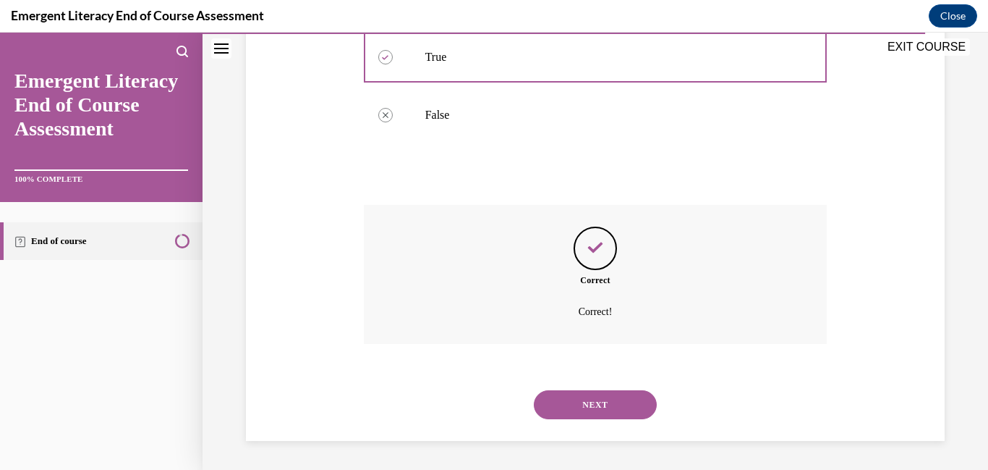
click at [613, 407] on button "NEXT" at bounding box center [595, 404] width 123 height 29
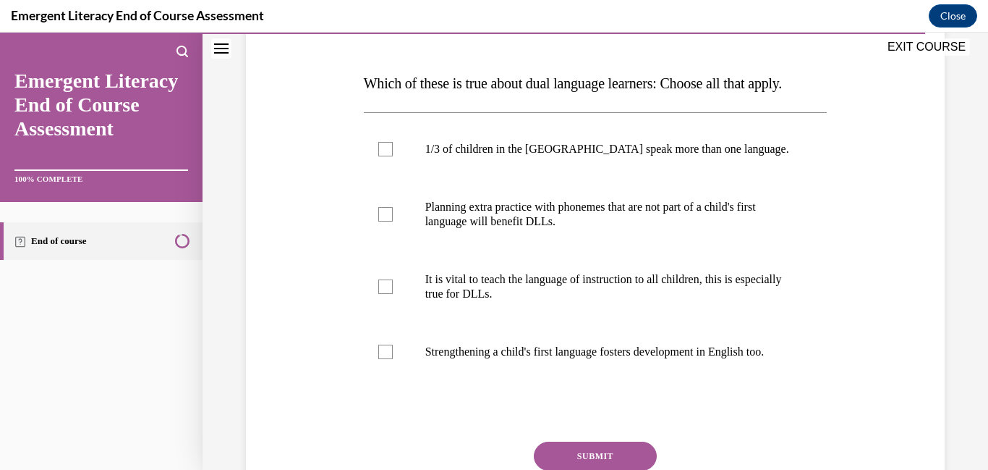
scroll to position [216, 0]
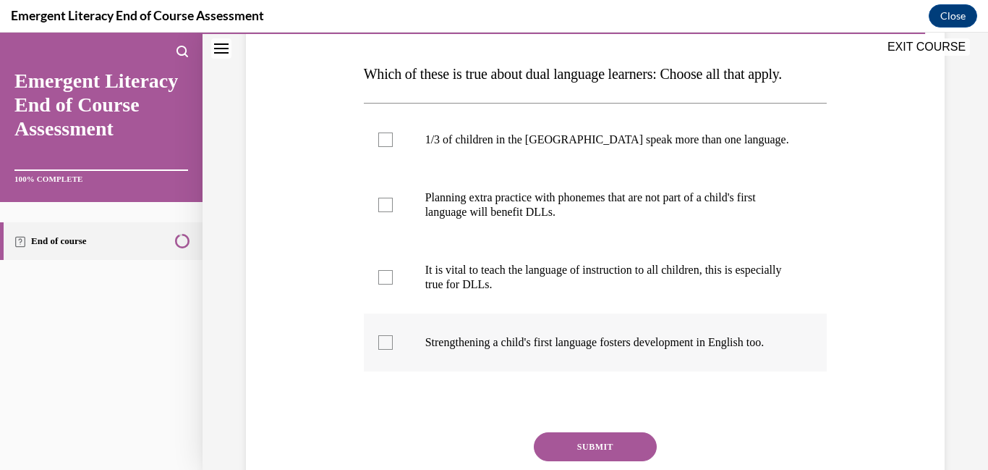
click at [495, 365] on label "Strengthening a child's first language fosters development in English too." at bounding box center [596, 342] width 464 height 58
click at [393, 349] on input "Strengthening a child's first language fosters development in English too." at bounding box center [385, 342] width 14 height 14
checkbox input "true"
click at [442, 284] on p "It is vital to teach the language of instruction to all children, this is espec…" at bounding box center [608, 277] width 366 height 29
click at [393, 284] on input "It is vital to teach the language of instruction to all children, this is espec…" at bounding box center [385, 277] width 14 height 14
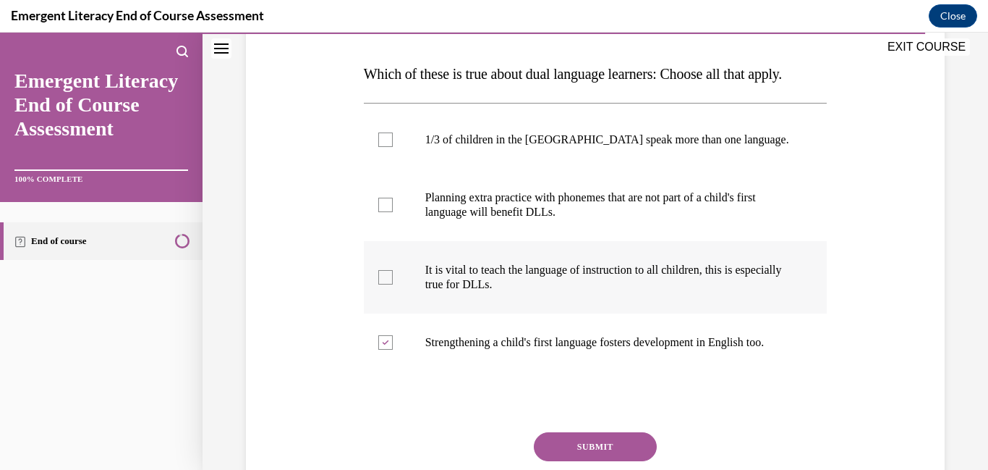
checkbox input "true"
click at [433, 217] on p "Planning extra practice with phonemes that are not part of a child's first lang…" at bounding box center [608, 204] width 366 height 29
click at [393, 212] on input "Planning extra practice with phonemes that are not part of a child's first lang…" at bounding box center [385, 205] width 14 height 14
checkbox input "true"
click at [387, 146] on div at bounding box center [385, 139] width 14 height 14
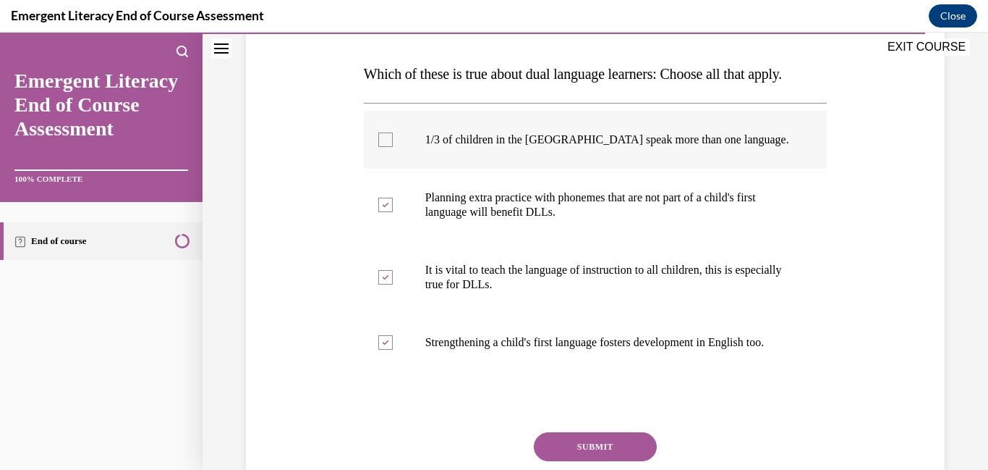
click at [387, 146] on input "1/3 of children in the US speak more than one language." at bounding box center [385, 139] width 14 height 14
checkbox input "true"
click at [577, 451] on button "SUBMIT" at bounding box center [595, 446] width 123 height 29
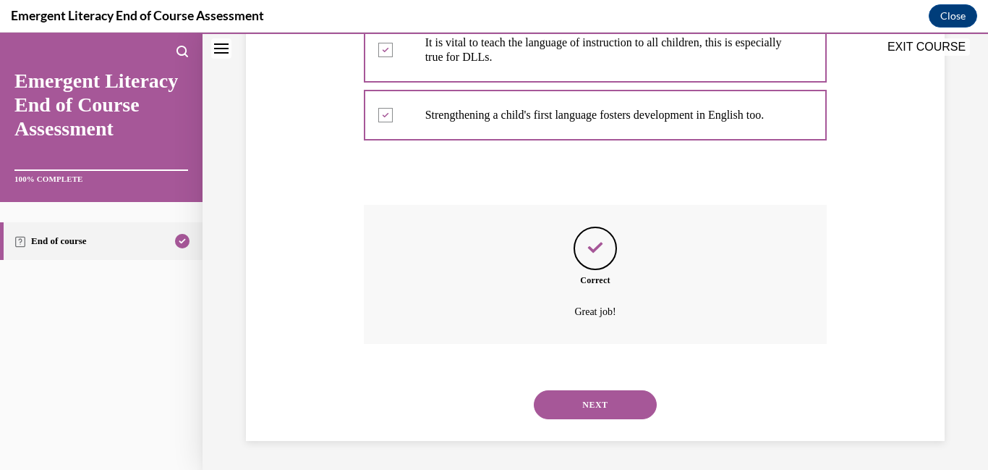
scroll to position [458, 0]
click at [590, 412] on button "NEXT" at bounding box center [595, 404] width 123 height 29
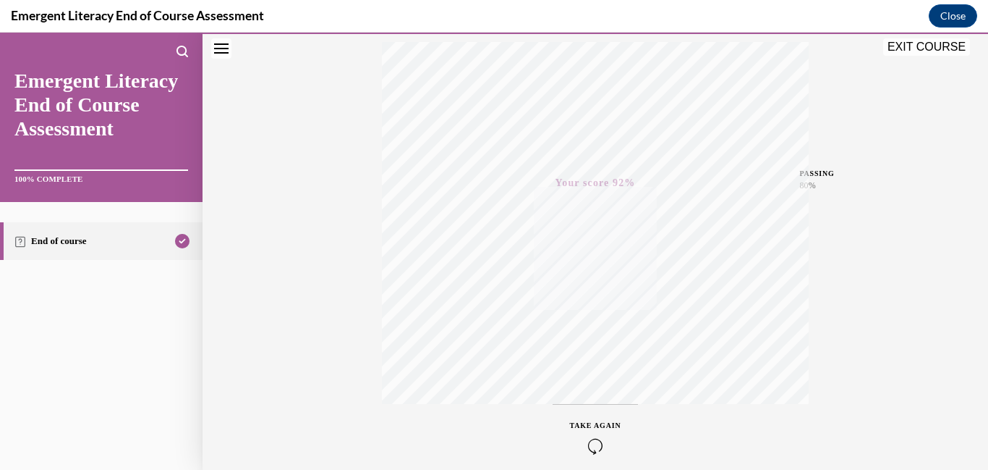
scroll to position [305, 0]
click at [899, 50] on button "EXIT COURSE" at bounding box center [926, 46] width 87 height 17
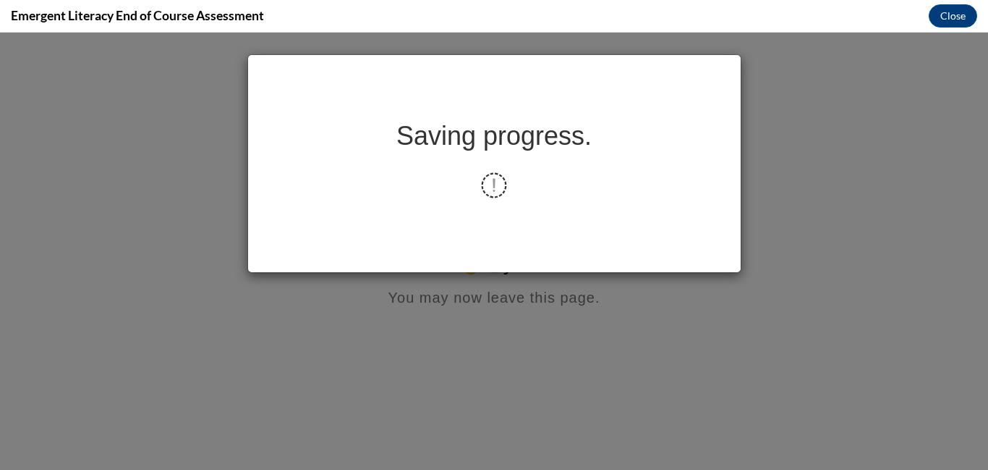
scroll to position [0, 0]
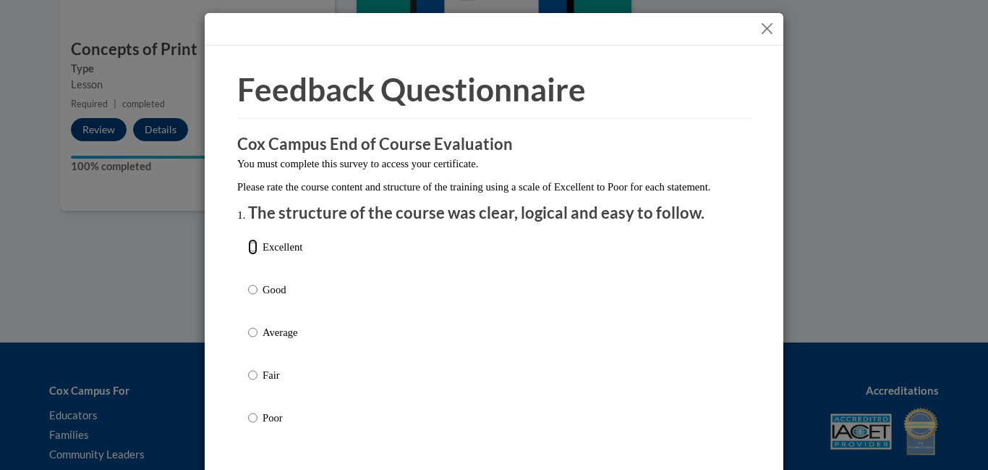
click at [248, 255] on input "Excellent" at bounding box center [252, 247] width 9 height 16
radio input "true"
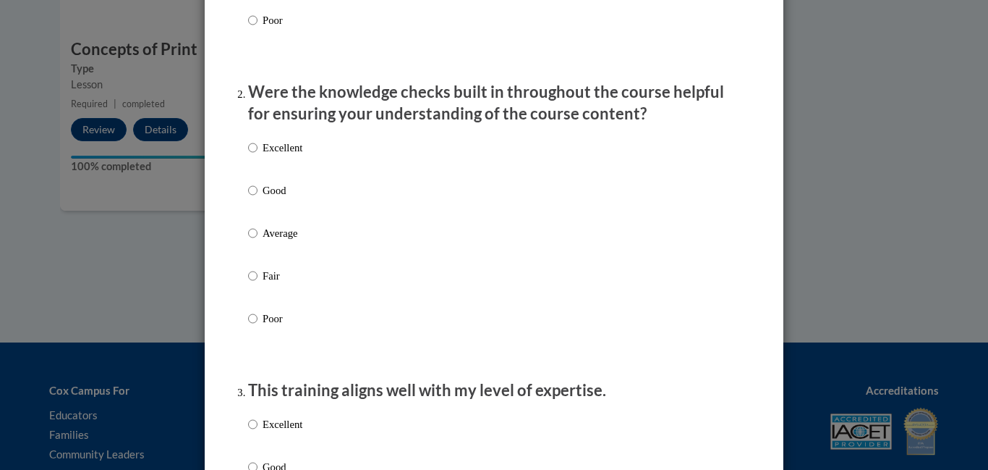
scroll to position [402, 0]
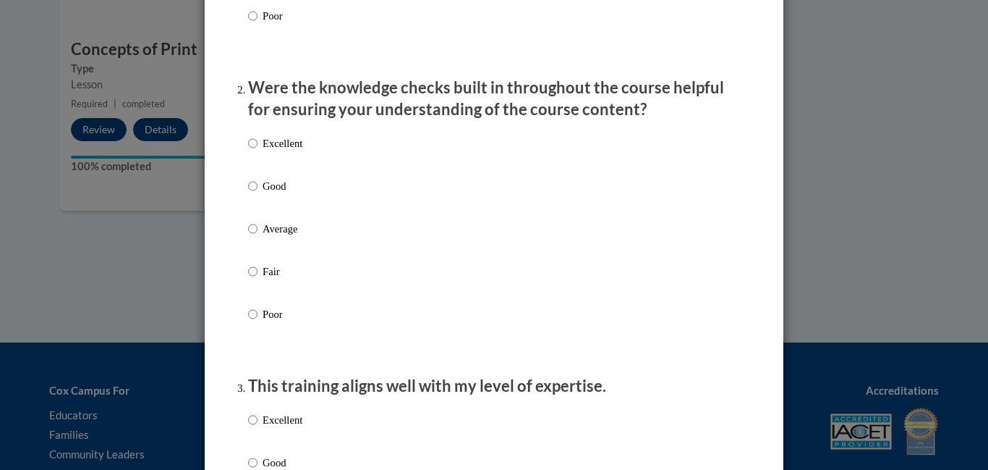
click at [349, 163] on div "Excellent Good Average Fair Poor" at bounding box center [494, 246] width 492 height 236
click at [287, 151] on p "Excellent" at bounding box center [283, 143] width 40 height 16
click at [258, 151] on input "Excellent" at bounding box center [252, 143] width 9 height 16
radio input "true"
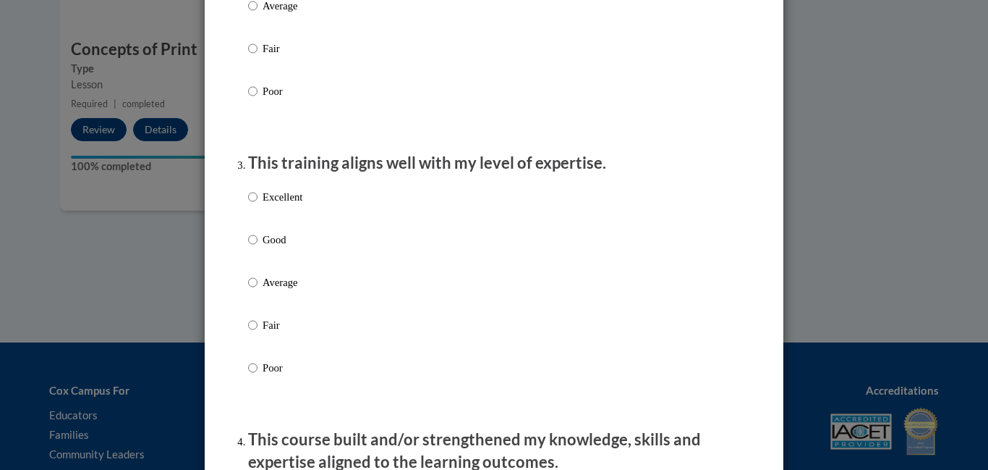
scroll to position [648, 0]
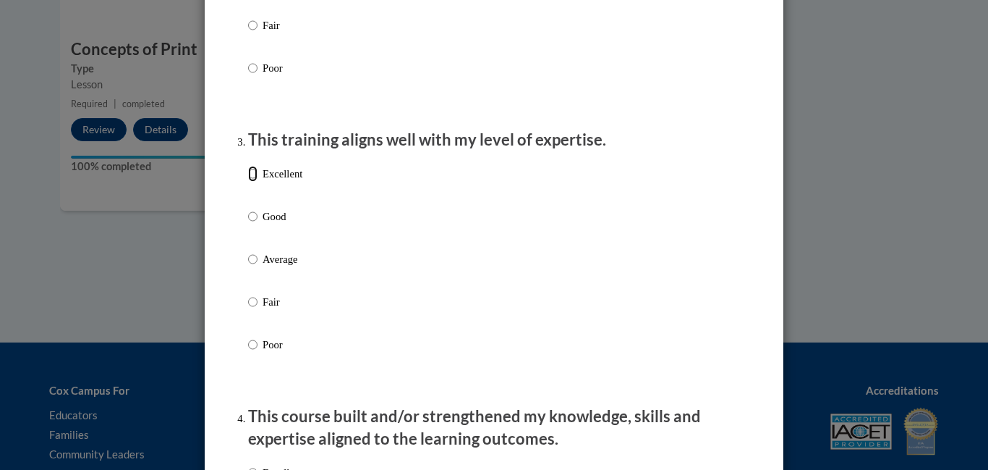
click at [251, 182] on input "Excellent" at bounding box center [252, 174] width 9 height 16
radio input "true"
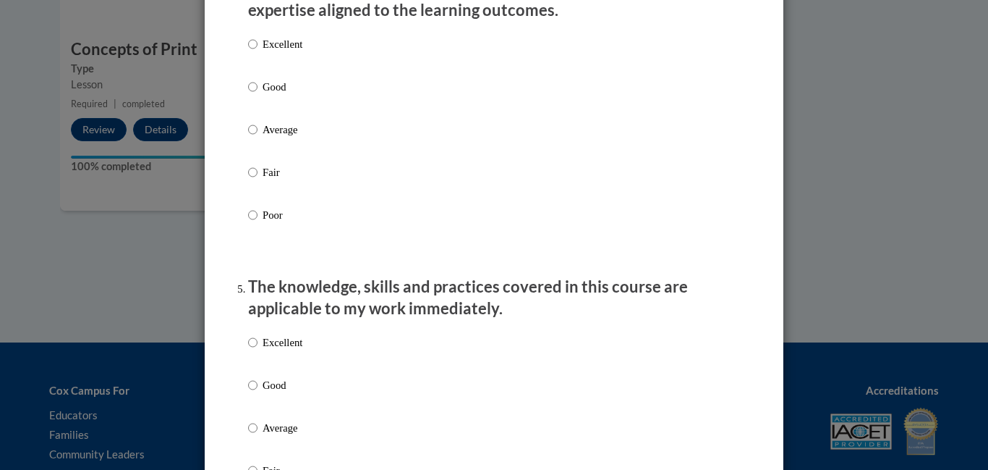
scroll to position [849, 0]
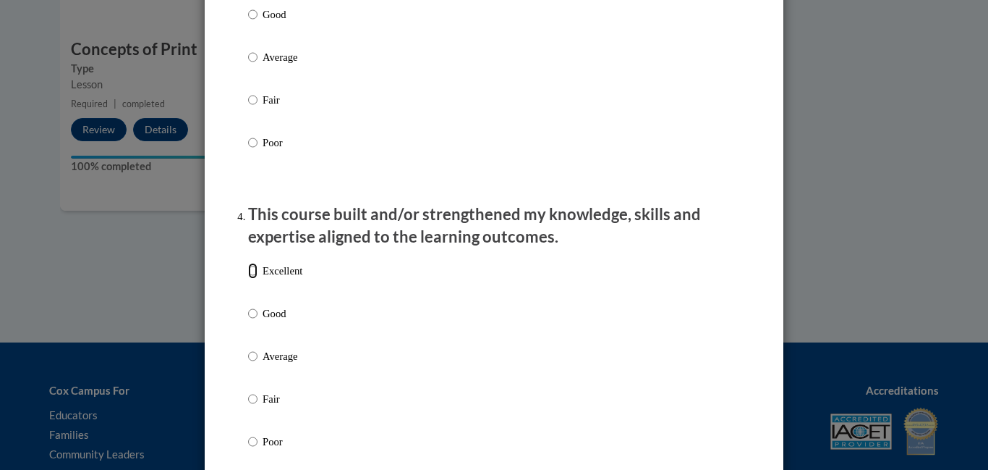
click at [252, 279] on input "Excellent" at bounding box center [252, 271] width 9 height 16
radio input "true"
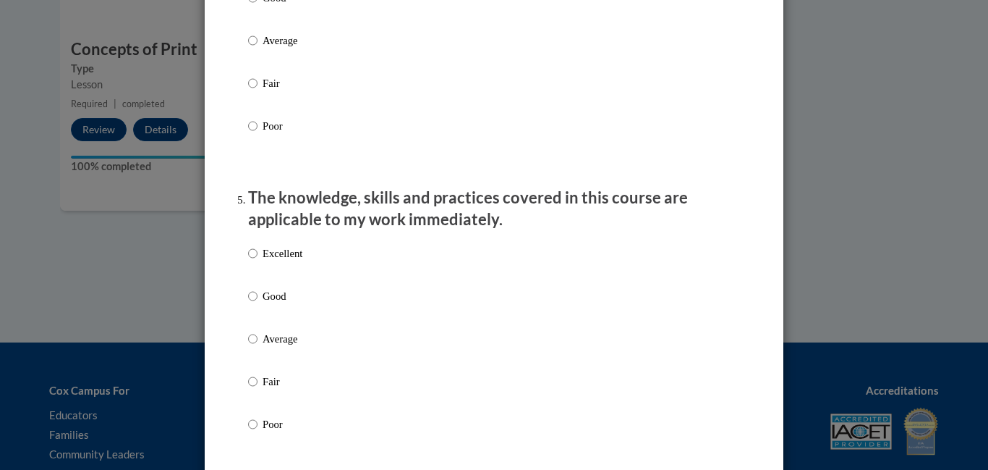
scroll to position [1276, 0]
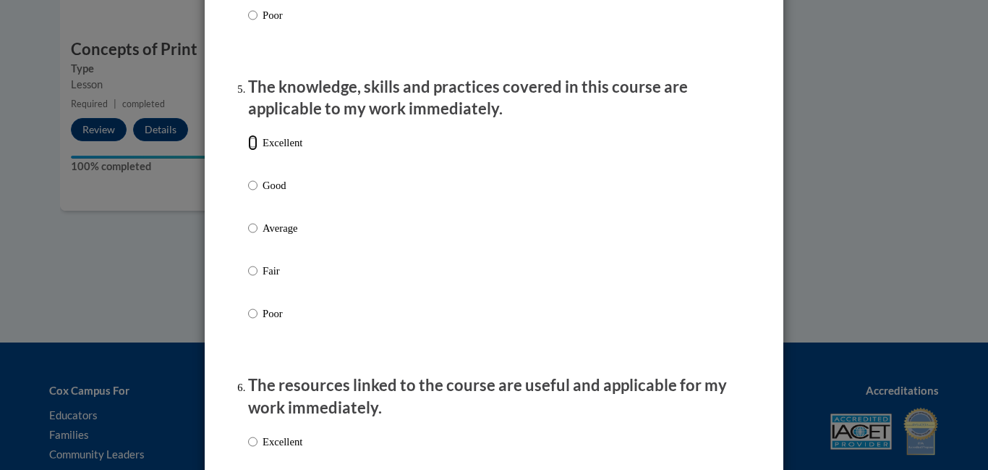
click at [253, 150] on input "Excellent" at bounding box center [252, 143] width 9 height 16
radio input "true"
click at [261, 449] on label "Excellent" at bounding box center [275, 452] width 54 height 39
click at [258, 449] on input "Excellent" at bounding box center [252, 441] width 9 height 16
radio input "true"
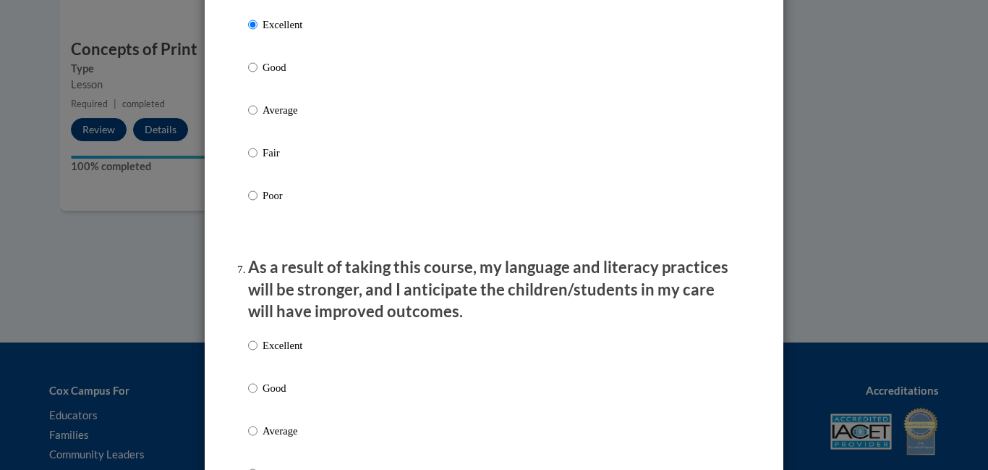
scroll to position [1729, 0]
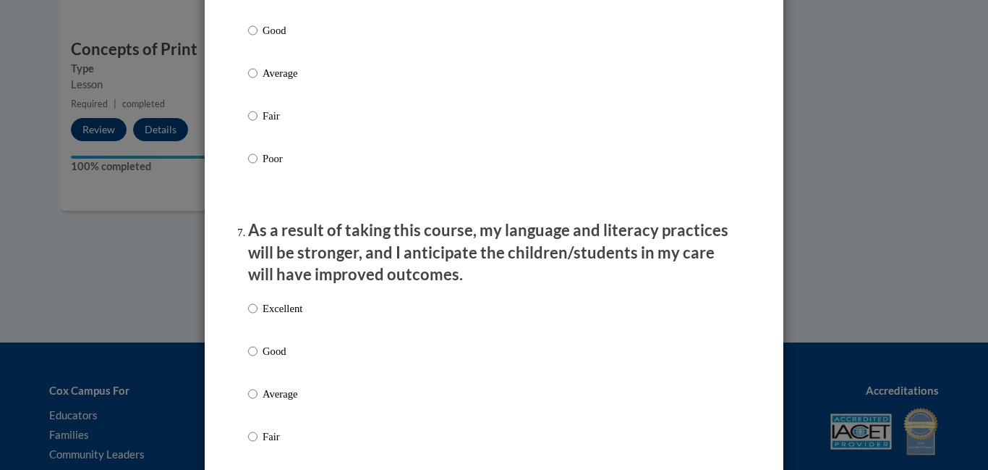
click at [258, 320] on label "Excellent" at bounding box center [275, 319] width 54 height 39
click at [258, 316] on input "Excellent" at bounding box center [252, 308] width 9 height 16
radio input "true"
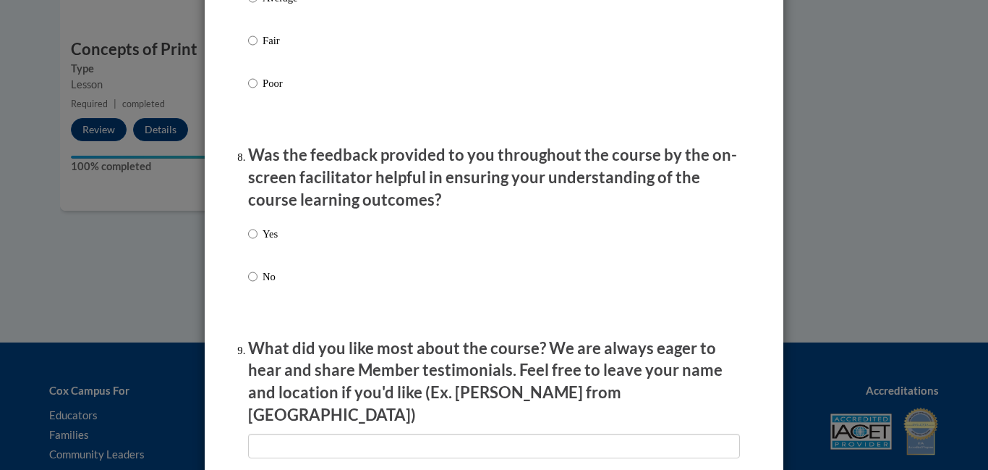
scroll to position [2130, 0]
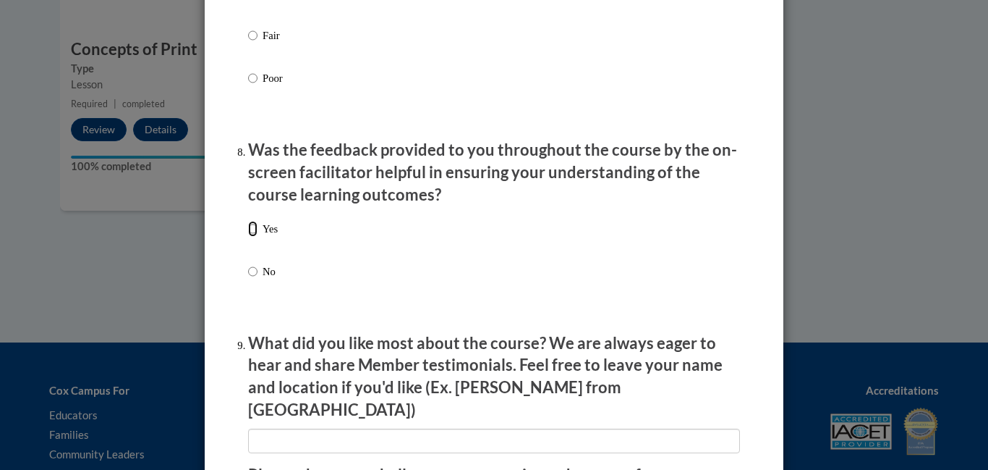
click at [253, 237] on input "Yes" at bounding box center [252, 229] width 9 height 16
radio input "true"
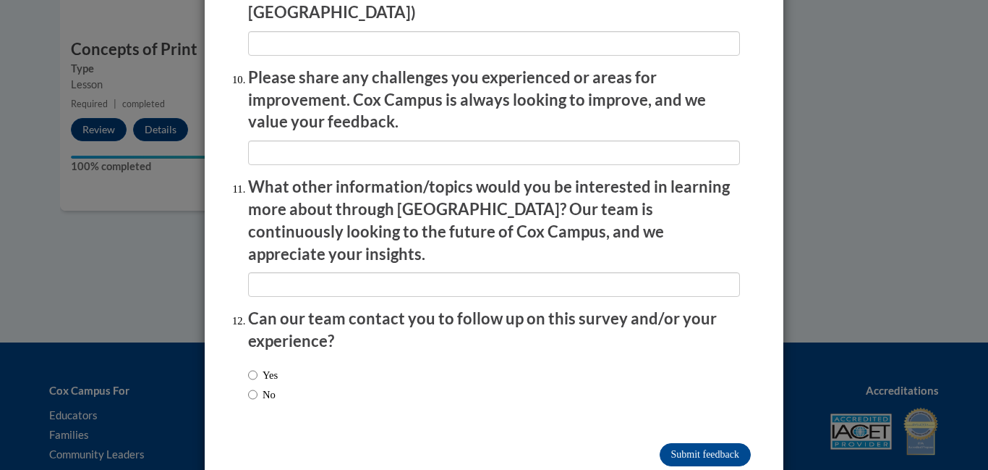
scroll to position [2504, 0]
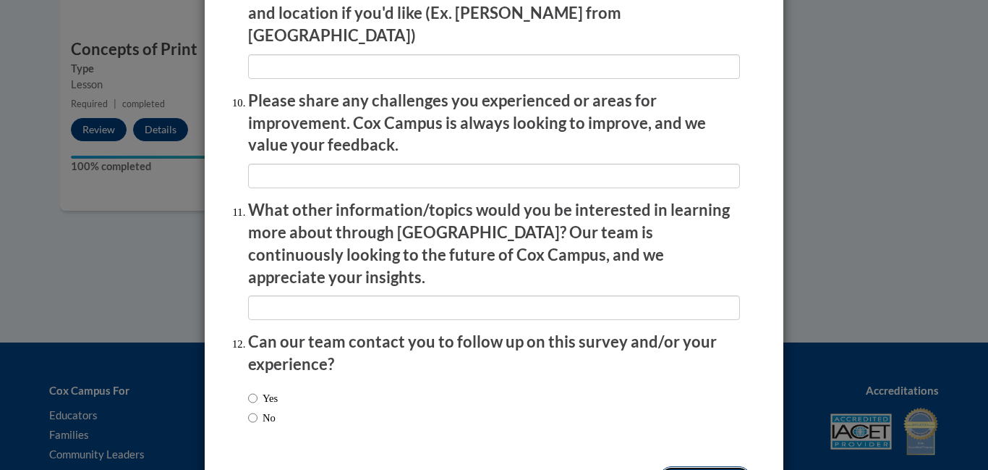
click at [737, 466] on input "Submit feedback" at bounding box center [705, 477] width 91 height 23
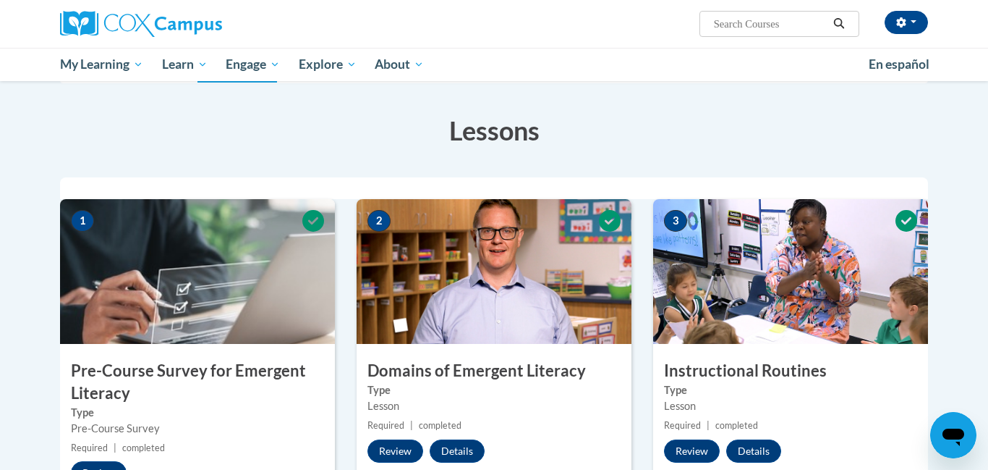
scroll to position [0, 0]
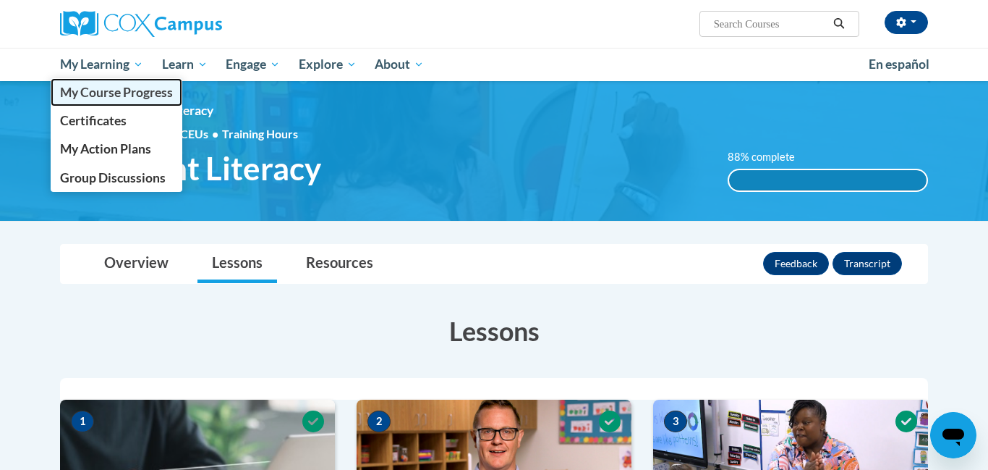
click at [82, 93] on span "My Course Progress" at bounding box center [116, 92] width 113 height 15
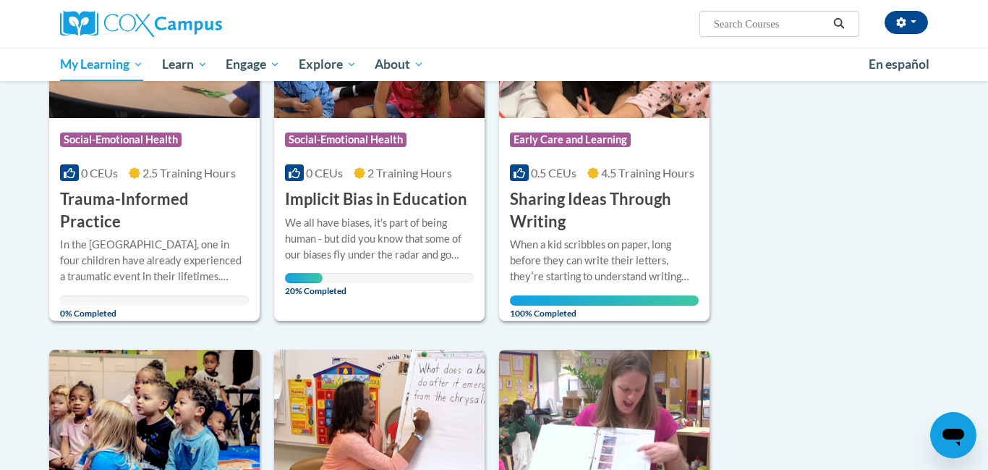
scroll to position [342, 0]
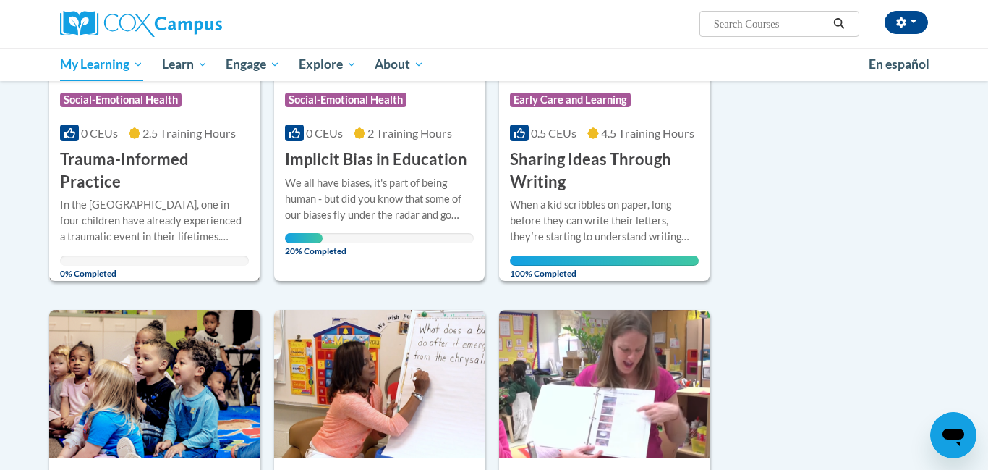
click at [85, 197] on div "In the [GEOGRAPHIC_DATA], one in four children have already experienced a traum…" at bounding box center [154, 221] width 189 height 48
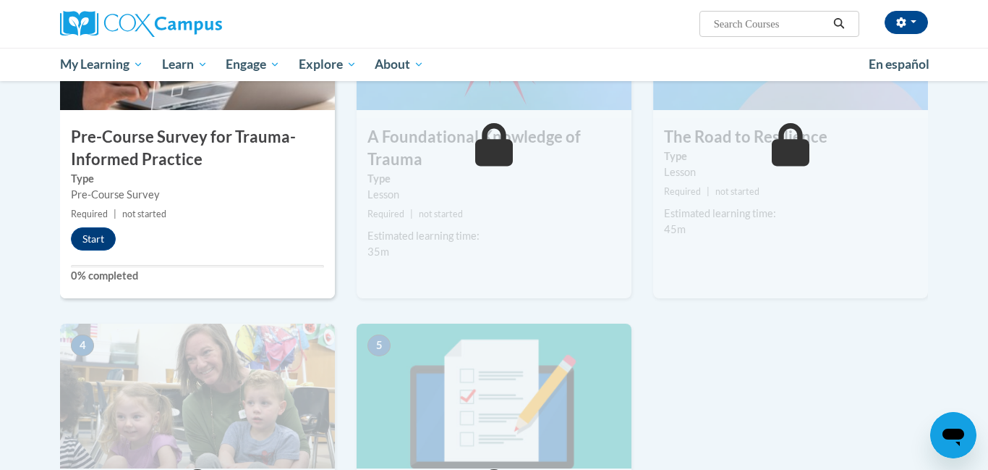
scroll to position [432, 0]
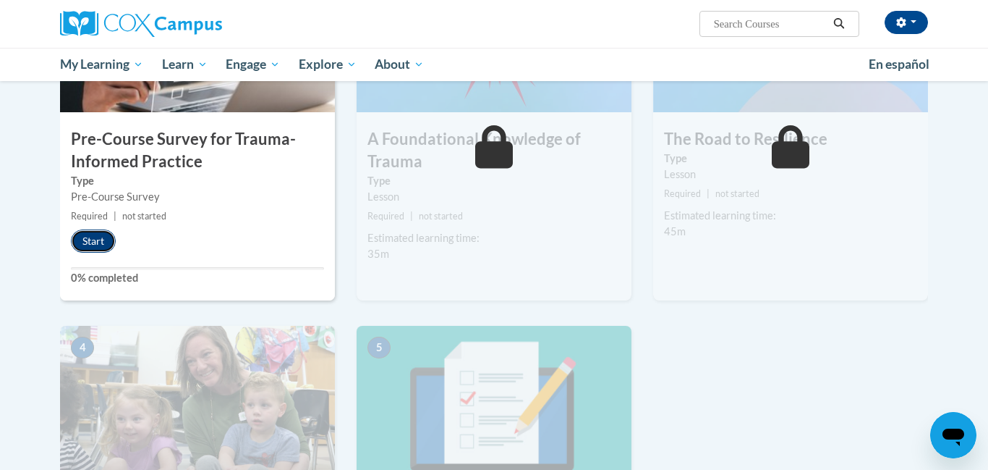
click at [92, 240] on button "Start" at bounding box center [93, 240] width 45 height 23
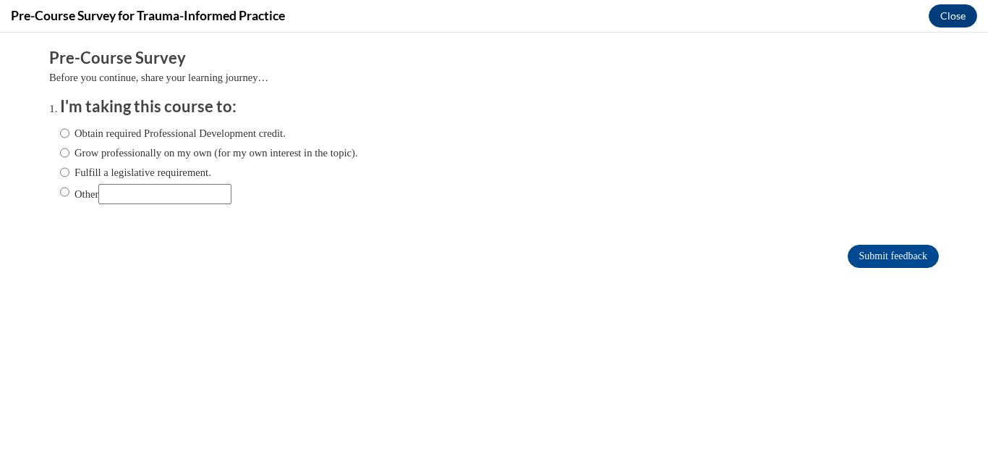
click at [224, 137] on label "Obtain required Professional Development credit." at bounding box center [173, 133] width 226 height 16
click at [69, 137] on input "Obtain required Professional Development credit." at bounding box center [64, 133] width 9 height 16
radio input "true"
click at [915, 258] on input "Submit feedback" at bounding box center [893, 256] width 91 height 23
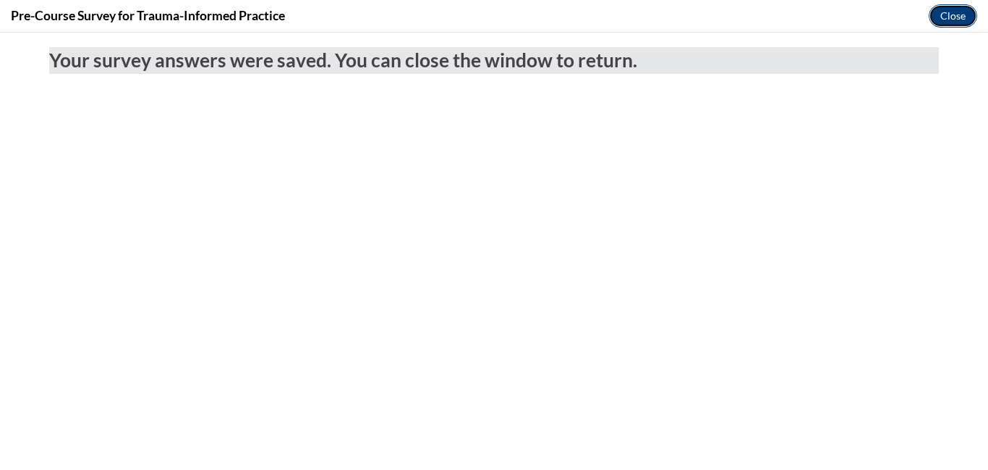
click at [943, 23] on button "Close" at bounding box center [953, 15] width 48 height 23
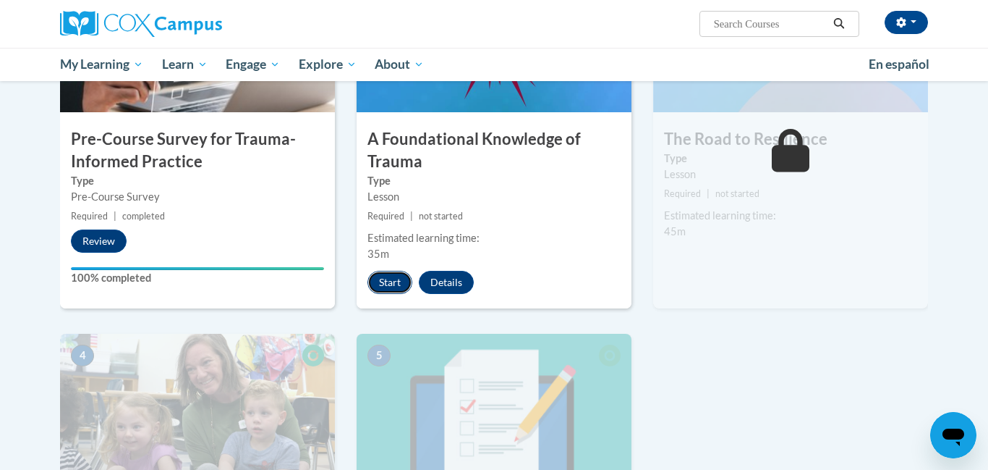
click at [407, 286] on button "Start" at bounding box center [390, 282] width 45 height 23
